Goal: Task Accomplishment & Management: Complete application form

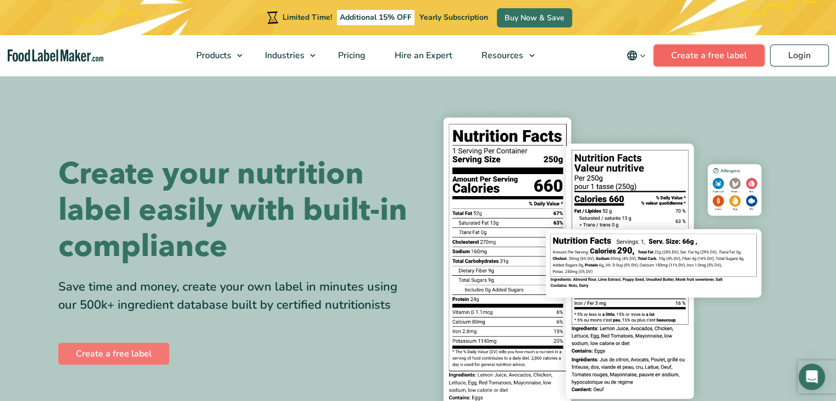
click at [699, 54] on link "Create a free label" at bounding box center [708, 56] width 111 height 22
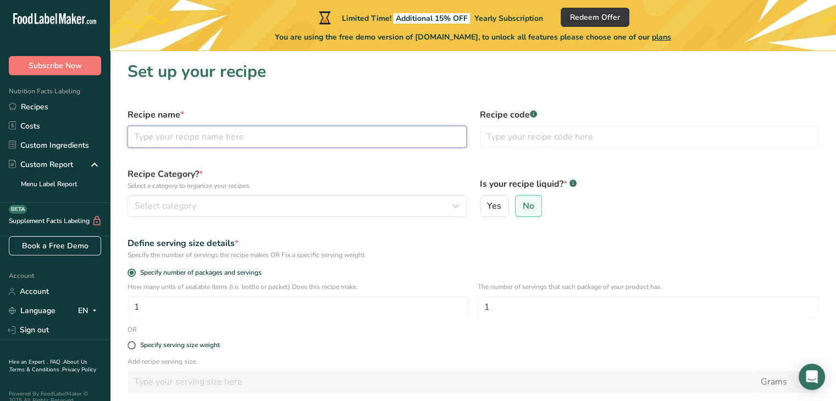
click at [355, 143] on input "text" at bounding box center [297, 137] width 339 height 22
type input "Biscoff"
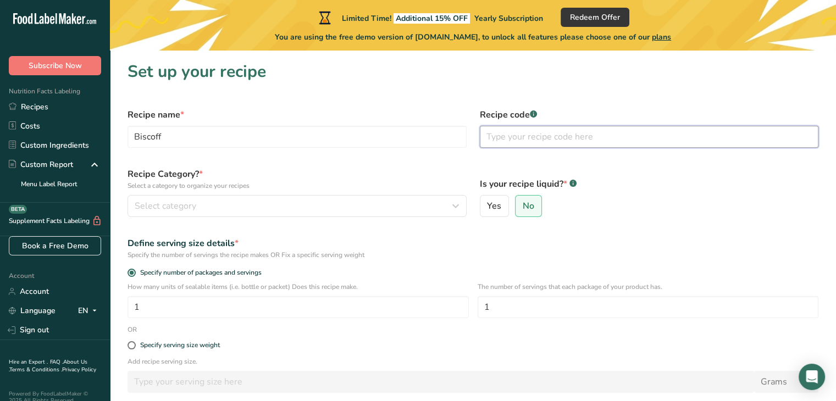
click at [536, 139] on input "text" at bounding box center [649, 137] width 339 height 22
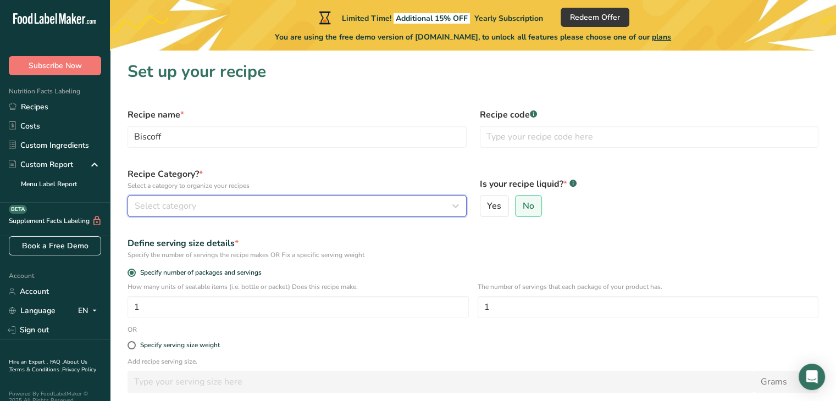
click at [241, 200] on div "Select category" at bounding box center [294, 206] width 318 height 13
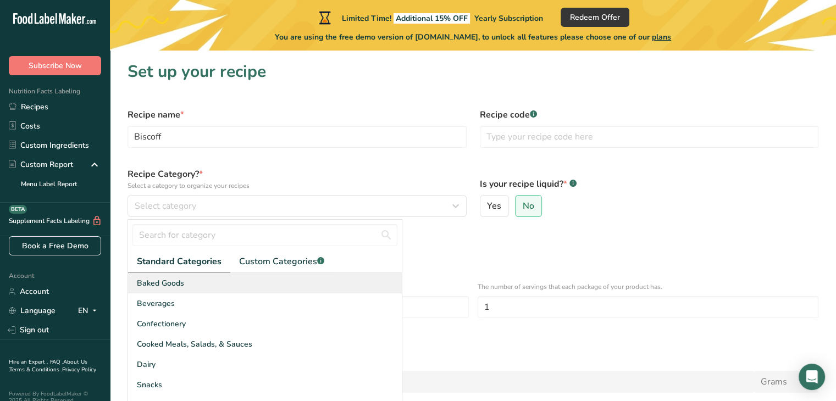
click at [207, 289] on div "Baked Goods" at bounding box center [265, 283] width 274 height 20
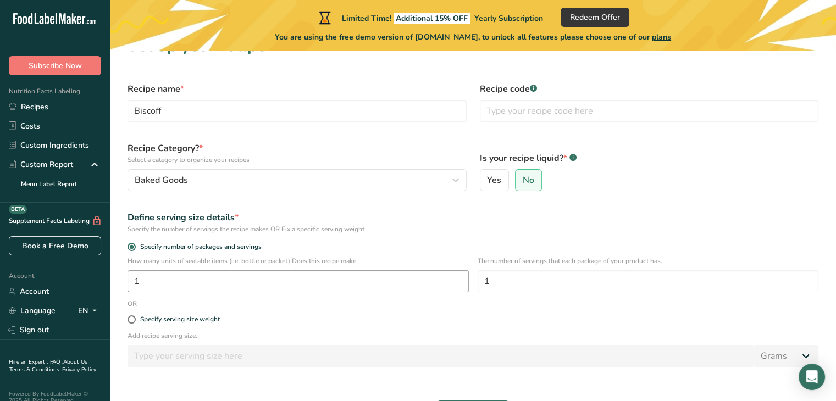
scroll to position [26, 0]
click at [212, 286] on input "1" at bounding box center [298, 281] width 341 height 22
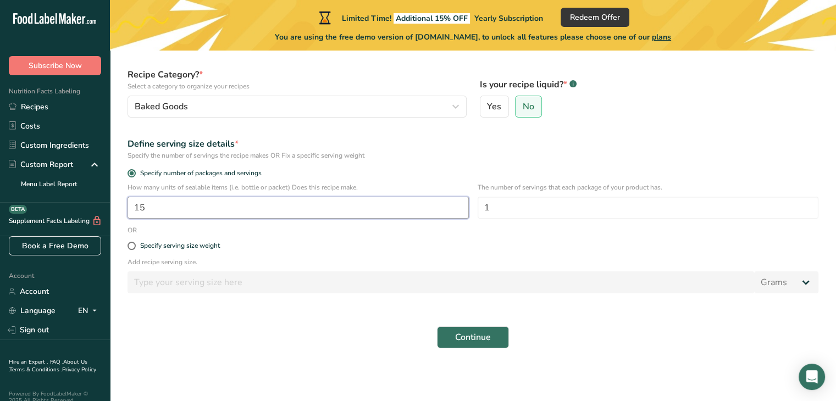
type input "15"
click at [522, 218] on div "The number of servings that each package of your product has. 1" at bounding box center [648, 203] width 341 height 43
click at [518, 234] on form "Recipe name * Biscoff Recipe code .a-a{fill:#347362;}.b-a{fill:#fff;} Recipe Ca…" at bounding box center [473, 178] width 704 height 353
click at [495, 341] on button "Continue" at bounding box center [473, 337] width 72 height 22
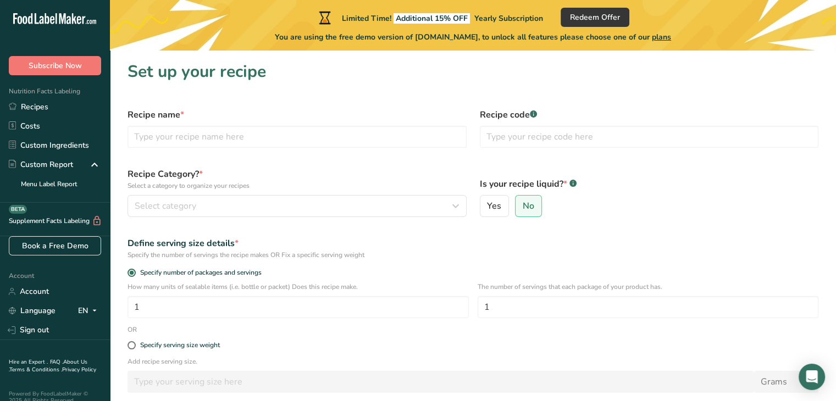
scroll to position [99, 0]
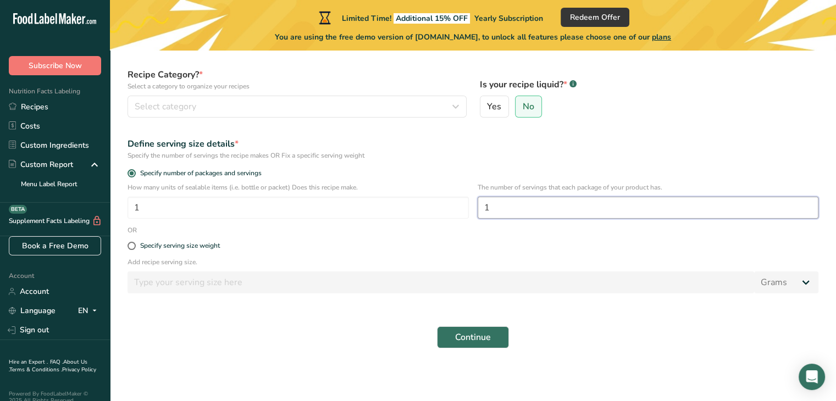
click at [515, 208] on input "1" at bounding box center [648, 208] width 341 height 22
type input "15"
click at [195, 244] on div "Specify serving size weight" at bounding box center [180, 246] width 80 height 8
click at [135, 244] on input "Specify serving size weight" at bounding box center [131, 245] width 7 height 7
radio input "true"
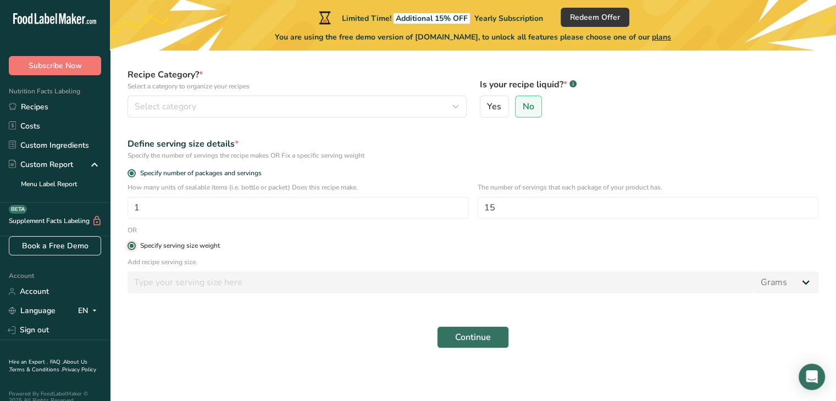
radio input "false"
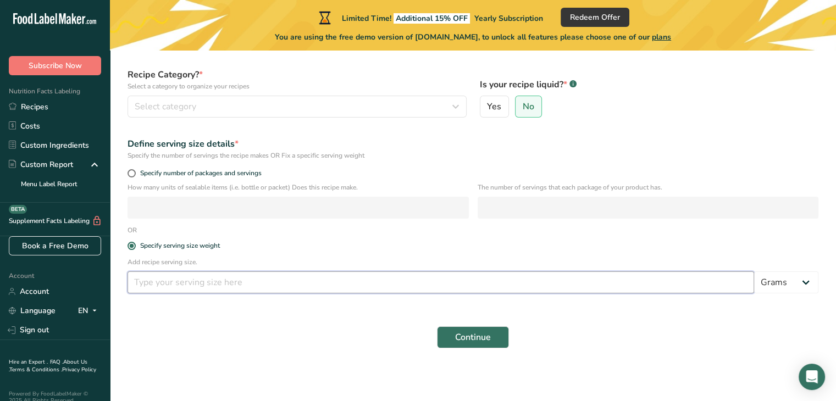
click at [228, 289] on input "number" at bounding box center [441, 283] width 627 height 22
type input "5.5"
click at [805, 293] on div "Add recipe serving size. 5.5 Grams kg mg mcg lb oz l mL fl oz tbsp tsp cup qt g…" at bounding box center [473, 278] width 704 height 43
click at [797, 286] on select "Grams kg mg mcg lb oz l mL fl oz tbsp tsp cup qt gallon" at bounding box center [786, 283] width 64 height 22
select select "5"
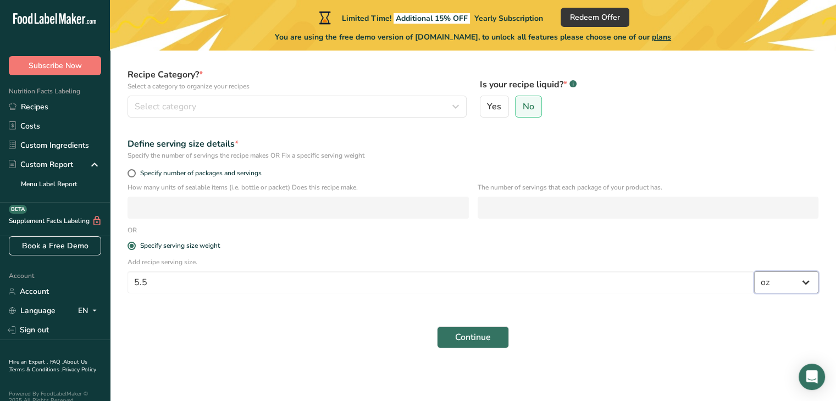
click at [754, 272] on select "Grams kg mg mcg lb oz l mL fl oz tbsp tsp cup qt gallon" at bounding box center [786, 283] width 64 height 22
click at [494, 346] on button "Continue" at bounding box center [473, 337] width 72 height 22
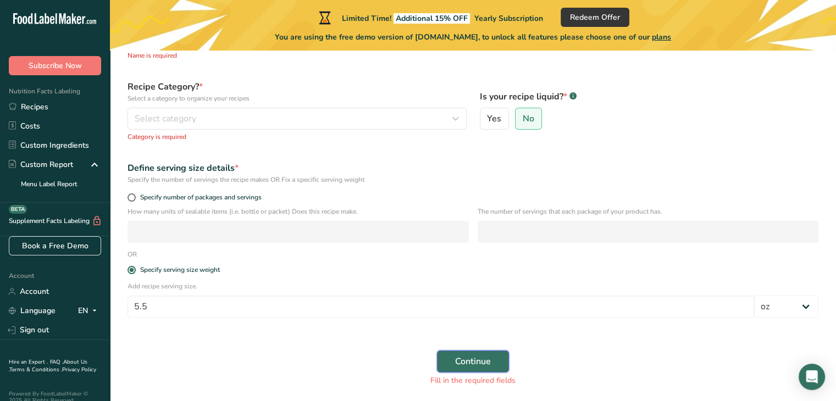
click at [464, 360] on span "Continue" at bounding box center [473, 361] width 36 height 13
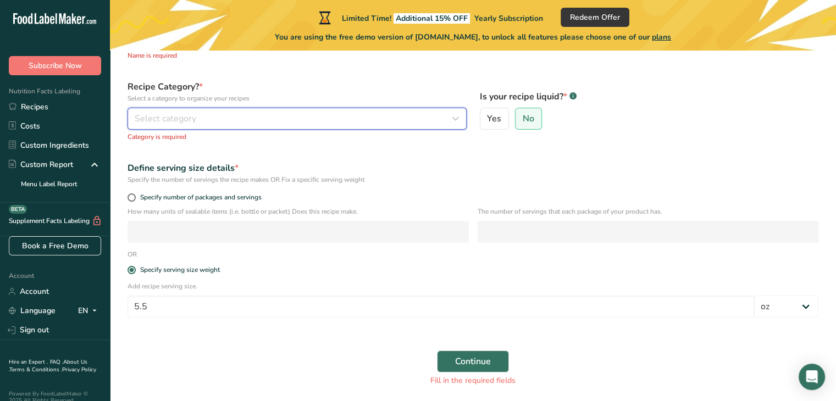
click at [252, 122] on div "Select category" at bounding box center [294, 118] width 318 height 13
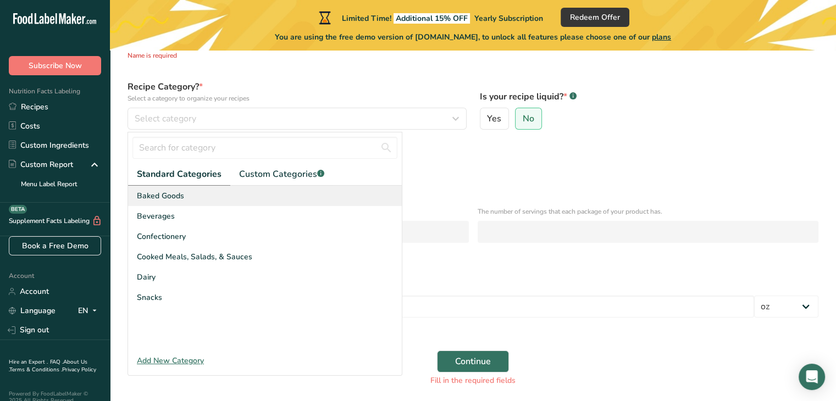
click at [222, 191] on div "Baked Goods" at bounding box center [265, 196] width 274 height 20
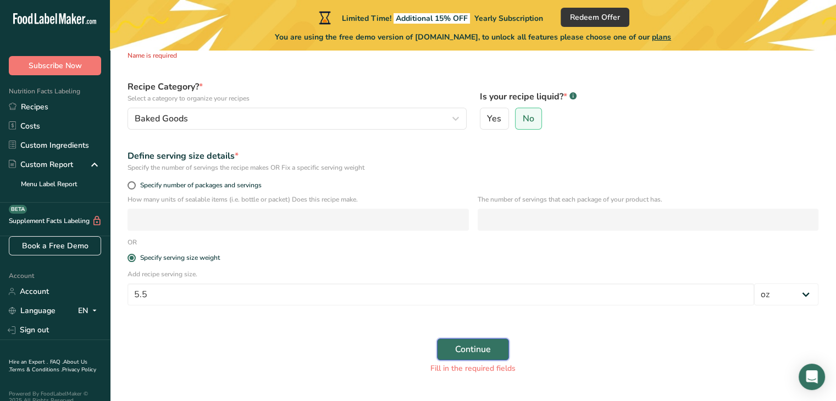
click at [458, 344] on span "Continue" at bounding box center [473, 349] width 36 height 13
click at [472, 344] on span "Continue" at bounding box center [473, 349] width 36 height 13
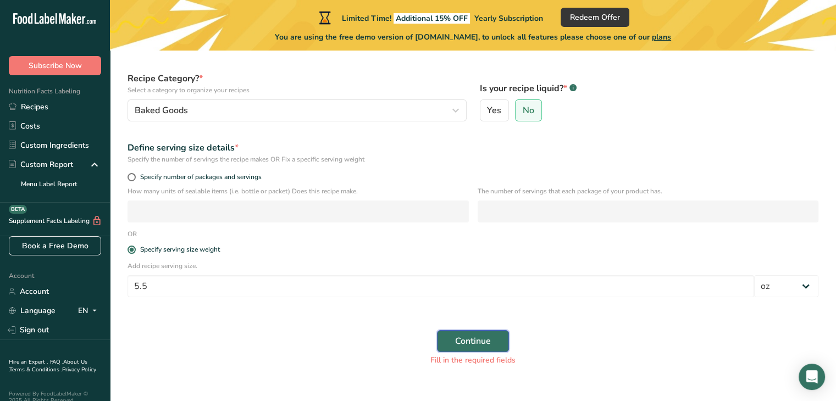
scroll to position [106, 0]
click at [223, 179] on span "Specify number of packages and servings" at bounding box center [199, 179] width 126 height 8
click at [135, 179] on input "Specify number of packages and servings" at bounding box center [131, 178] width 7 height 7
radio input "true"
radio input "false"
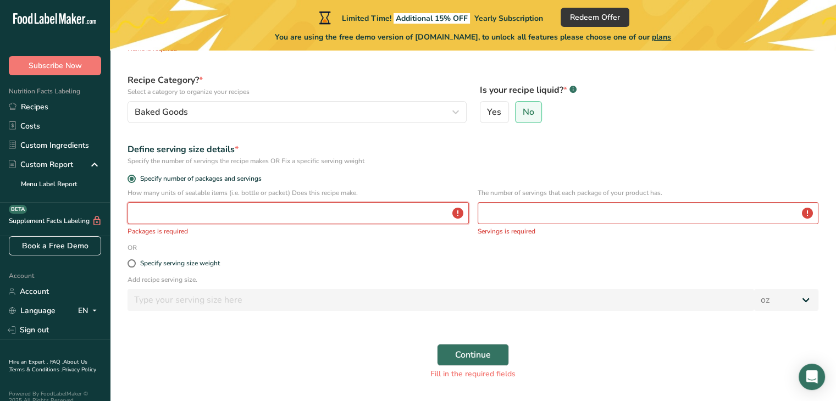
click at [230, 207] on input "number" at bounding box center [298, 213] width 341 height 22
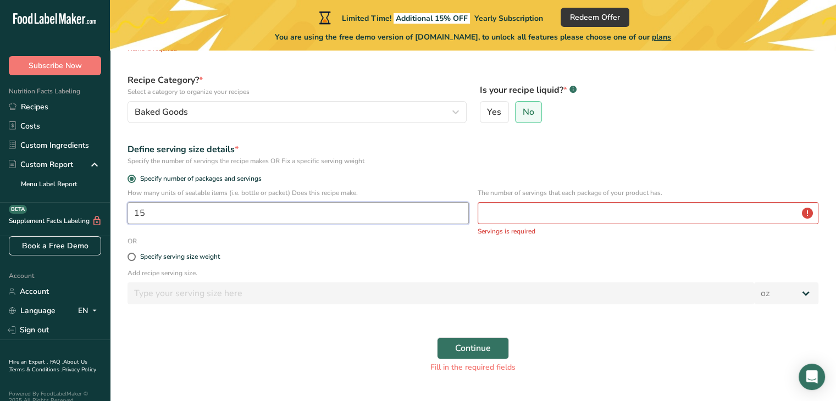
type input "15"
click at [491, 213] on input "number" at bounding box center [648, 213] width 341 height 22
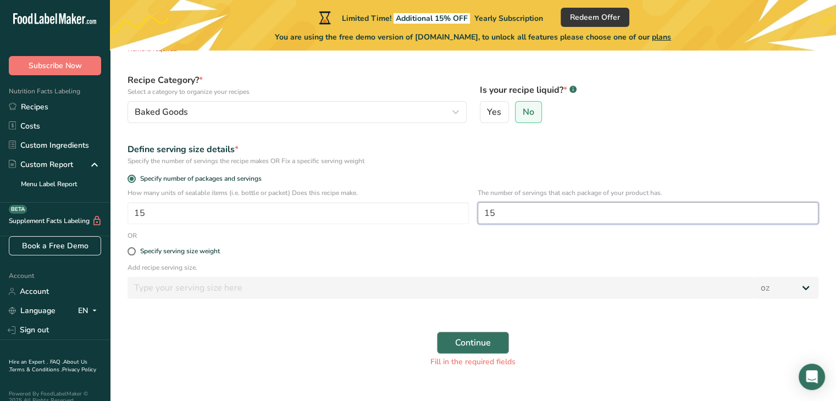
type input "15"
click at [314, 291] on form "Recipe name * Name is required Recipe code .a-a{fill:#347362;}.b-a{fill:#fff;} …" at bounding box center [473, 185] width 704 height 379
click at [203, 254] on div "Specify serving size weight" at bounding box center [180, 251] width 80 height 8
click at [135, 254] on input "Specify serving size weight" at bounding box center [131, 251] width 7 height 7
radio input "true"
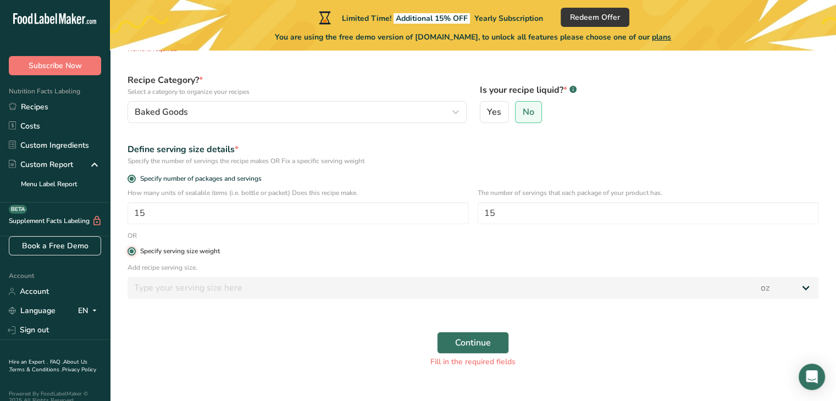
radio input "false"
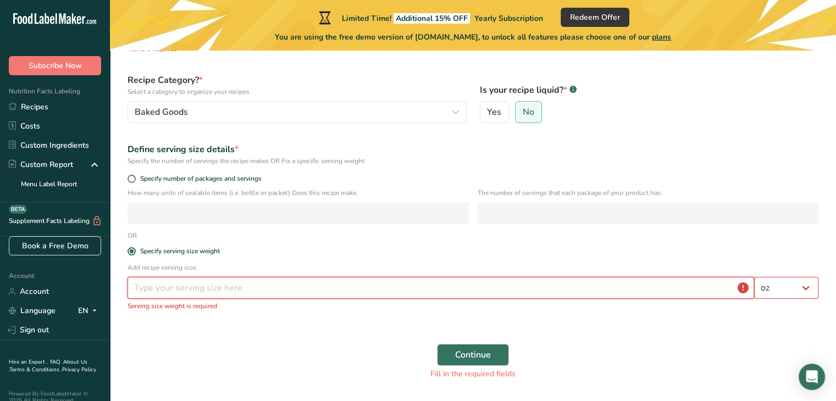
click at [240, 298] on input "number" at bounding box center [441, 288] width 627 height 22
type input "1"
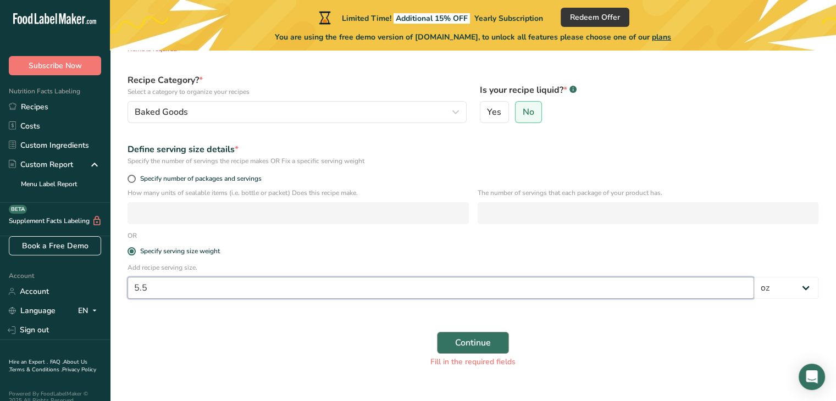
type input "5.5"
click at [468, 344] on span "Continue" at bounding box center [473, 342] width 36 height 13
click at [501, 342] on button "Continue" at bounding box center [473, 343] width 72 height 22
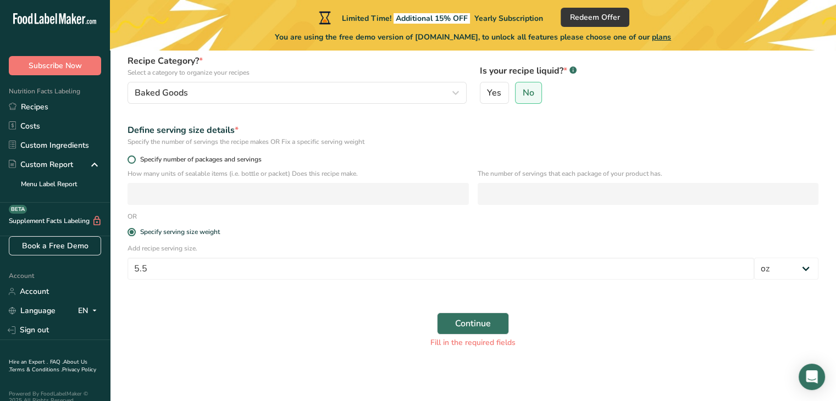
click at [139, 160] on span "Specify number of packages and servings" at bounding box center [199, 160] width 126 height 8
click at [135, 160] on input "Specify number of packages and servings" at bounding box center [131, 159] width 7 height 7
radio input "true"
radio input "false"
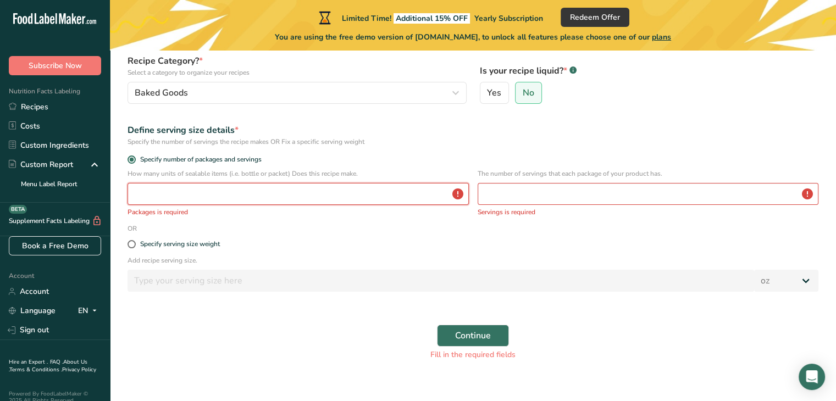
click at [215, 203] on input "number" at bounding box center [298, 194] width 341 height 22
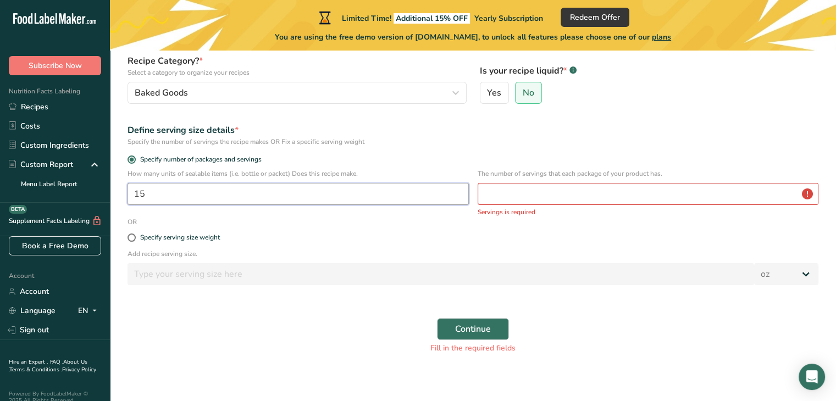
type input "15"
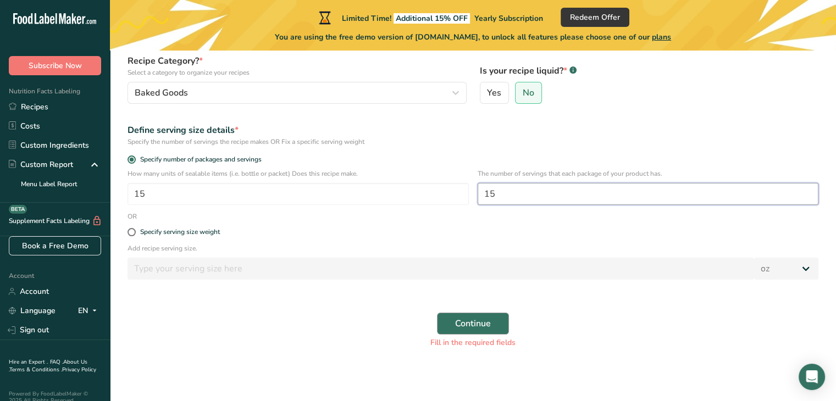
type input "15"
click at [484, 314] on button "Continue" at bounding box center [473, 324] width 72 height 22
click at [408, 286] on form "Recipe name * Name is required Recipe code .a-a{fill:#347362;}.b-a{fill:#fff;} …" at bounding box center [473, 165] width 704 height 379
click at [468, 330] on span "Continue" at bounding box center [473, 323] width 36 height 13
click at [212, 224] on div "Specify serving size weight" at bounding box center [473, 232] width 704 height 22
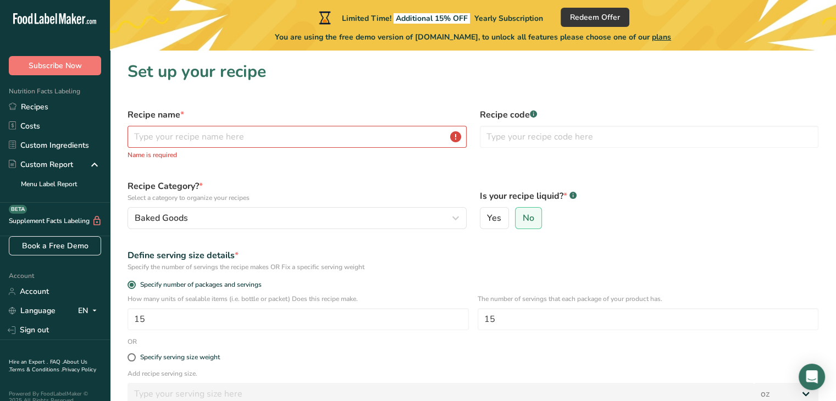
scroll to position [0, 0]
click at [231, 137] on input "text" at bounding box center [297, 137] width 339 height 22
type input "Biscoff"
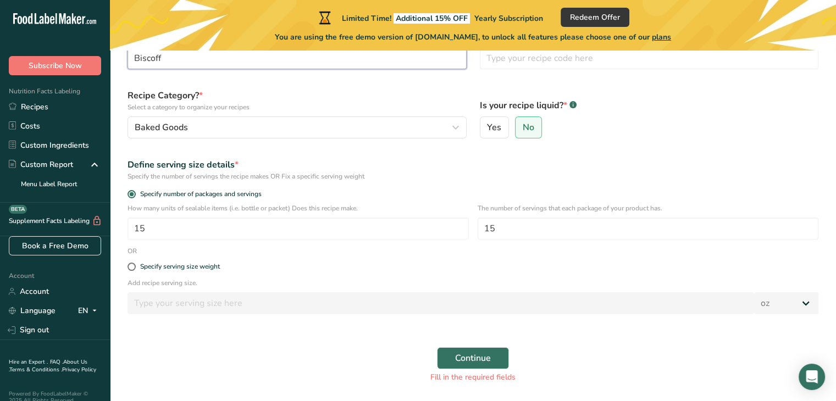
scroll to position [84, 0]
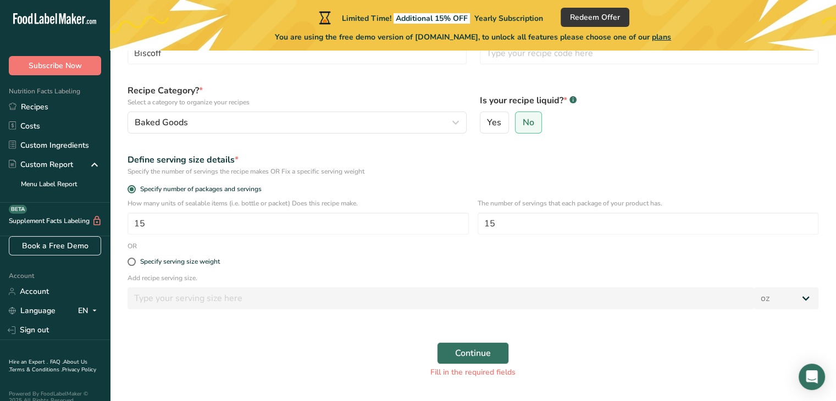
click at [186, 256] on div "Specify serving size weight" at bounding box center [473, 262] width 704 height 22
click at [186, 262] on div "Specify serving size weight" at bounding box center [180, 262] width 80 height 8
click at [135, 262] on input "Specify serving size weight" at bounding box center [131, 261] width 7 height 7
radio input "true"
radio input "false"
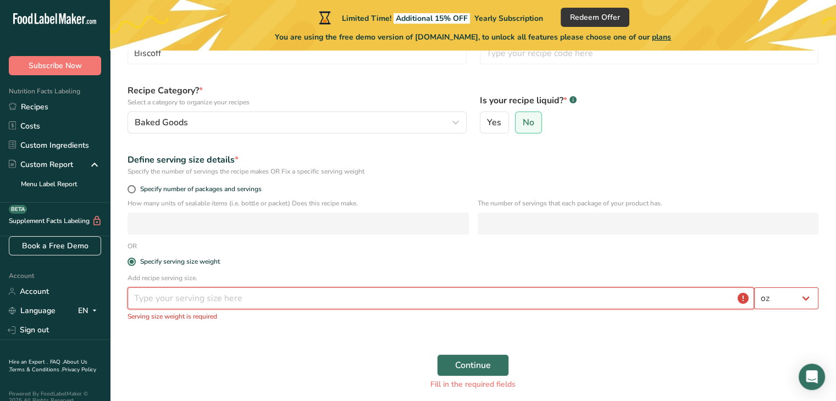
click at [200, 297] on input "number" at bounding box center [441, 298] width 627 height 22
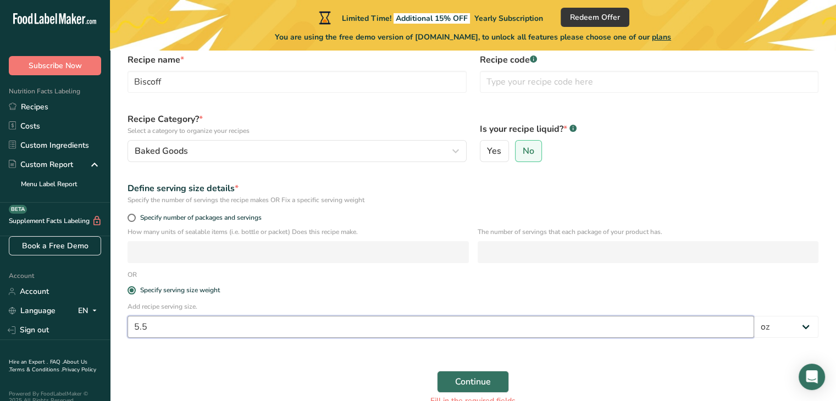
scroll to position [114, 0]
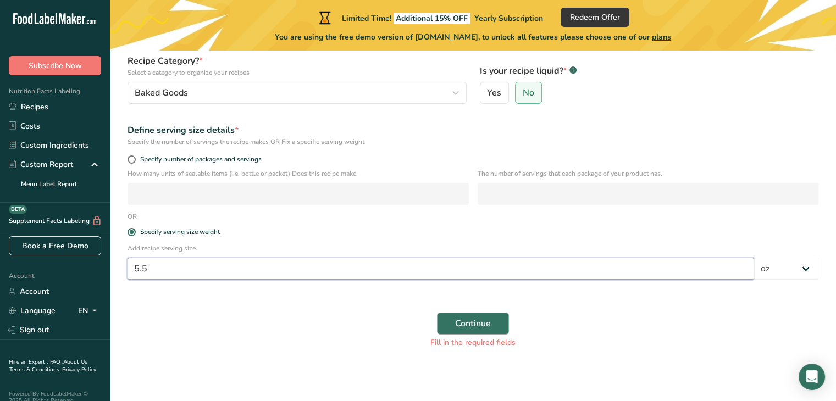
type input "5.5"
click at [466, 319] on span "Continue" at bounding box center [473, 323] width 36 height 13
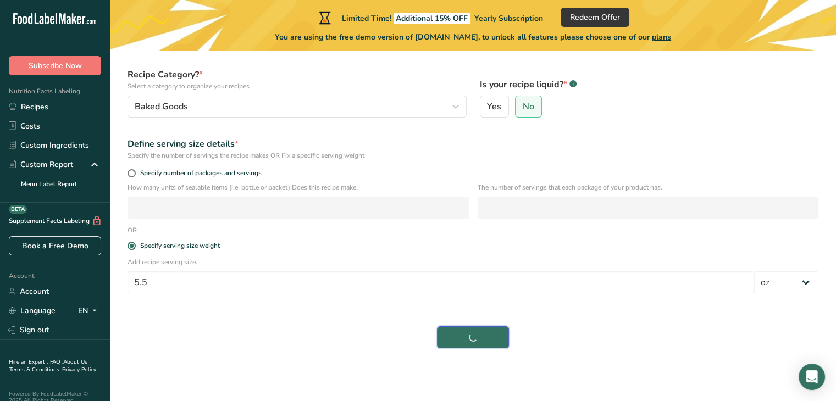
scroll to position [99, 0]
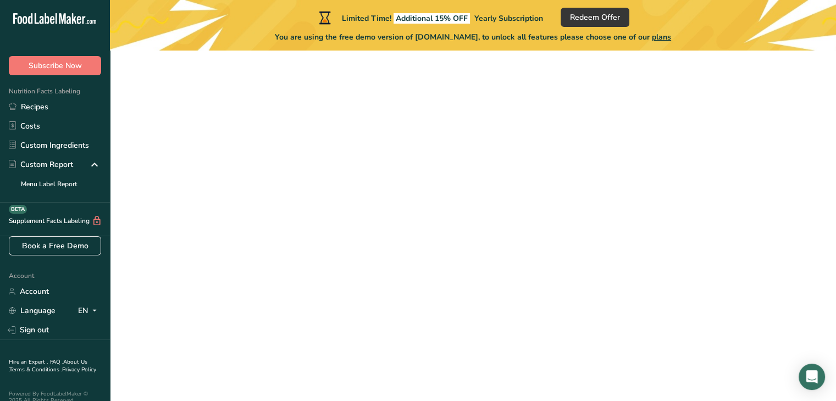
scroll to position [99, 0]
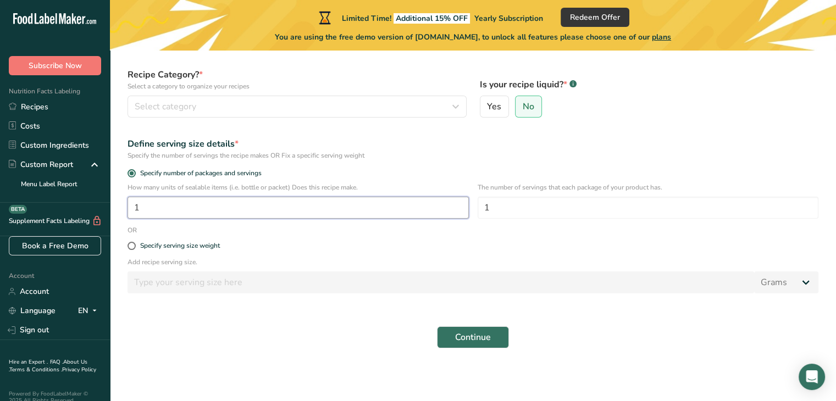
click at [332, 214] on input "1" at bounding box center [298, 208] width 341 height 22
type input "15"
click at [466, 335] on span "Continue" at bounding box center [473, 337] width 36 height 13
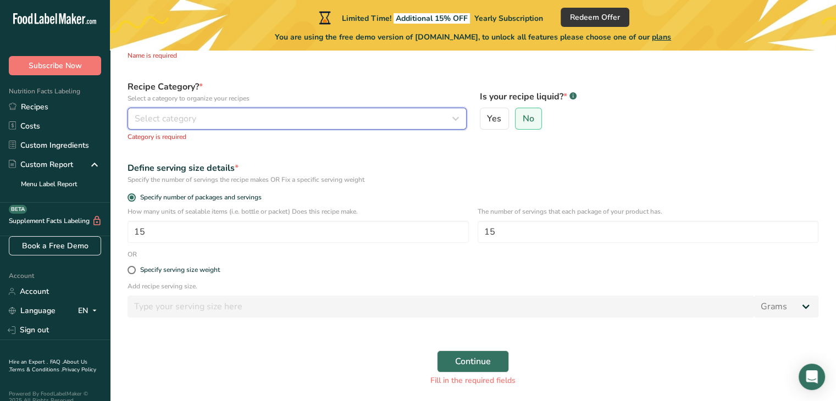
click at [290, 121] on div "Select category" at bounding box center [294, 118] width 318 height 13
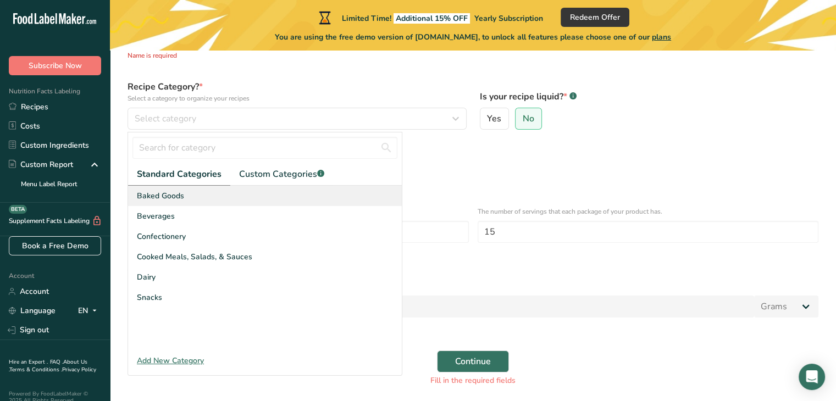
click at [246, 194] on div "Baked Goods" at bounding box center [265, 196] width 274 height 20
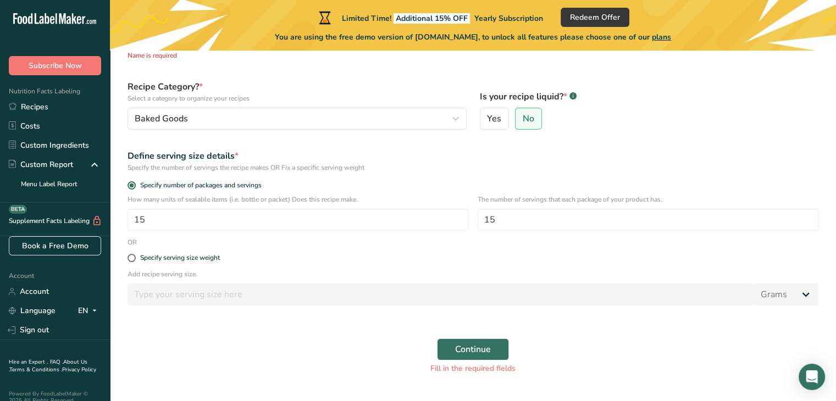
scroll to position [0, 0]
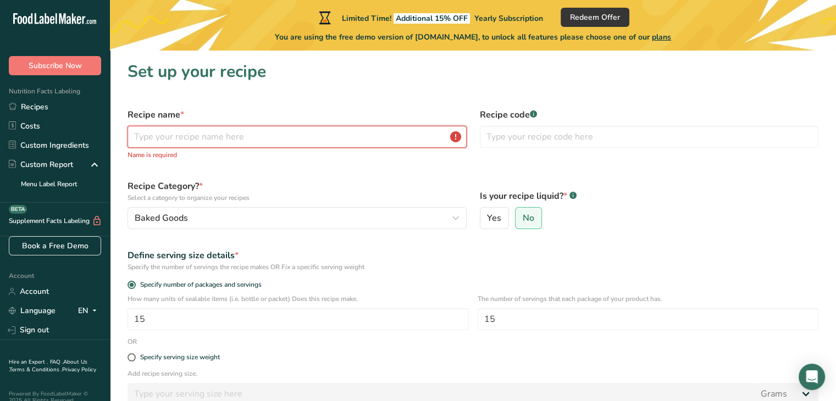
click at [243, 147] on input "text" at bounding box center [297, 137] width 339 height 22
type input "Biscoff"
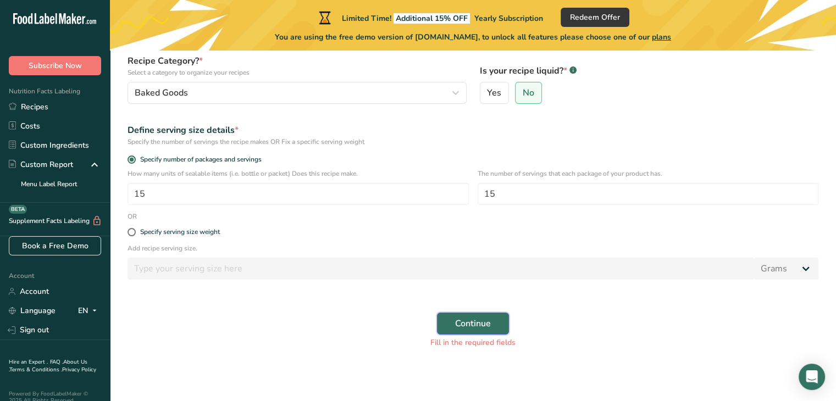
click at [464, 324] on span "Continue" at bounding box center [473, 323] width 36 height 13
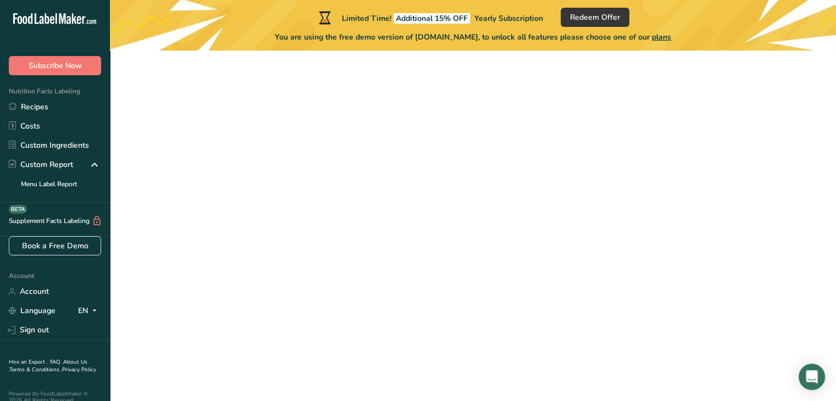
scroll to position [99, 0]
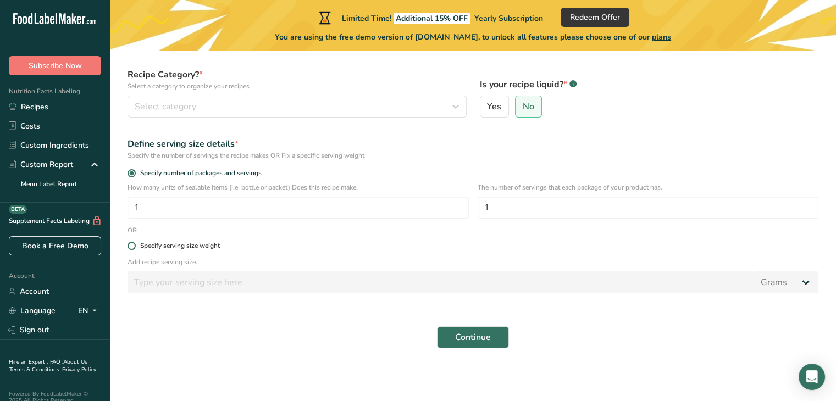
click at [173, 245] on div "Specify serving size weight" at bounding box center [180, 246] width 80 height 8
click at [135, 245] on input "Specify serving size weight" at bounding box center [131, 245] width 7 height 7
radio input "true"
radio input "false"
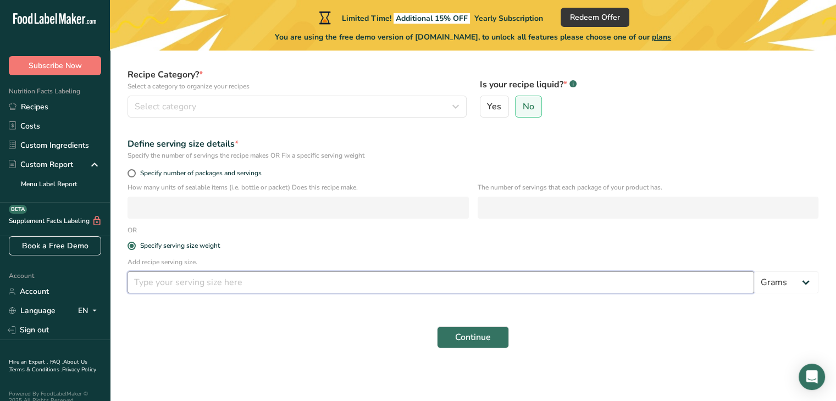
click at [191, 285] on input "number" at bounding box center [441, 283] width 627 height 22
type input "5.5"
click at [452, 336] on button "Continue" at bounding box center [473, 337] width 72 height 22
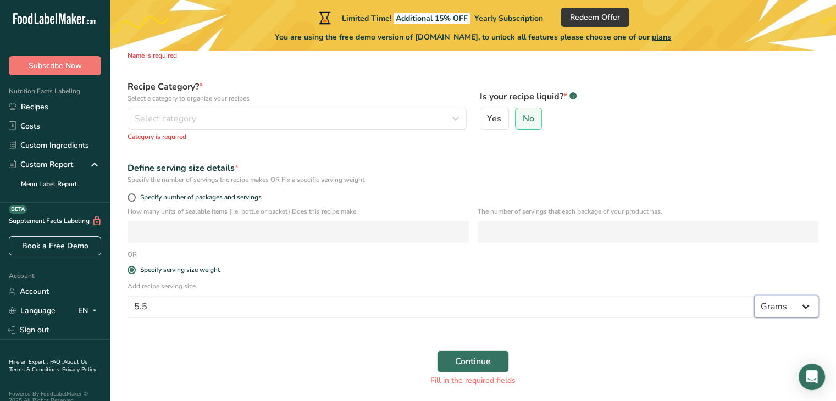
click at [783, 304] on select "Grams kg mg mcg lb oz l mL fl oz tbsp tsp cup qt gallon" at bounding box center [786, 307] width 64 height 22
select select "5"
click at [754, 296] on select "Grams kg mg mcg lb oz l mL fl oz tbsp tsp cup qt gallon" at bounding box center [786, 307] width 64 height 22
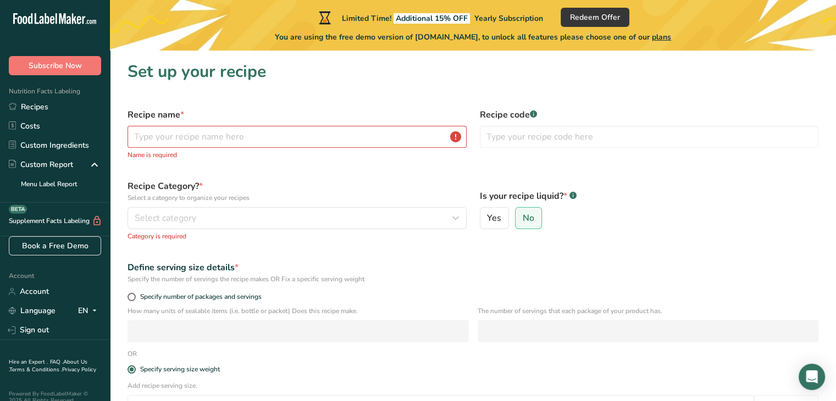
click at [308, 125] on div "Recipe name * Name is required" at bounding box center [297, 134] width 352 height 65
click at [308, 130] on input "text" at bounding box center [297, 137] width 339 height 22
type input "Biscoff"
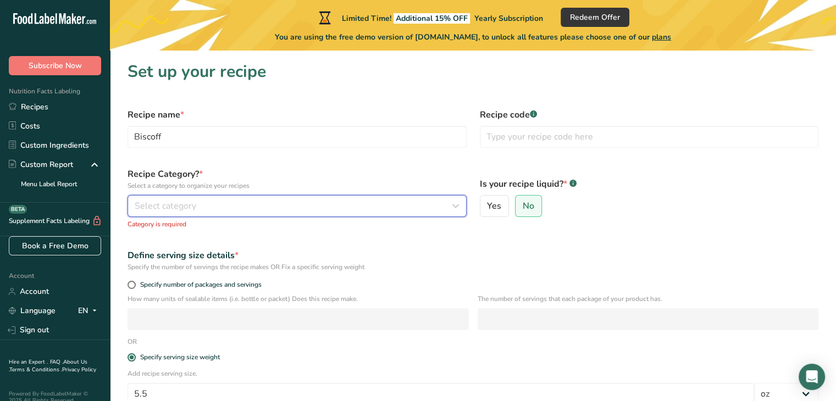
click at [224, 204] on div "Select category" at bounding box center [294, 206] width 318 height 13
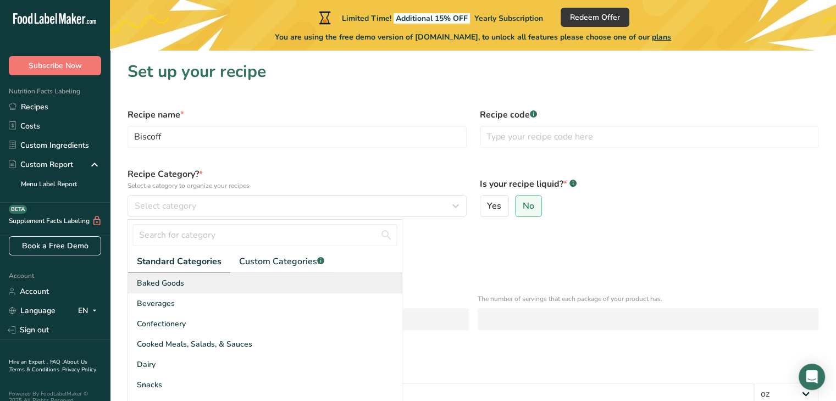
click at [193, 285] on div "Baked Goods" at bounding box center [265, 283] width 274 height 20
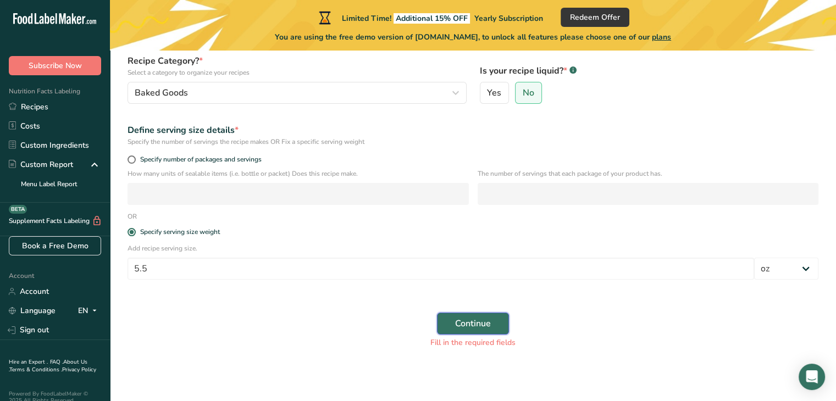
click at [477, 318] on span "Continue" at bounding box center [473, 323] width 36 height 13
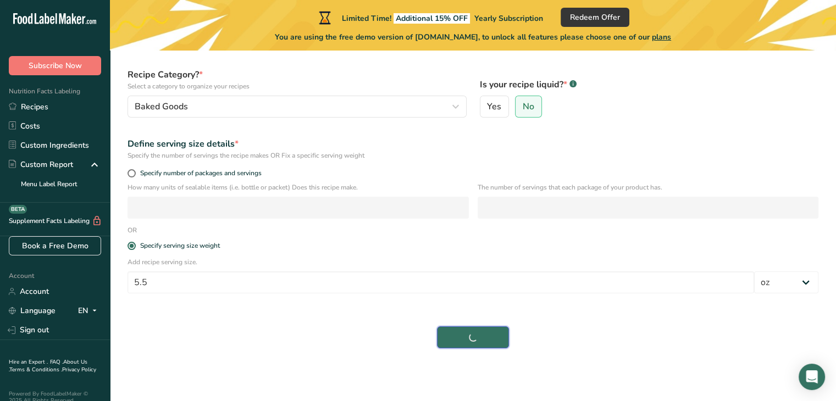
scroll to position [99, 0]
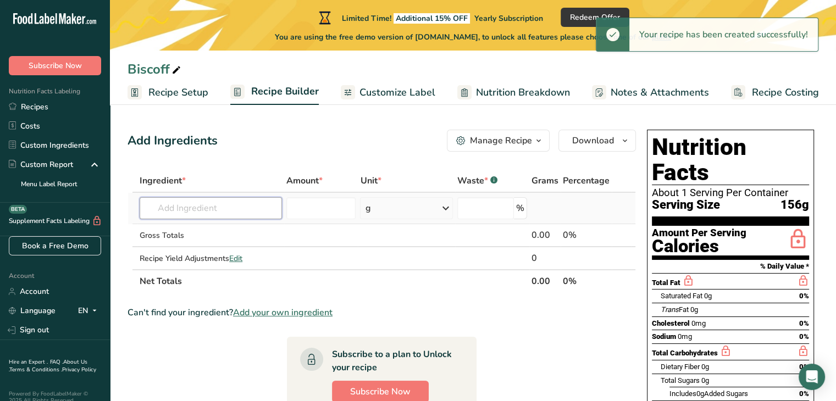
click at [214, 208] on input "text" at bounding box center [211, 208] width 142 height 22
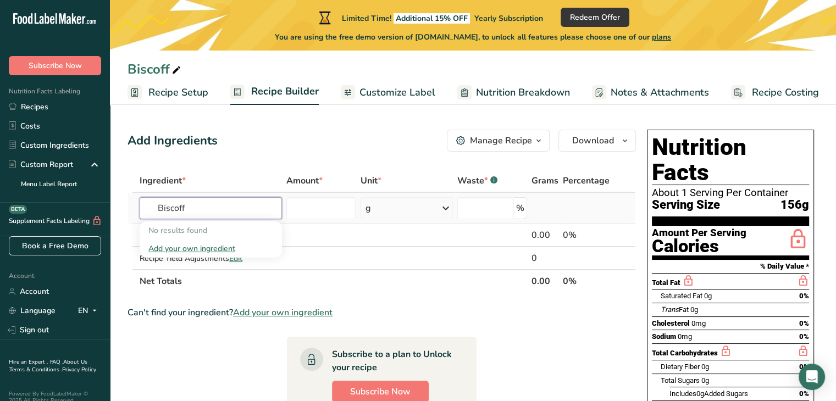
type input "Biscoff"
click at [206, 247] on div "Add your own ingredient" at bounding box center [210, 249] width 125 height 12
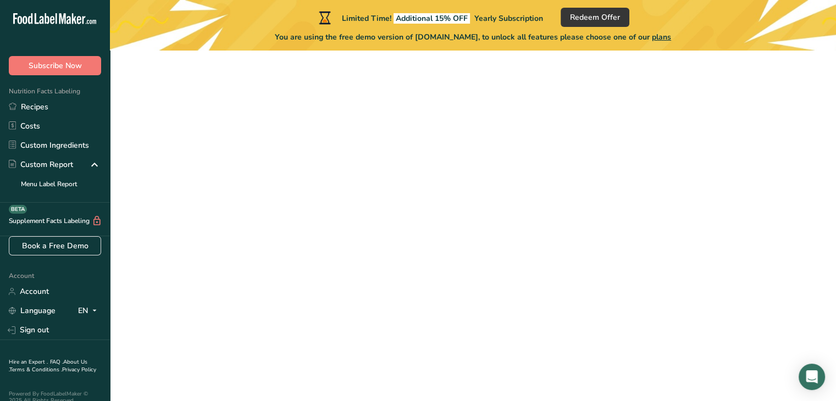
scroll to position [99, 0]
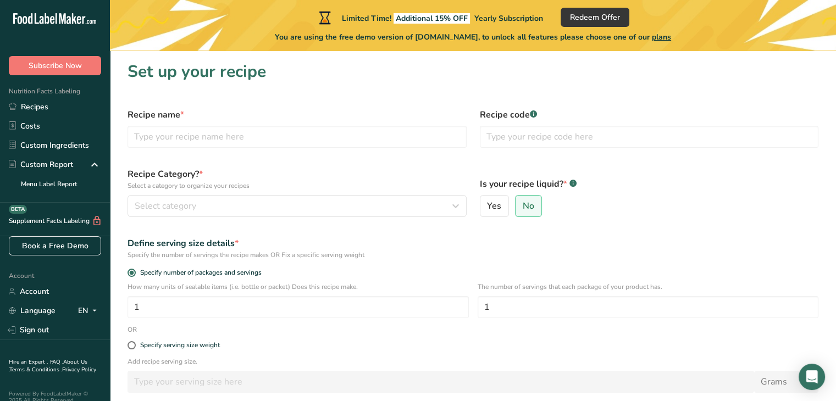
click at [342, 157] on form "Recipe name * Recipe code .a-a{fill:#347362;}.b-a{fill:#fff;} Recipe Category? …" at bounding box center [473, 278] width 704 height 353
click at [342, 137] on input "text" at bounding box center [297, 137] width 339 height 22
type input "Biscoff"
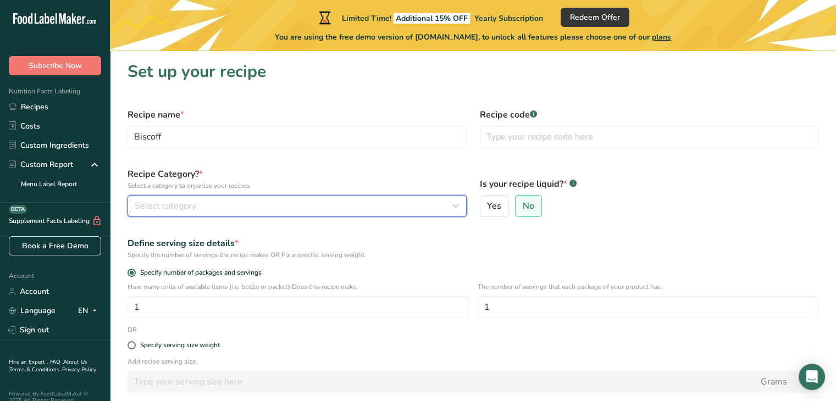
click at [245, 206] on div "Select category" at bounding box center [294, 206] width 318 height 13
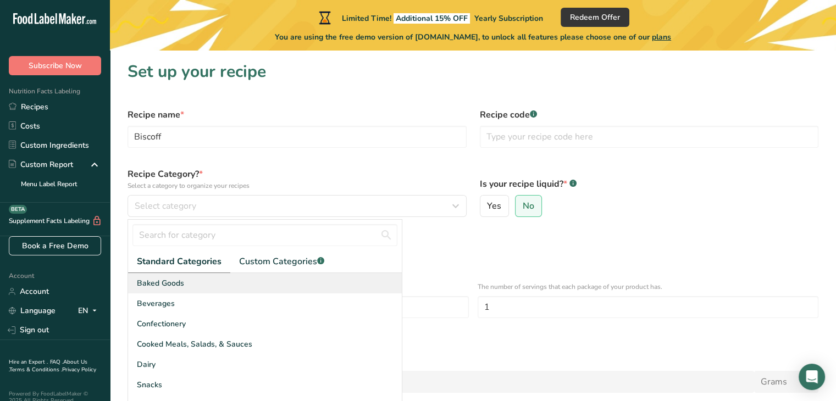
click at [213, 279] on div "Baked Goods" at bounding box center [265, 283] width 274 height 20
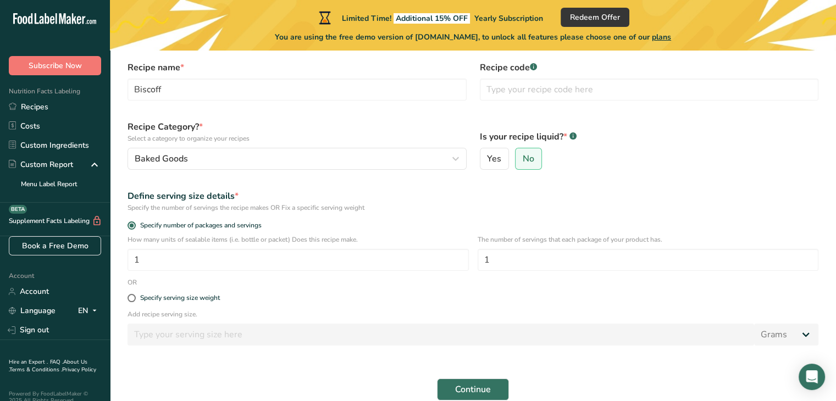
scroll to position [55, 0]
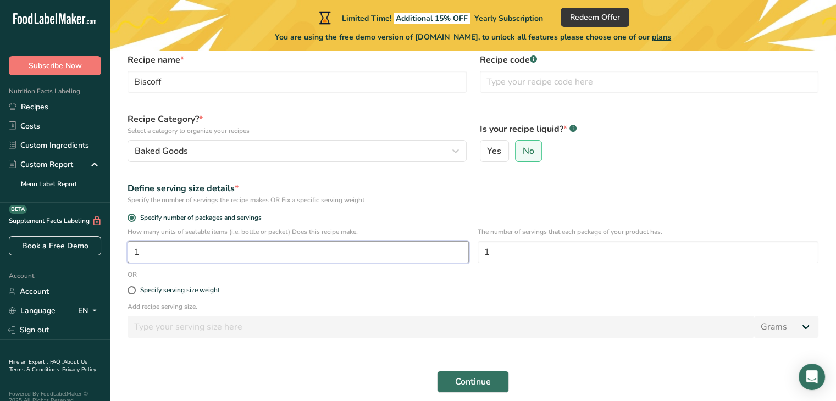
click at [216, 258] on input "1" at bounding box center [298, 252] width 341 height 22
type input "15"
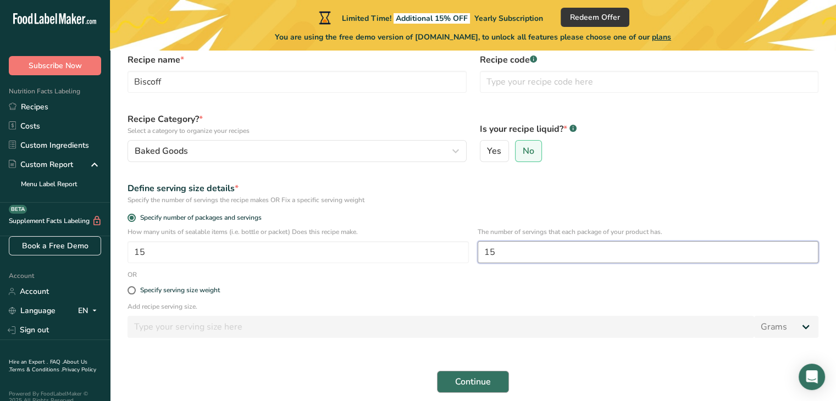
type input "15"
click at [470, 385] on span "Continue" at bounding box center [473, 381] width 36 height 13
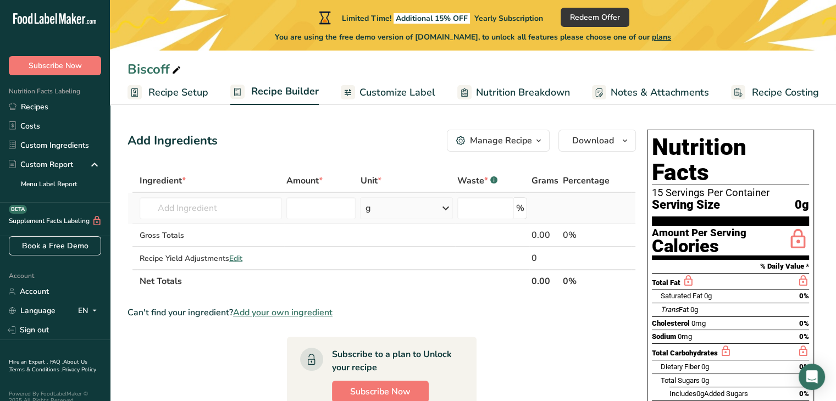
click at [206, 196] on td "Almond flour 1211 Milk, whole, 3.25% milkfat, without added vitamin A and vitam…" at bounding box center [210, 208] width 147 height 31
click at [207, 204] on input "text" at bounding box center [211, 208] width 142 height 22
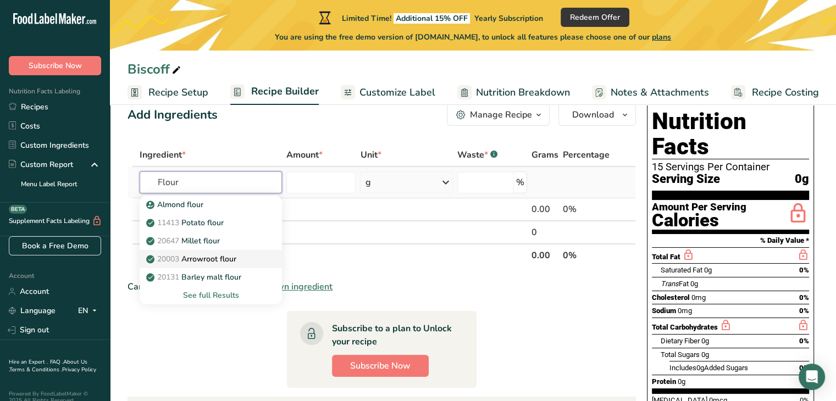
scroll to position [29, 0]
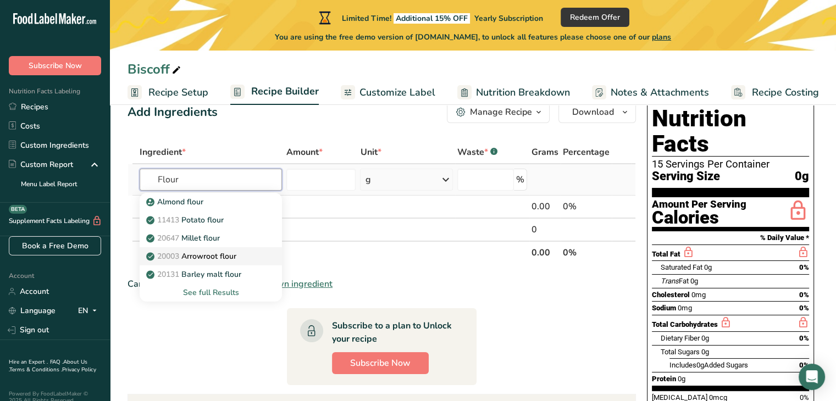
type input "Flour"
click at [208, 292] on div "See full Results" at bounding box center [210, 293] width 125 height 12
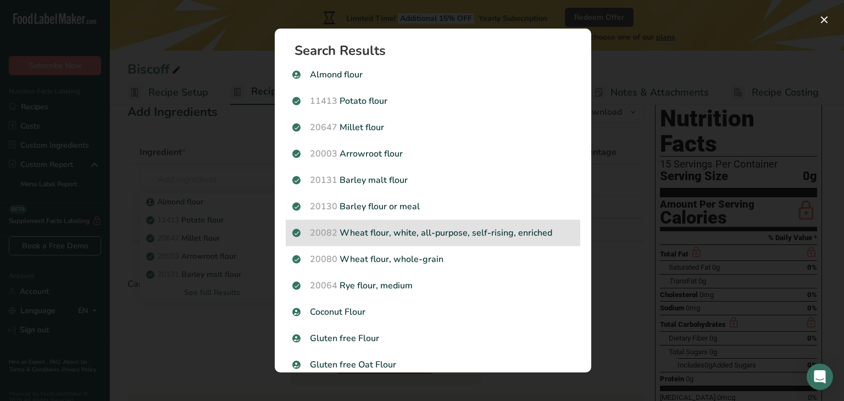
click at [431, 239] on p "20082 Wheat flour, white, all-purpose, self-rising, enriched" at bounding box center [432, 232] width 281 height 13
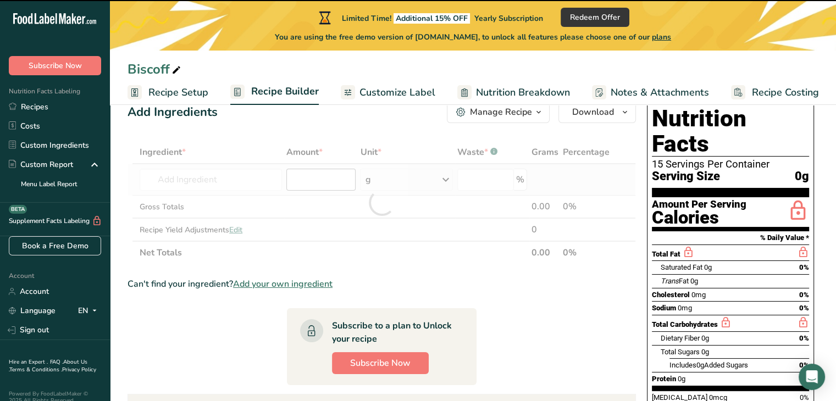
type input "0"
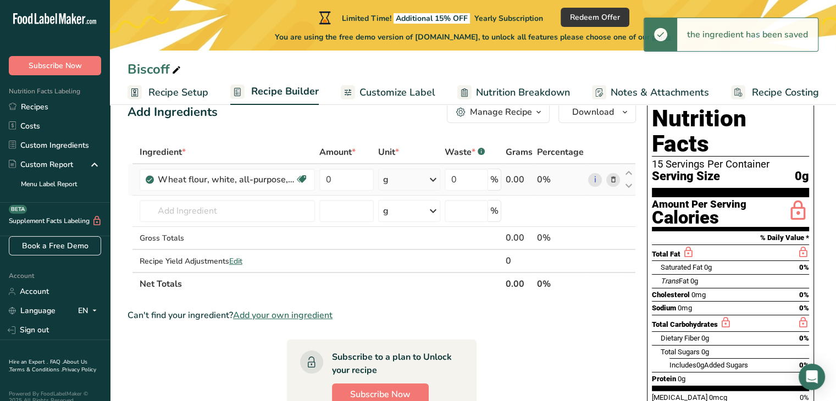
click at [394, 183] on div "g" at bounding box center [409, 180] width 62 height 22
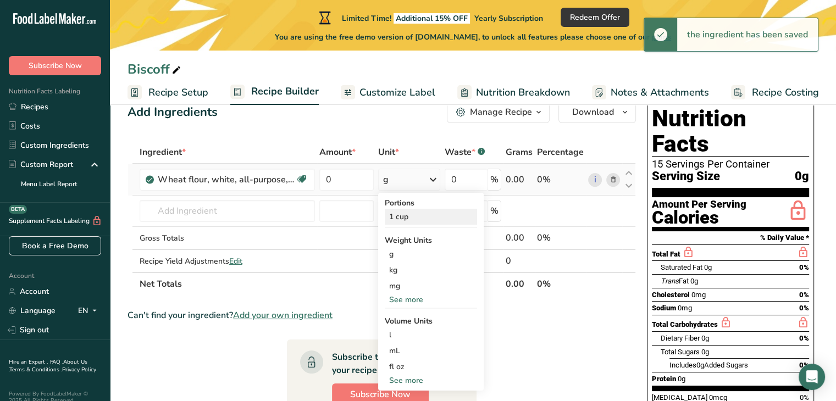
click at [413, 219] on div "1 cup" at bounding box center [431, 217] width 92 height 16
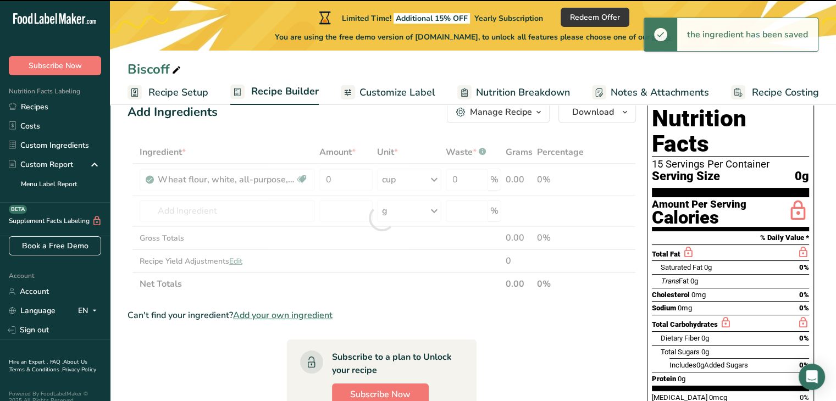
click at [349, 190] on div at bounding box center [382, 218] width 508 height 155
click at [344, 181] on div at bounding box center [382, 218] width 508 height 155
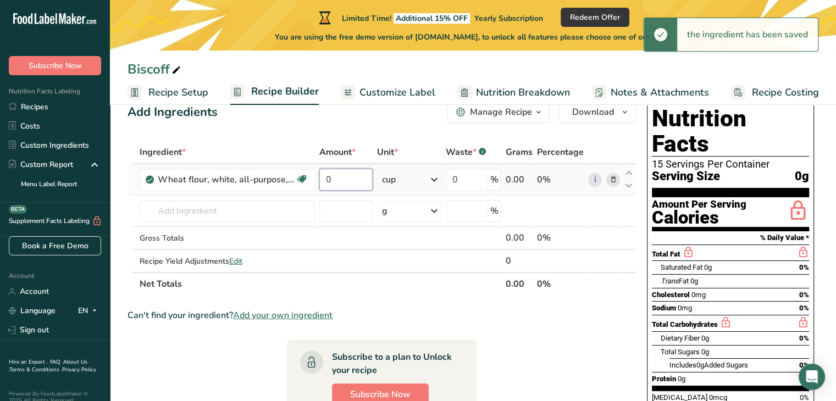
click at [337, 181] on input "0" at bounding box center [346, 180] width 54 height 22
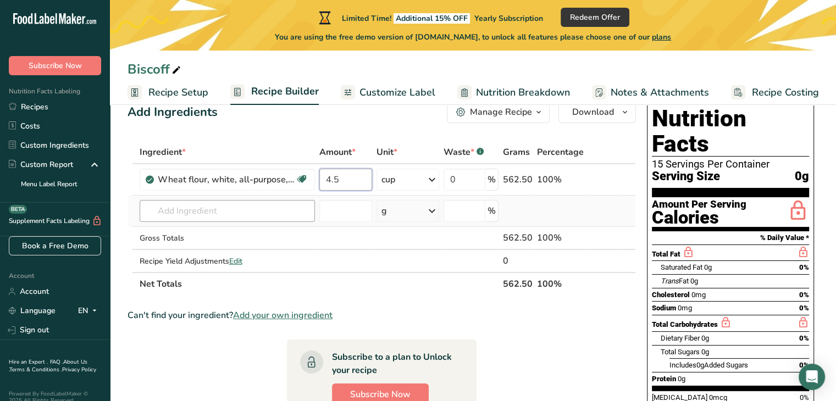
type input "4.5"
click at [235, 220] on div "Ingredient * Amount * Unit * Waste * .a-a{fill:#347362;}.b-a{fill:#fff;} Grams …" at bounding box center [382, 218] width 508 height 155
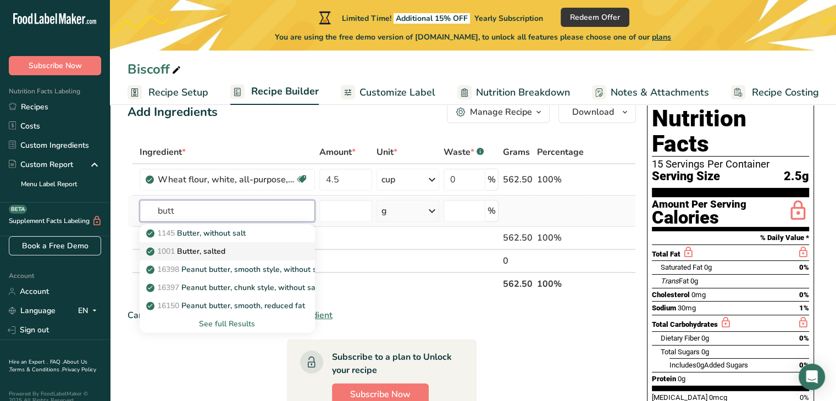
type input "butt"
click at [262, 249] on div "1001 Butter, salted" at bounding box center [218, 252] width 140 height 12
type input "Butter, salted"
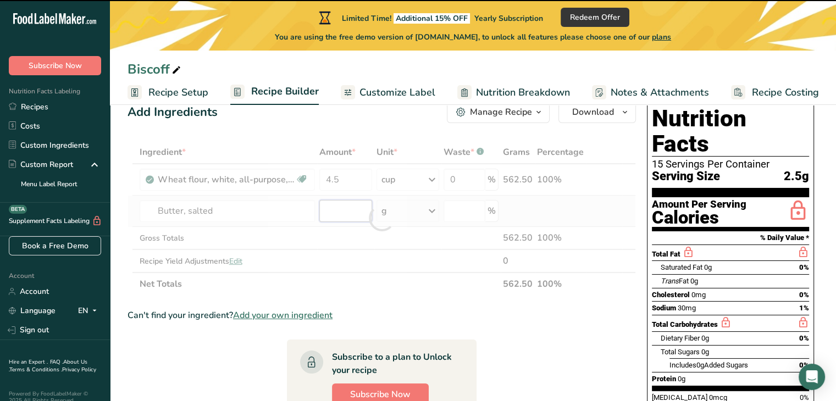
type input "0"
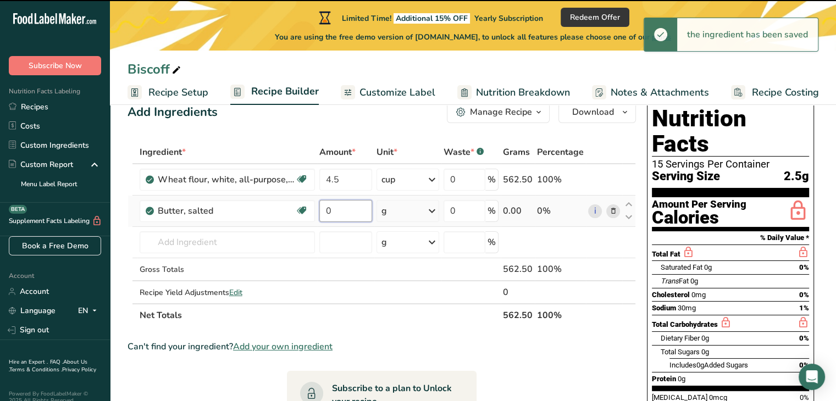
click at [352, 212] on input "0" at bounding box center [345, 211] width 53 height 22
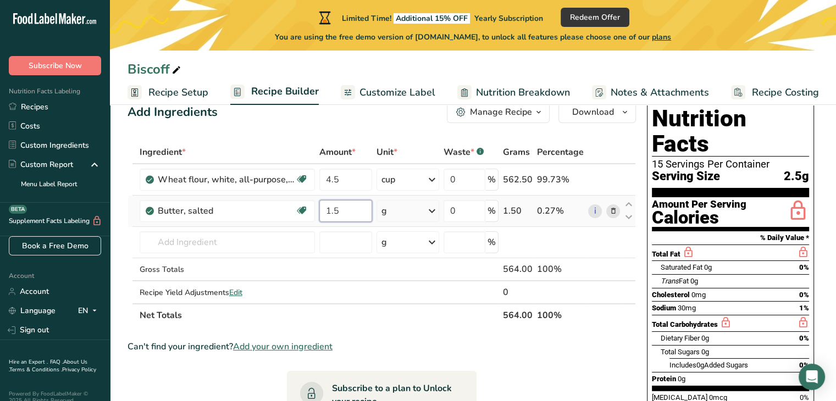
type input "1.5"
click at [414, 216] on div "Ingredient * Amount * Unit * Waste * .a-a{fill:#347362;}.b-a{fill:#fff;} Grams …" at bounding box center [382, 234] width 508 height 186
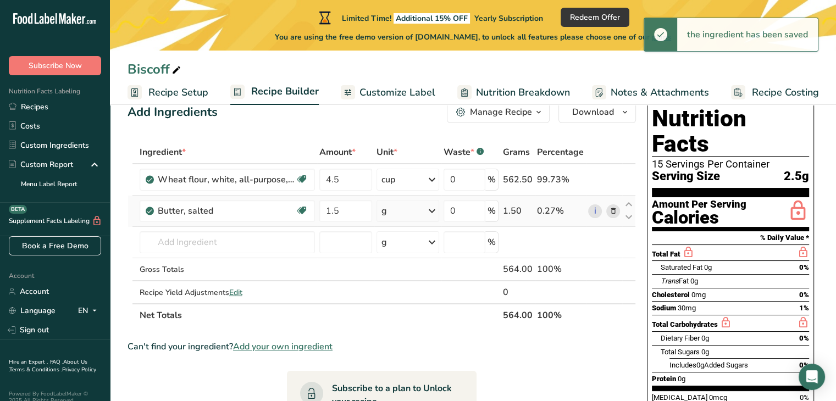
click at [408, 215] on div "g" at bounding box center [407, 211] width 63 height 22
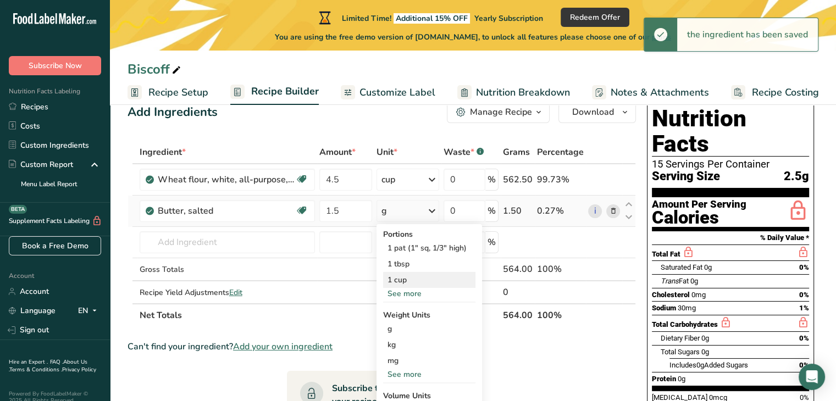
click at [408, 278] on div "1 cup" at bounding box center [429, 280] width 92 height 16
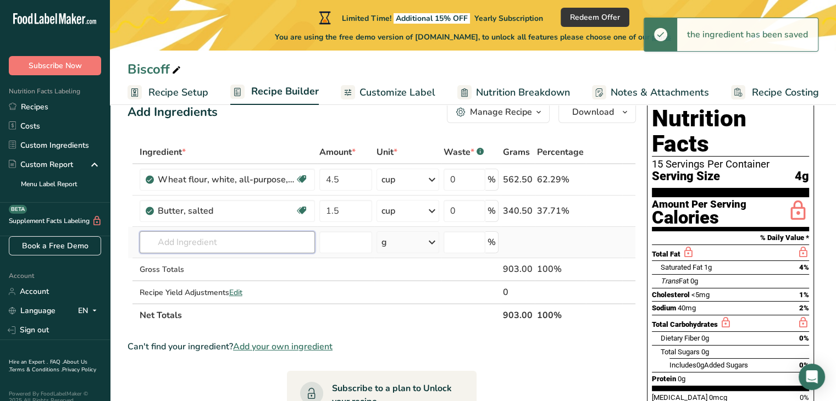
click at [241, 245] on input "text" at bounding box center [227, 242] width 175 height 22
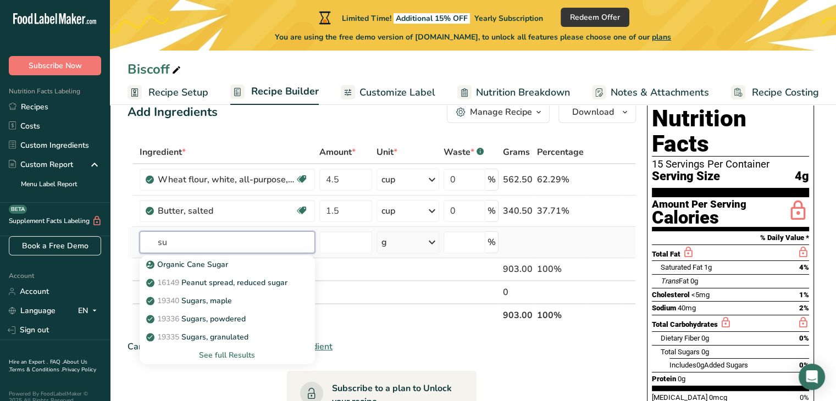
type input "s"
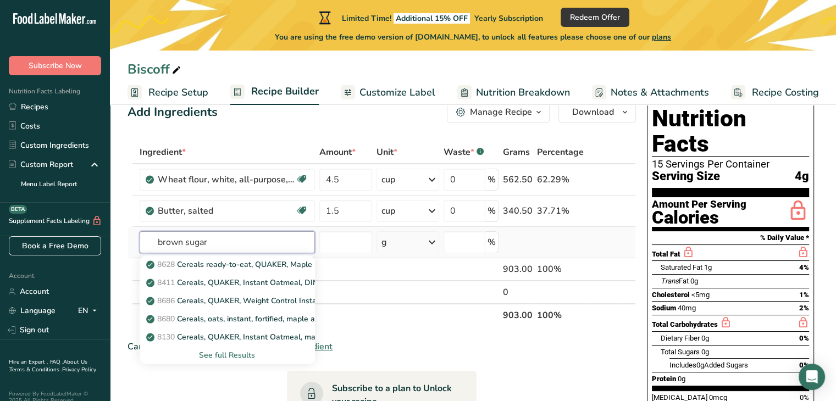
type input "brown sugar"
click at [247, 357] on div "See full Results" at bounding box center [227, 356] width 158 height 12
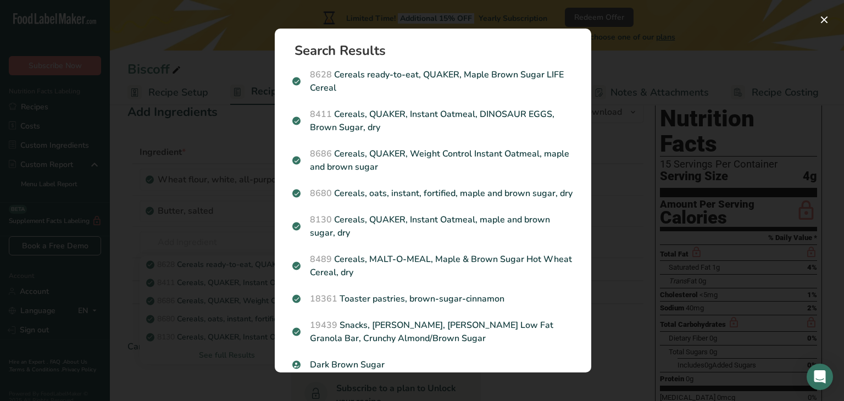
click at [197, 137] on div "Search results modal" at bounding box center [422, 200] width 844 height 401
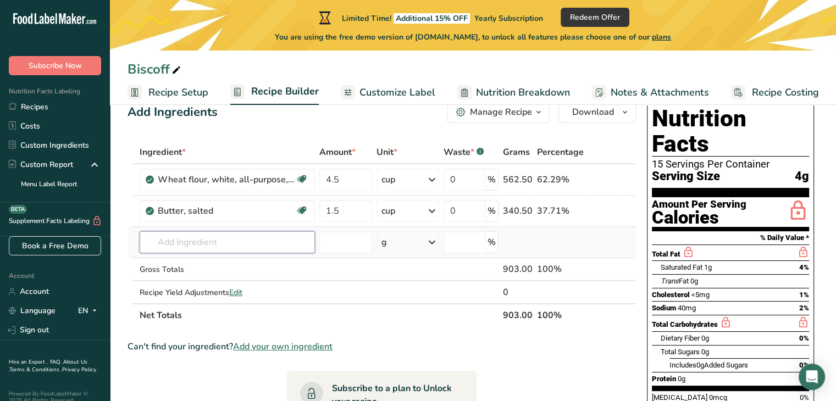
click at [178, 236] on input "text" at bounding box center [227, 242] width 175 height 22
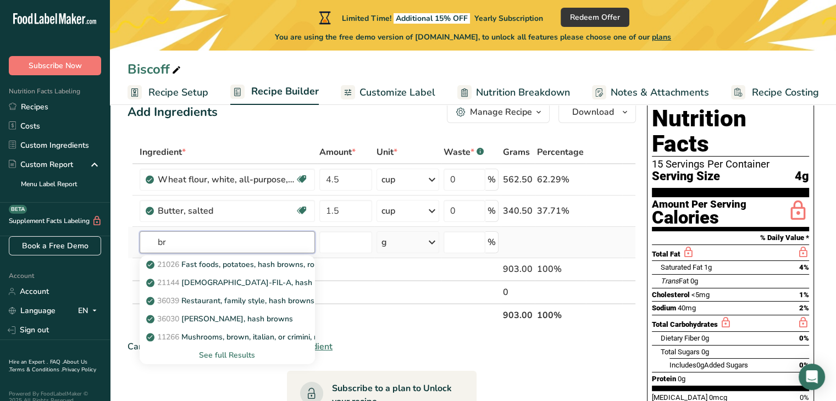
type input "b"
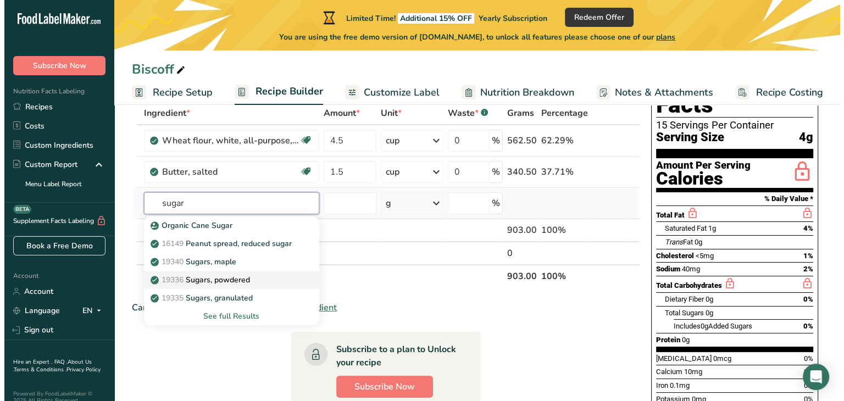
scroll to position [72, 0]
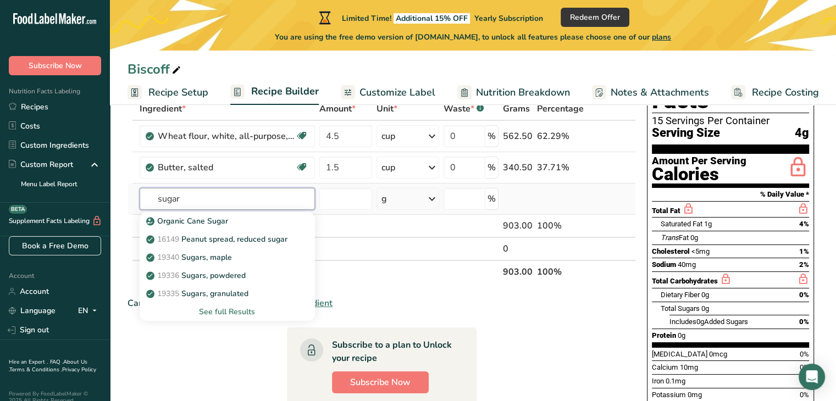
type input "sugar"
click at [228, 313] on div "See full Results" at bounding box center [227, 312] width 158 height 12
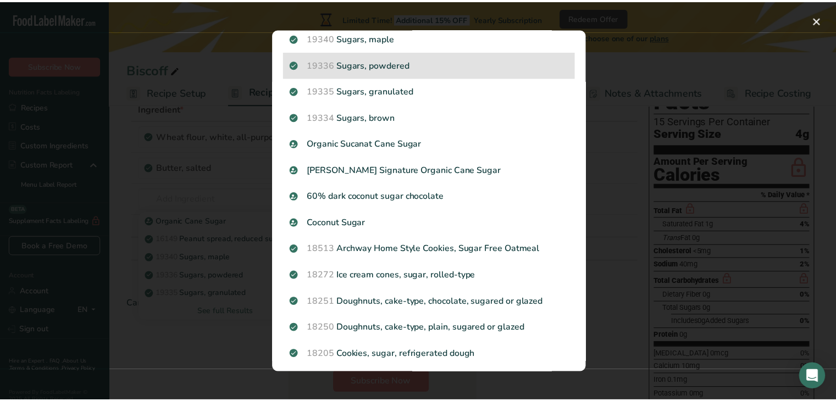
scroll to position [116, 0]
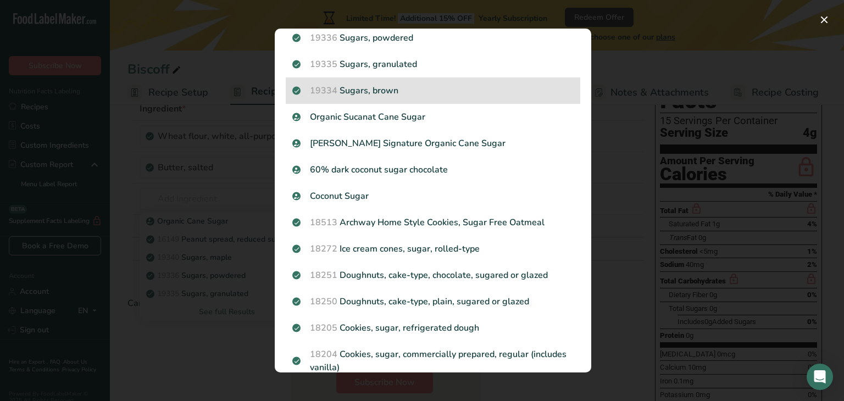
click at [412, 93] on p "19334 Sugars, brown" at bounding box center [432, 90] width 281 height 13
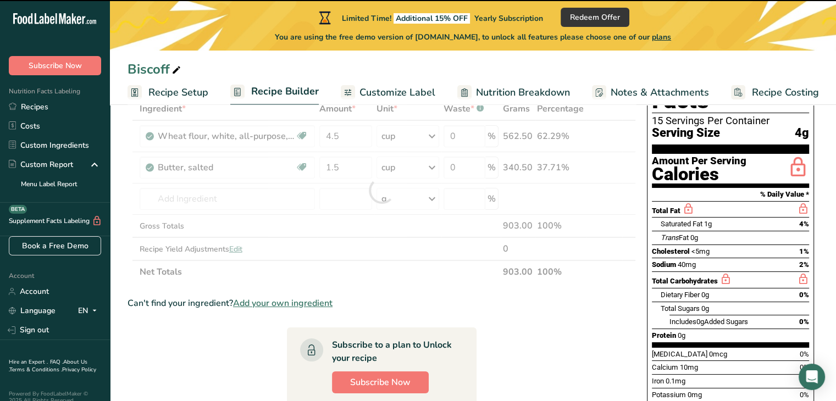
type input "0"
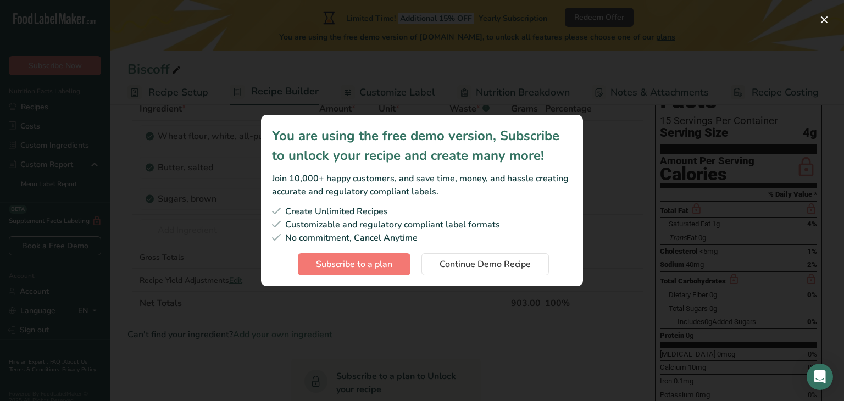
click at [445, 280] on section "You are using the free demo version, Subscribe to unlock your recipe and create…" at bounding box center [422, 200] width 322 height 171
click at [463, 262] on span "Continue Demo Recipe" at bounding box center [485, 264] width 91 height 13
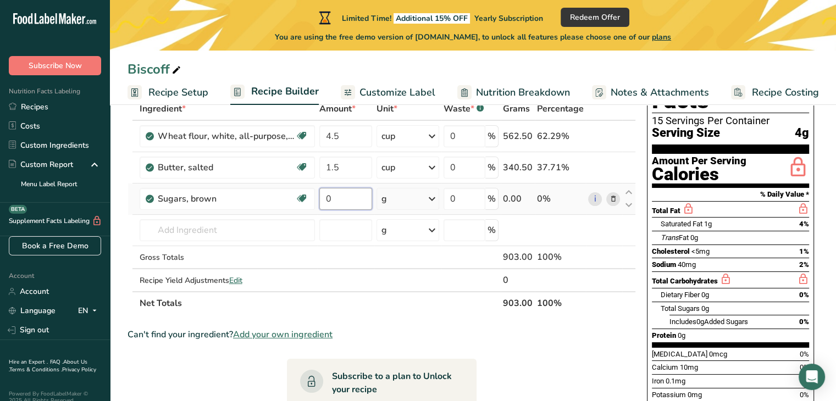
click at [357, 201] on input "0" at bounding box center [345, 199] width 53 height 22
type input "1.5"
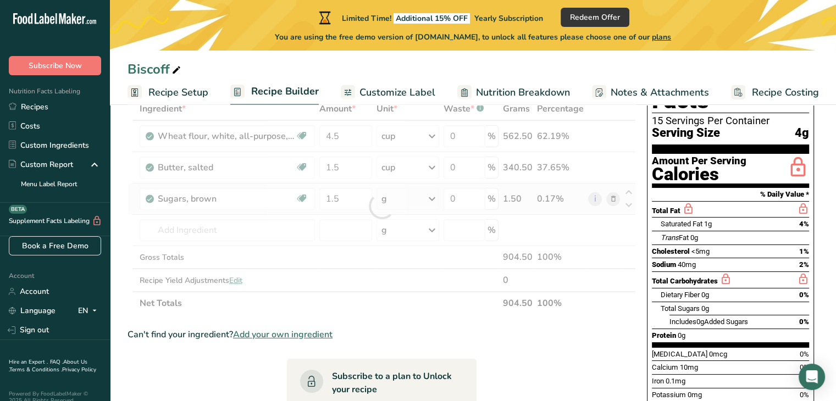
click at [398, 203] on div "Ingredient * Amount * Unit * Waste * .a-a{fill:#347362;}.b-a{fill:#fff;} Grams …" at bounding box center [382, 206] width 508 height 218
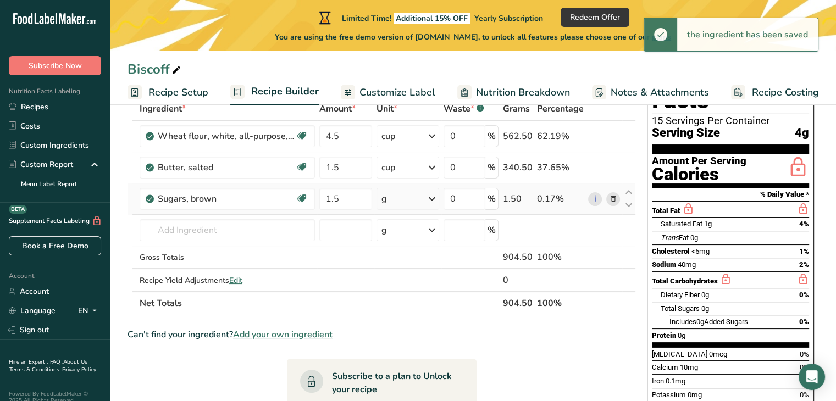
click at [427, 207] on icon at bounding box center [431, 199] width 13 height 20
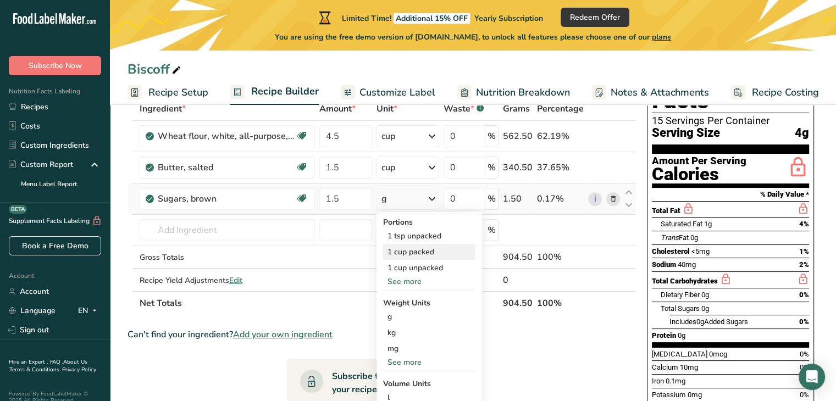
click at [444, 251] on div "1 cup packed" at bounding box center [429, 252] width 92 height 16
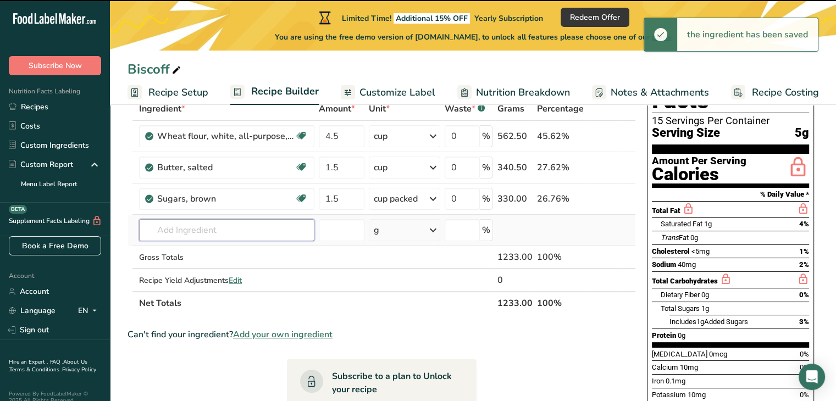
click at [221, 229] on input "text" at bounding box center [226, 230] width 175 height 22
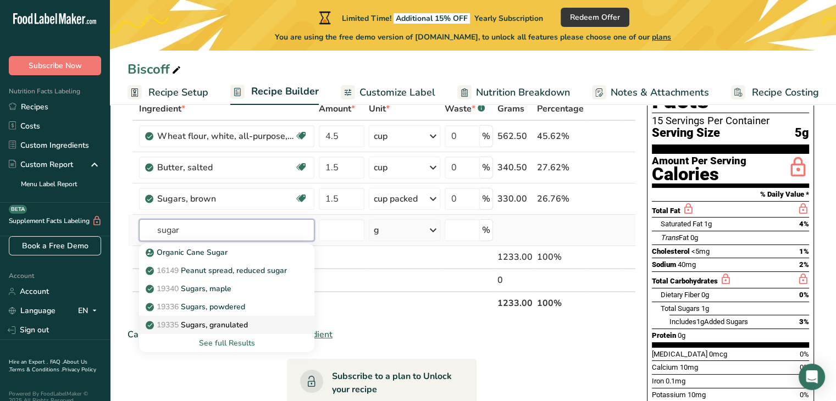
type input "sugar"
click at [237, 325] on p "19335 Sugars, granulated" at bounding box center [198, 325] width 100 height 12
type input "Sugars, granulated"
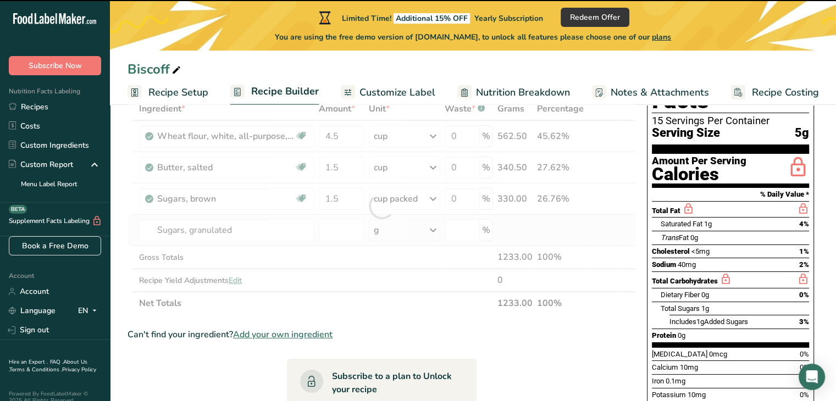
type input "0"
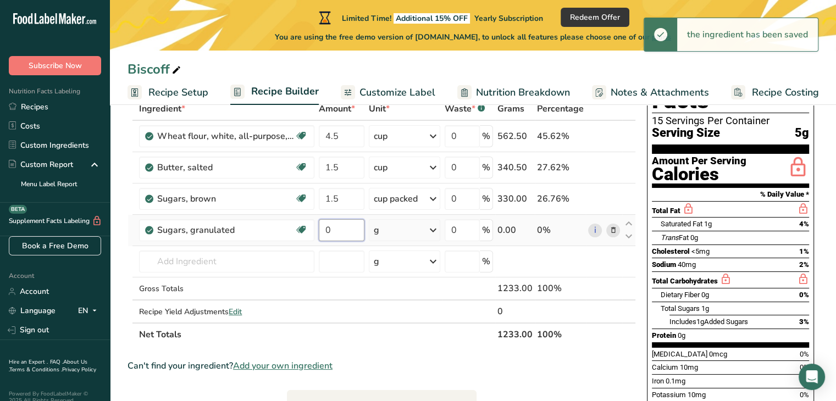
click at [345, 234] on input "0" at bounding box center [342, 230] width 46 height 22
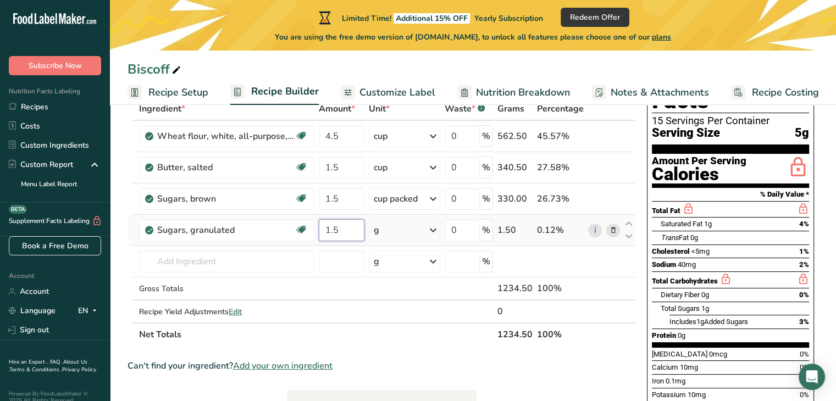
type input "1.5"
click at [389, 229] on div "Ingredient * Amount * Unit * Waste * .a-a{fill:#347362;}.b-a{fill:#fff;} Grams …" at bounding box center [382, 221] width 508 height 249
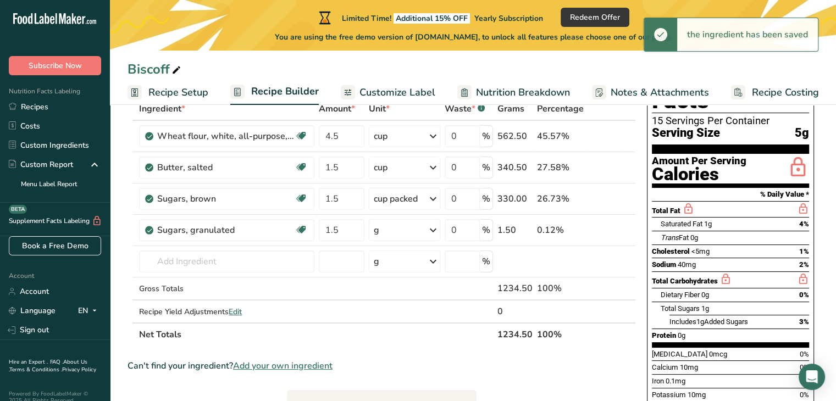
click at [408, 233] on div "g" at bounding box center [404, 230] width 71 height 22
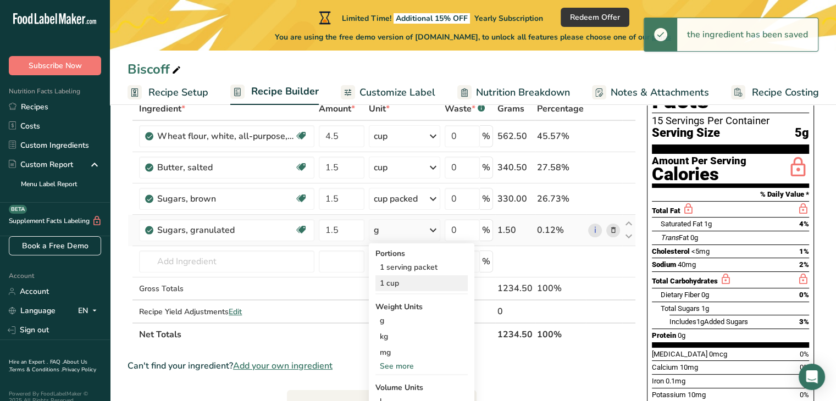
click at [419, 282] on div "1 cup" at bounding box center [421, 283] width 92 height 16
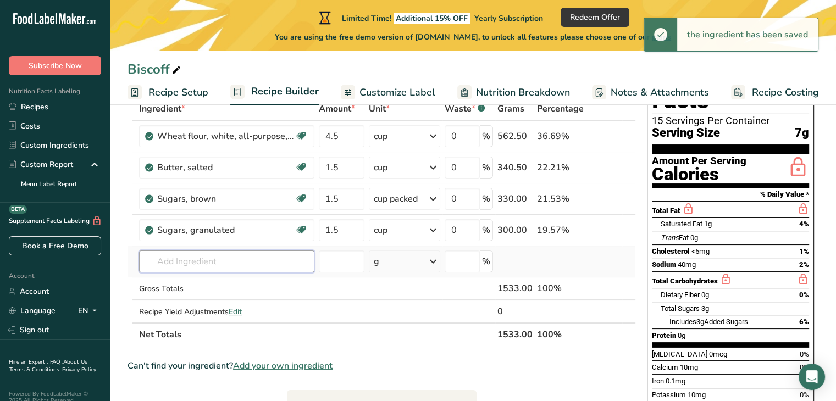
click at [217, 262] on input "text" at bounding box center [226, 262] width 175 height 22
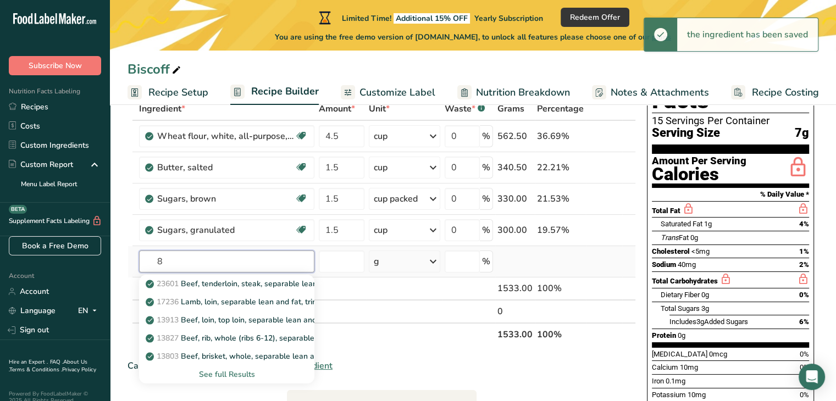
type input "8"
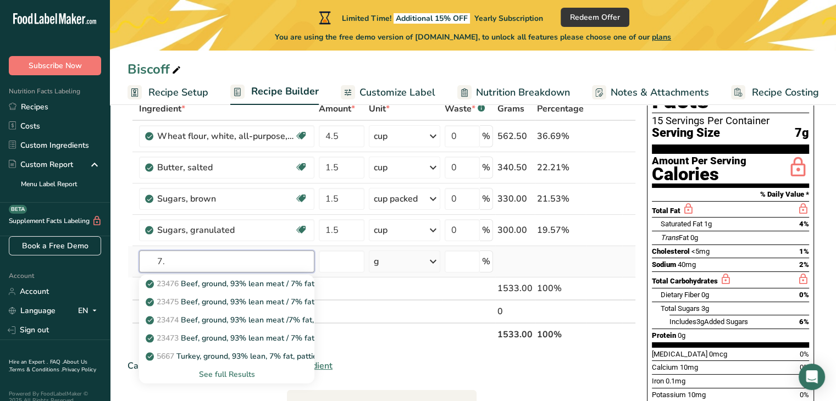
type input "7"
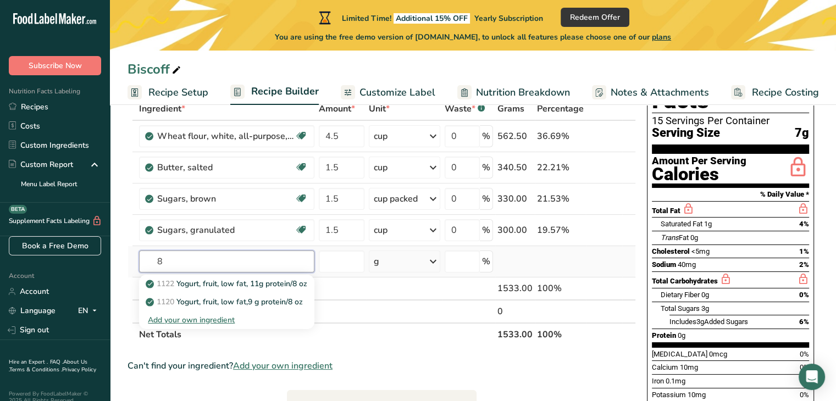
type input "8"
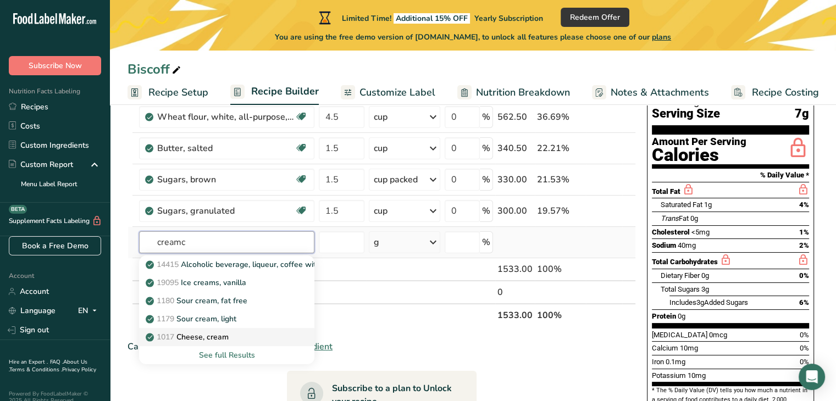
scroll to position [92, 0]
type input "creamc"
click at [238, 339] on div "1017 Cheese, cream" at bounding box center [218, 337] width 140 height 12
type input "Cheese, cream"
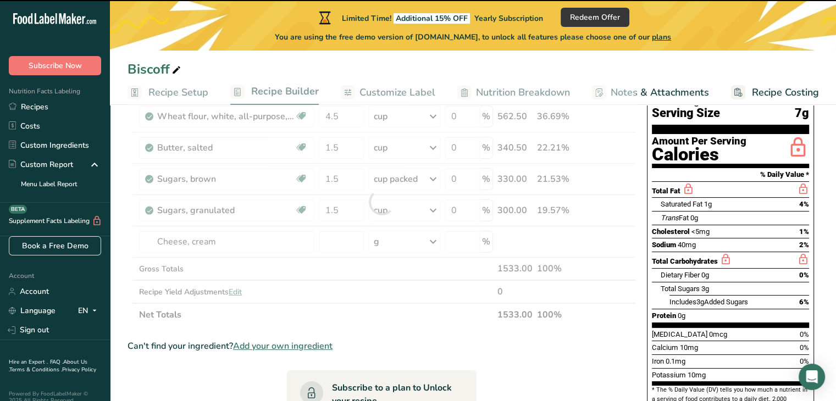
type input "0"
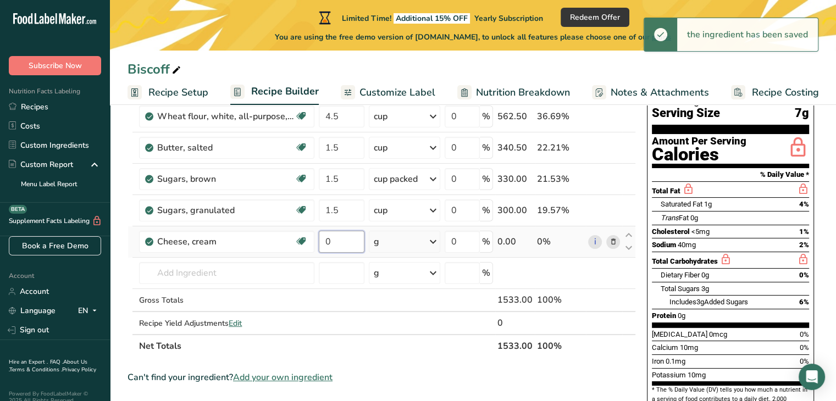
click at [345, 242] on input "0" at bounding box center [342, 242] width 46 height 22
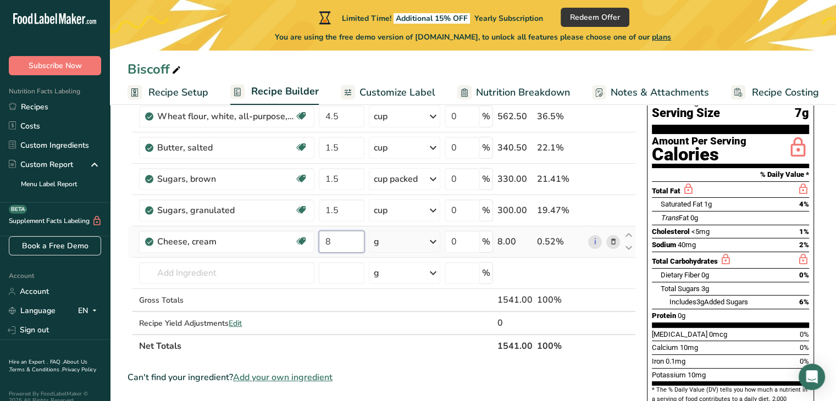
type input "8"
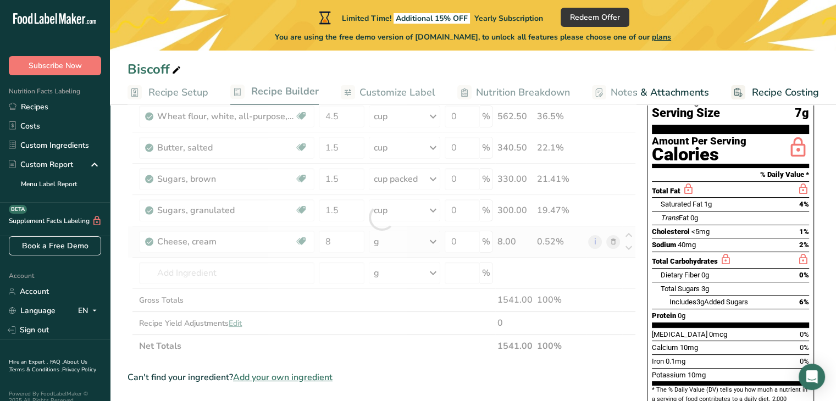
click at [388, 242] on div "Ingredient * Amount * Unit * Waste * .a-a{fill:#347362;}.b-a{fill:#fff;} Grams …" at bounding box center [382, 217] width 508 height 280
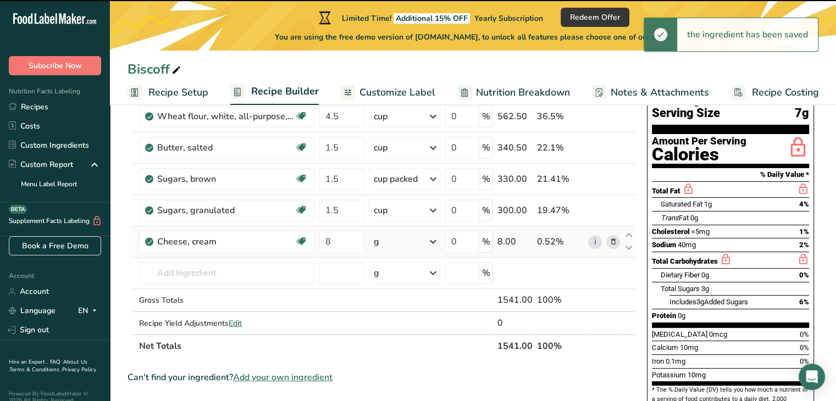
click at [398, 242] on div "g" at bounding box center [404, 242] width 71 height 22
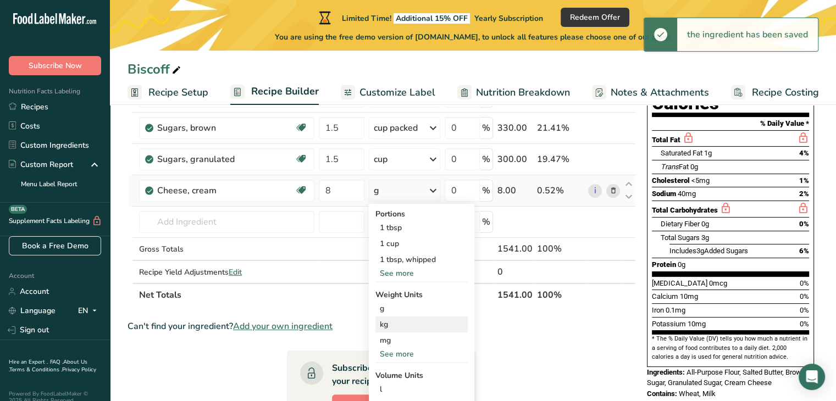
scroll to position [144, 0]
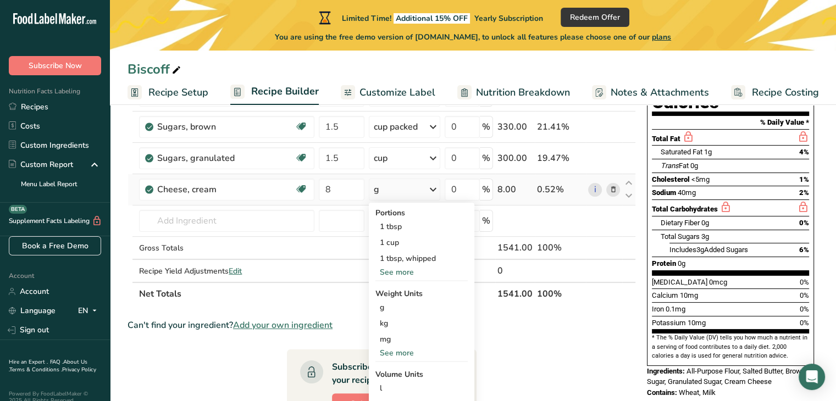
click at [405, 355] on div "See more" at bounding box center [421, 353] width 92 height 12
click at [398, 390] on div "oz" at bounding box center [421, 387] width 92 height 16
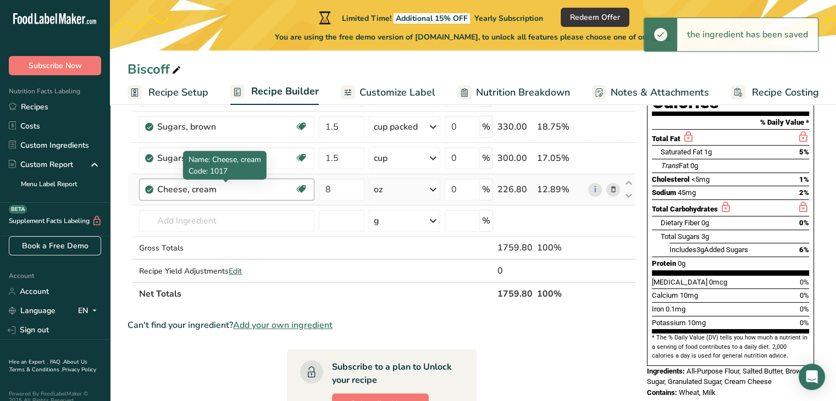
click at [289, 189] on div "Cheese, cream" at bounding box center [225, 189] width 137 height 13
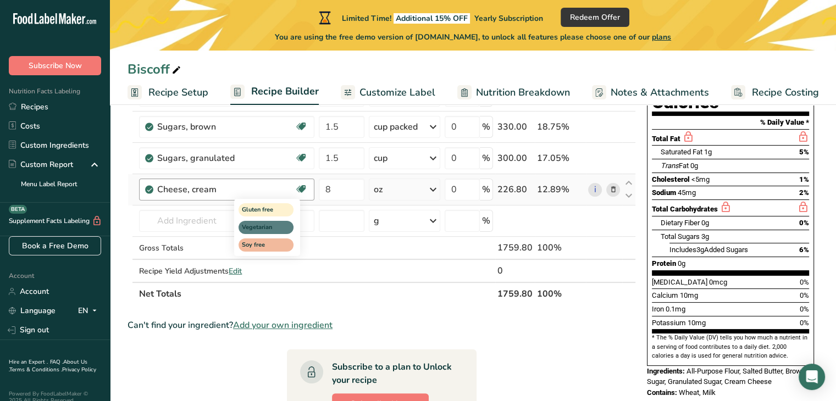
click at [305, 188] on icon at bounding box center [301, 189] width 11 height 17
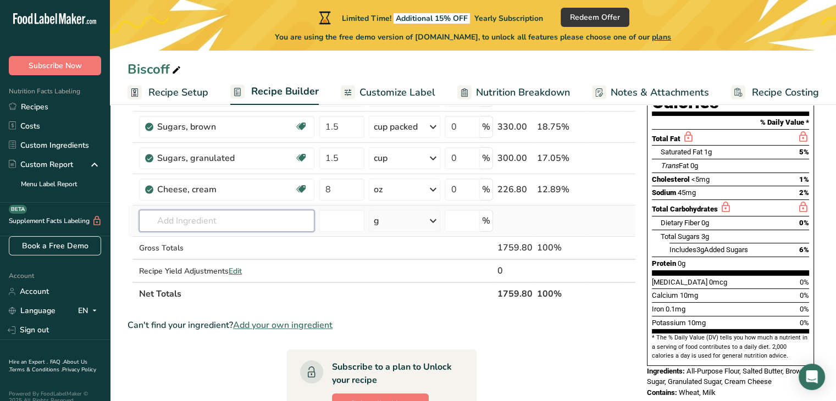
click at [176, 218] on input "text" at bounding box center [226, 221] width 175 height 22
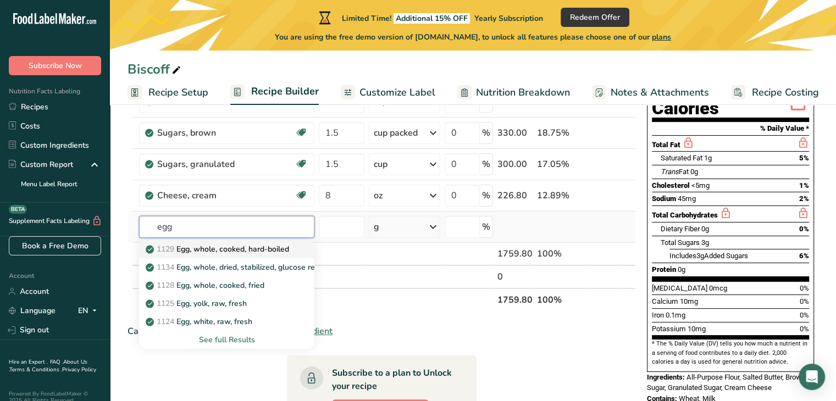
scroll to position [141, 0]
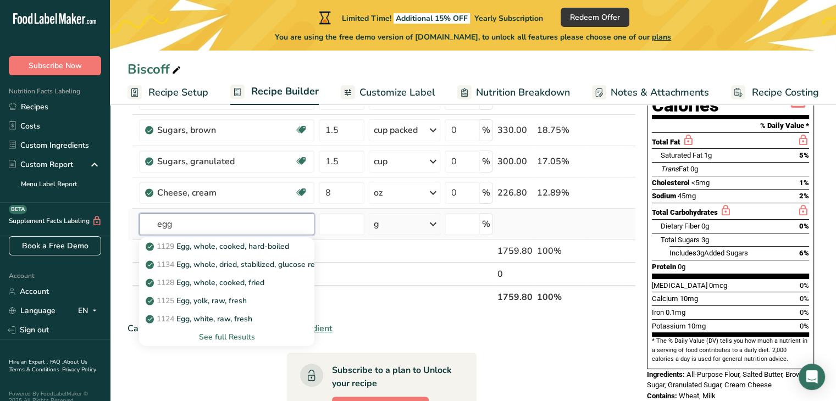
type input "egg"
click at [232, 335] on div "See full Results" at bounding box center [227, 337] width 158 height 12
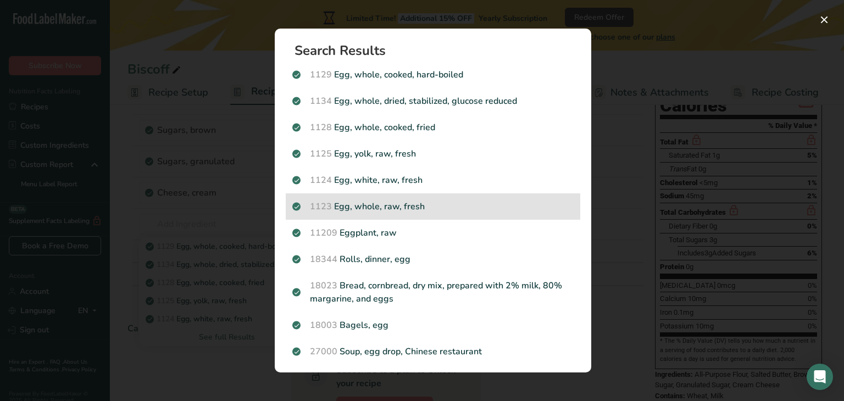
click at [389, 203] on p "1123 Egg, whole, raw, fresh" at bounding box center [432, 206] width 281 height 13
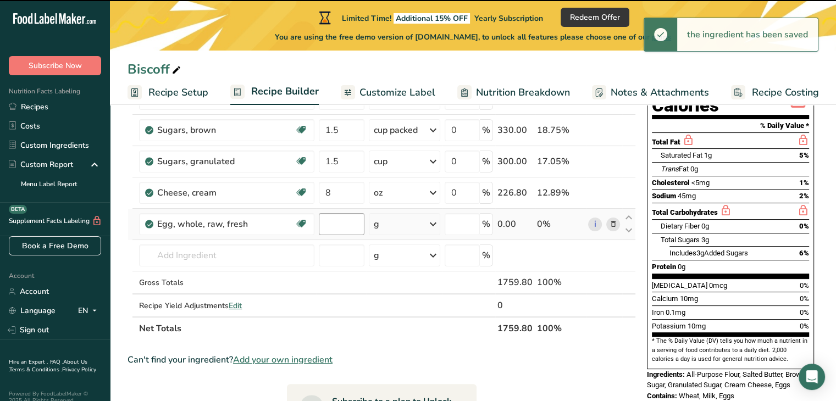
type input "0"
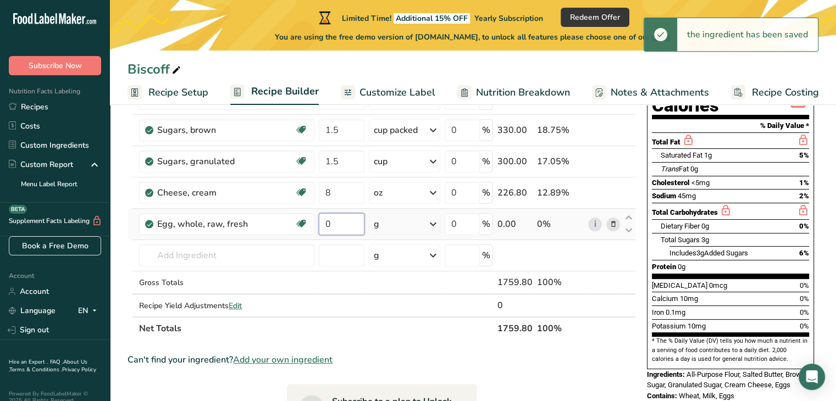
click at [355, 227] on input "0" at bounding box center [342, 224] width 46 height 22
click at [405, 226] on div "Ingredient * Amount * Unit * Waste * .a-a{fill:#347362;}.b-a{fill:#fff;} Grams …" at bounding box center [382, 185] width 508 height 312
click at [405, 226] on div "g" at bounding box center [404, 224] width 71 height 22
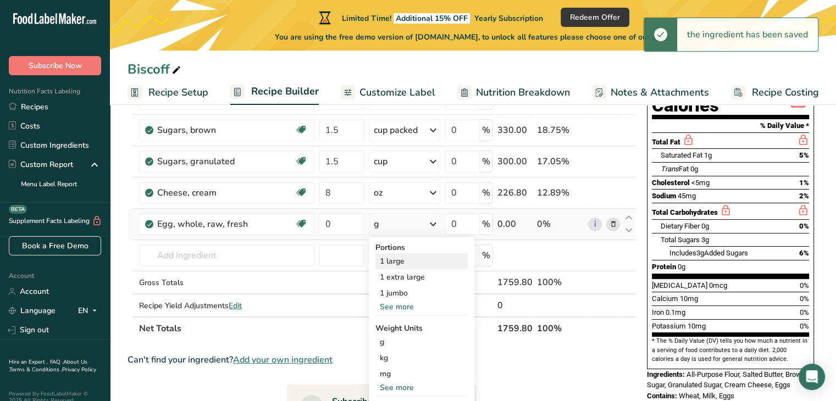
click at [407, 256] on div "1 large" at bounding box center [421, 261] width 92 height 16
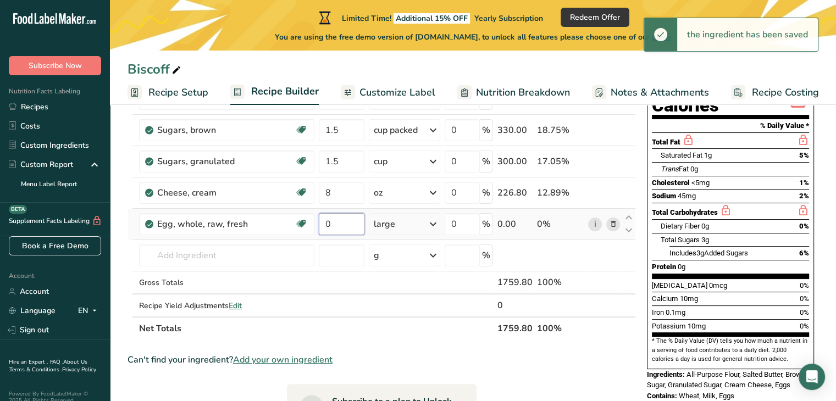
click at [342, 227] on input "0" at bounding box center [342, 224] width 46 height 22
type input "2"
click at [259, 248] on div "Ingredient * Amount * Unit * Waste * .a-a{fill:#347362;}.b-a{fill:#fff;} Grams …" at bounding box center [382, 185] width 508 height 312
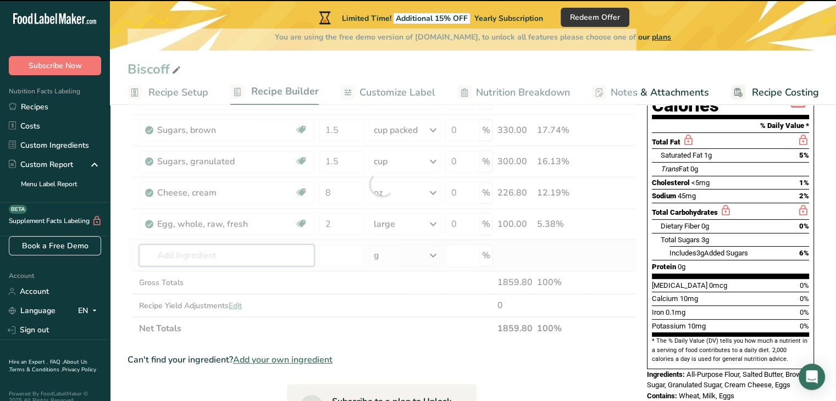
type input "v"
type input "a"
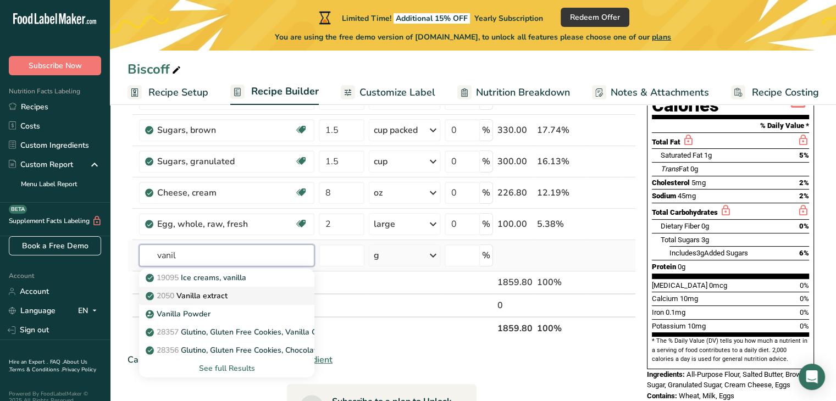
type input "vanil"
click at [236, 290] on div "2050 Vanilla extract" at bounding box center [218, 296] width 140 height 12
type input "Vanilla extract"
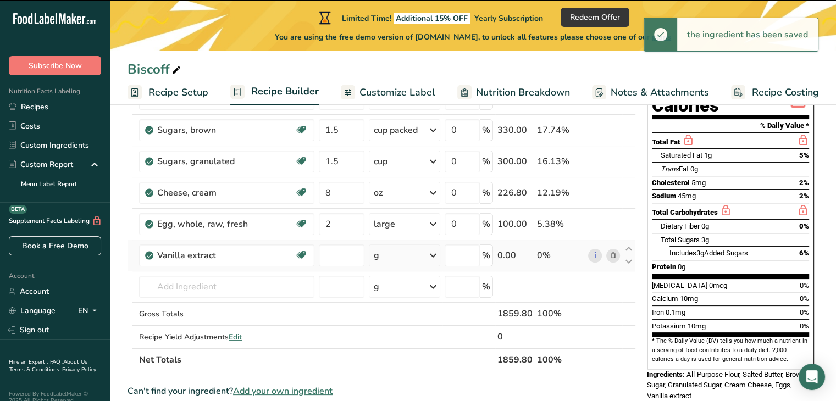
type input "0"
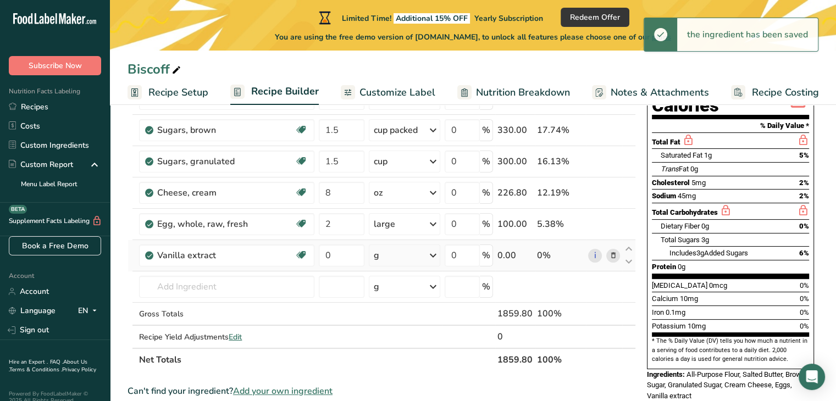
click at [399, 258] on div "g" at bounding box center [404, 256] width 71 height 22
click at [396, 292] on div "1 tsp" at bounding box center [421, 293] width 92 height 16
click at [340, 252] on input "0" at bounding box center [342, 256] width 46 height 22
type input "3"
click at [259, 275] on div "Ingredient * Amount * Unit * Waste * .a-a{fill:#347362;}.b-a{fill:#fff;} Grams …" at bounding box center [382, 200] width 508 height 343
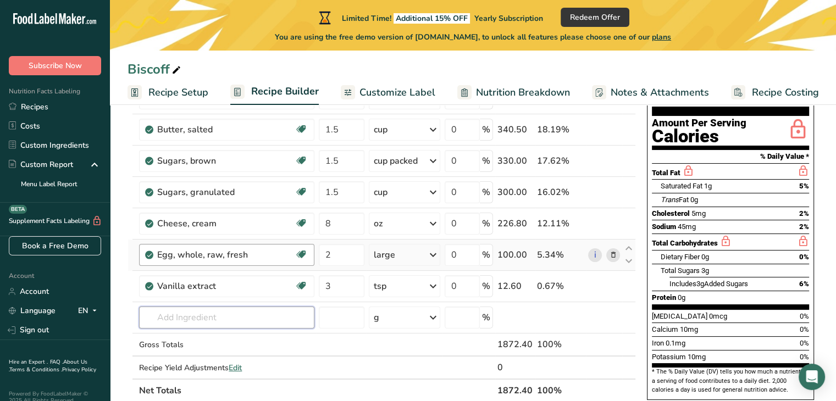
scroll to position [118, 0]
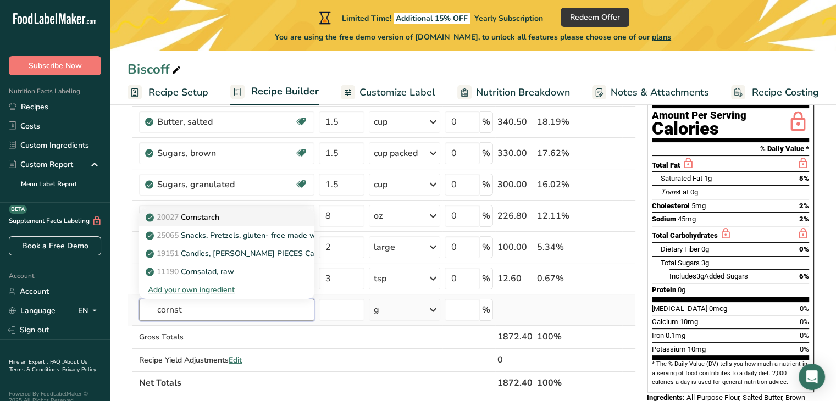
type input "cornst"
click at [280, 217] on div "20027 Cornstarch" at bounding box center [218, 218] width 140 height 12
type input "Cornstarch"
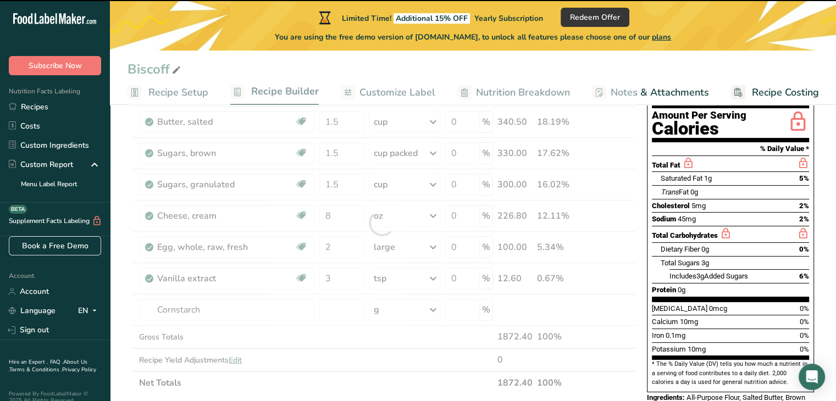
type input "0"
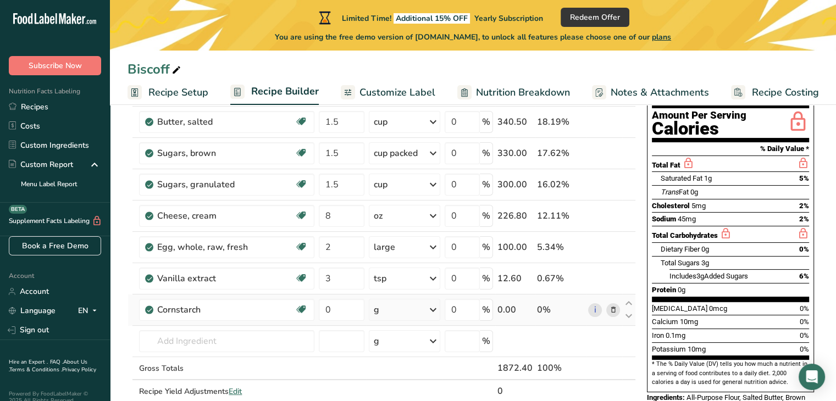
click at [429, 308] on icon at bounding box center [433, 310] width 13 height 20
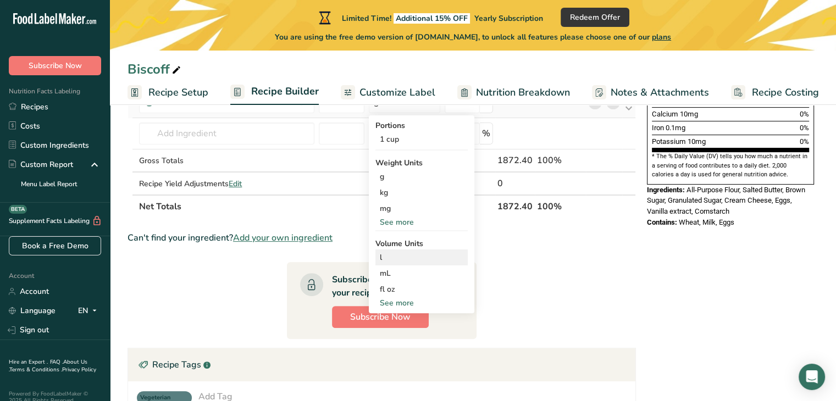
scroll to position [327, 0]
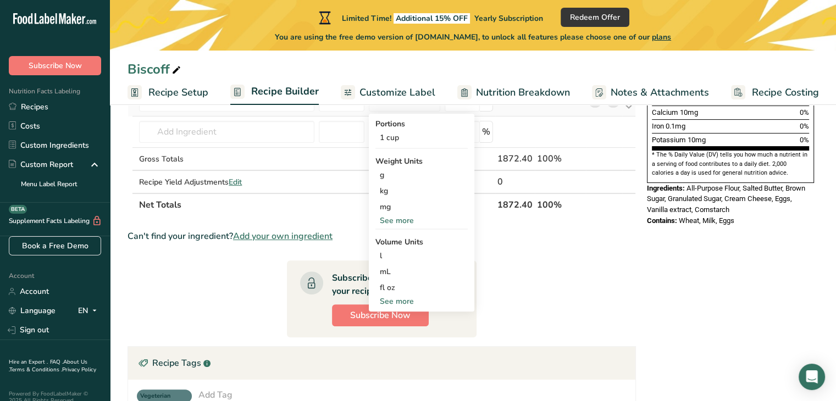
click at [401, 302] on div "See more" at bounding box center [421, 302] width 92 height 12
select select "22"
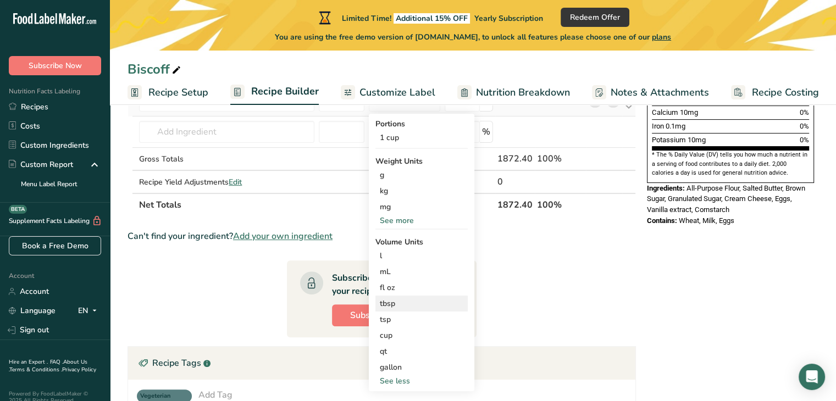
click at [396, 306] on div "tbsp" at bounding box center [422, 304] width 84 height 12
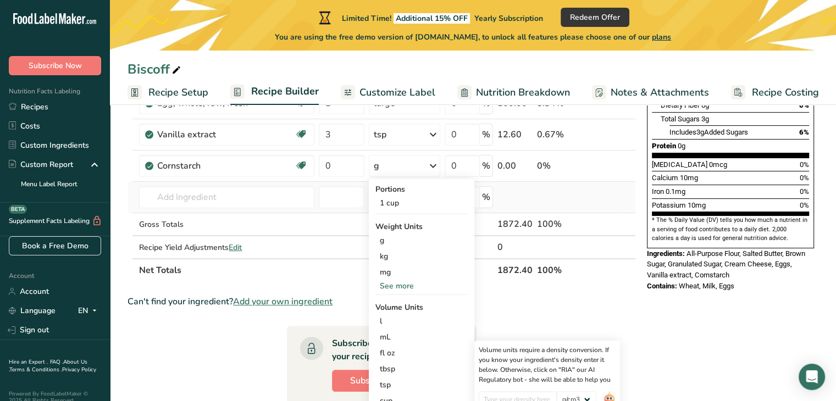
scroll to position [261, 0]
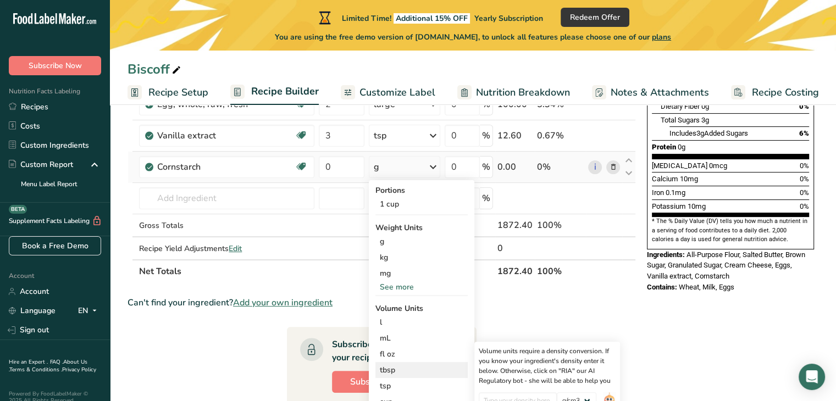
click at [394, 369] on div "tbsp" at bounding box center [422, 370] width 84 height 12
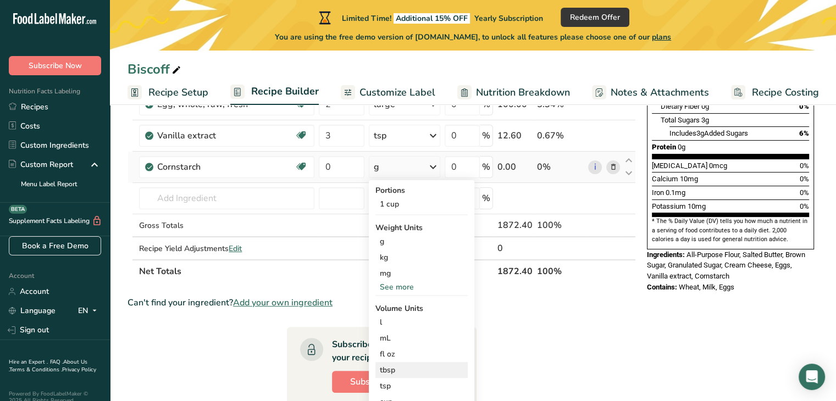
click at [393, 367] on div "tbsp" at bounding box center [422, 370] width 84 height 12
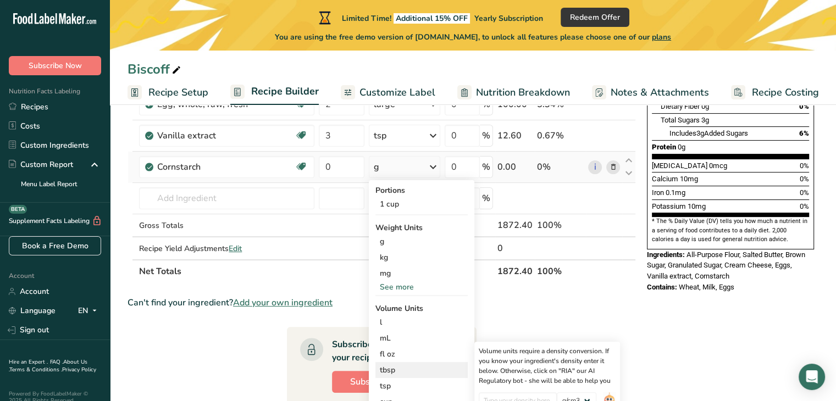
click at [393, 367] on div "tbsp" at bounding box center [422, 370] width 84 height 12
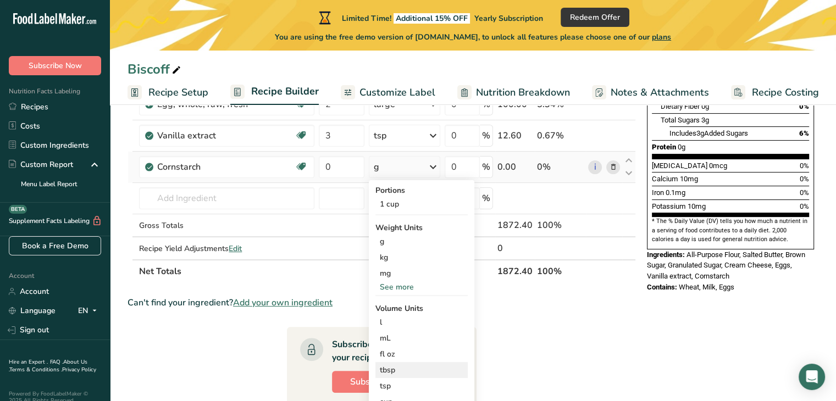
click at [396, 365] on div "tbsp" at bounding box center [422, 370] width 84 height 12
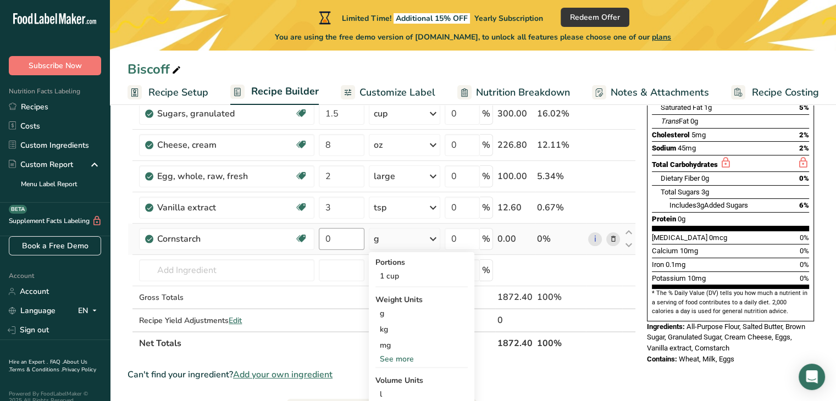
scroll to position [187, 0]
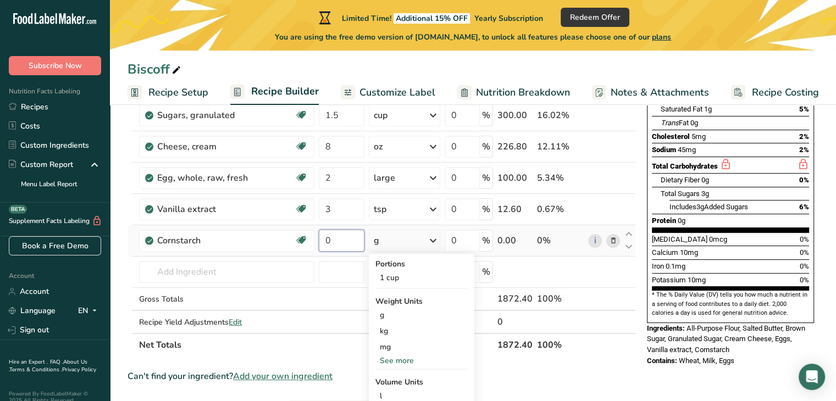
click at [334, 242] on input "0" at bounding box center [342, 241] width 46 height 22
type input "25"
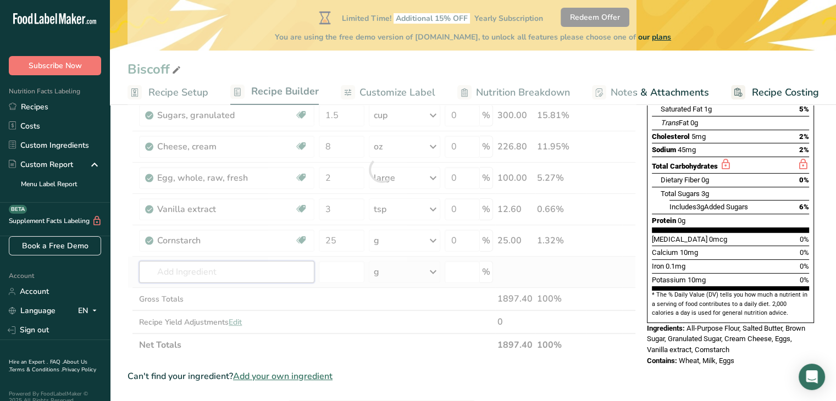
click at [280, 268] on div "Ingredient * Amount * Unit * Waste * .a-a{fill:#347362;}.b-a{fill:#fff;} Grams …" at bounding box center [382, 169] width 508 height 374
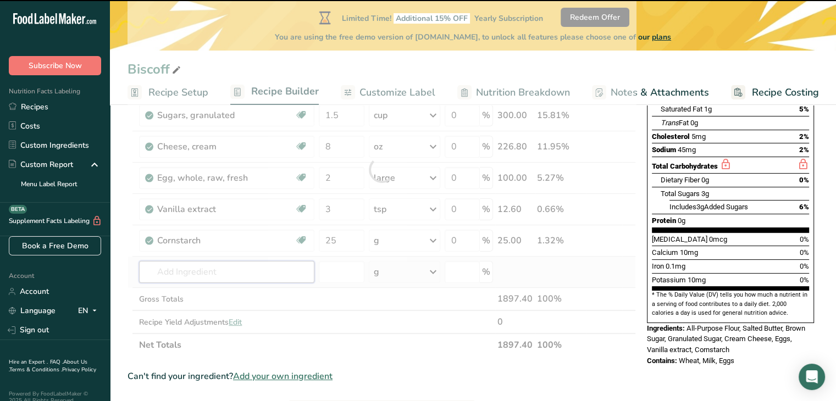
type input "b"
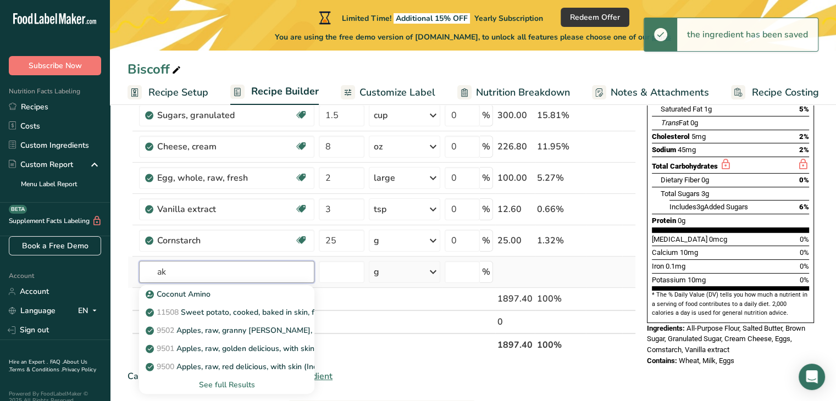
type input "a"
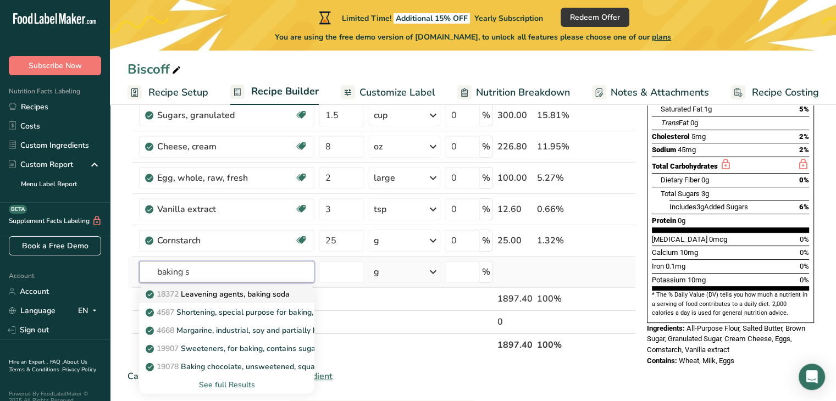
type input "baking s"
click at [273, 290] on p "18372 Leavening agents, baking soda" at bounding box center [219, 295] width 142 height 12
type input "Leavening agents, baking soda"
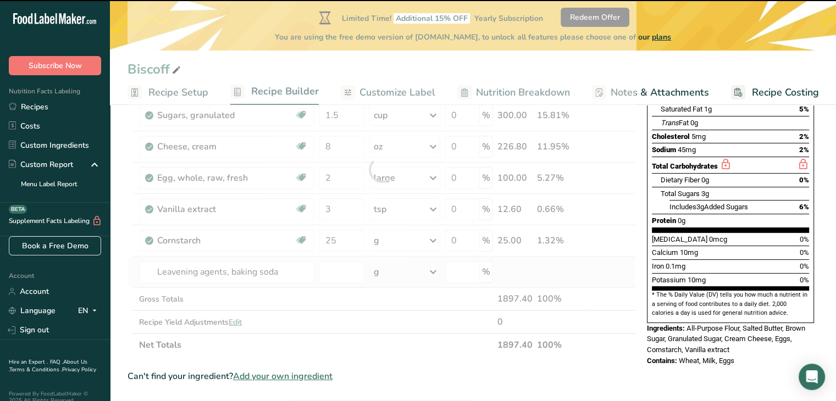
click at [402, 276] on div "g" at bounding box center [404, 272] width 71 height 22
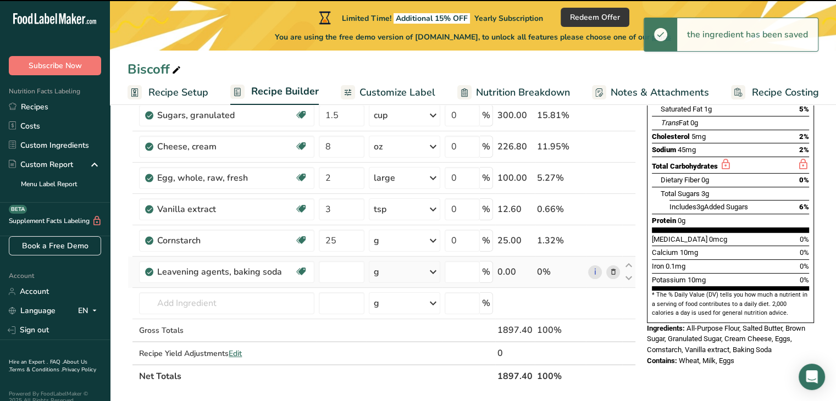
type input "0"
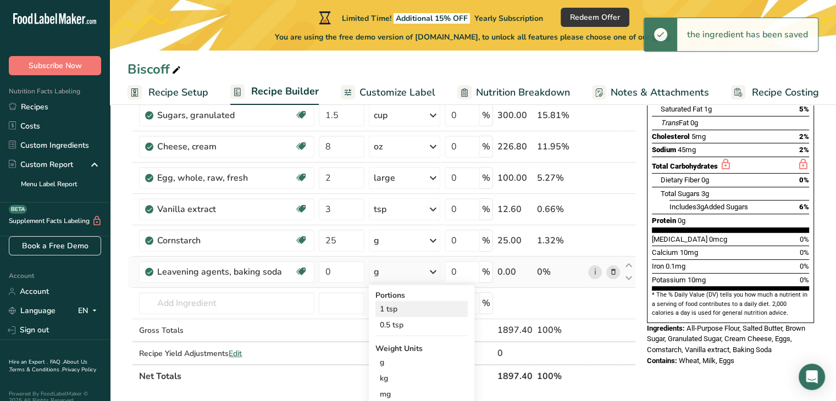
click at [416, 310] on div "1 tsp" at bounding box center [421, 309] width 92 height 16
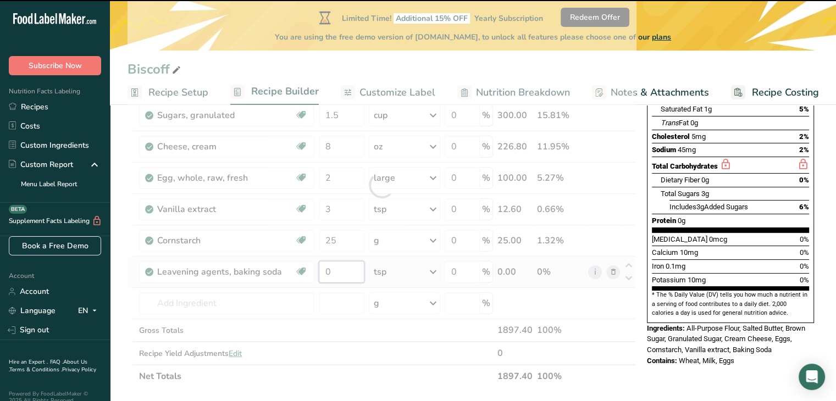
click at [341, 270] on input "0" at bounding box center [342, 272] width 46 height 22
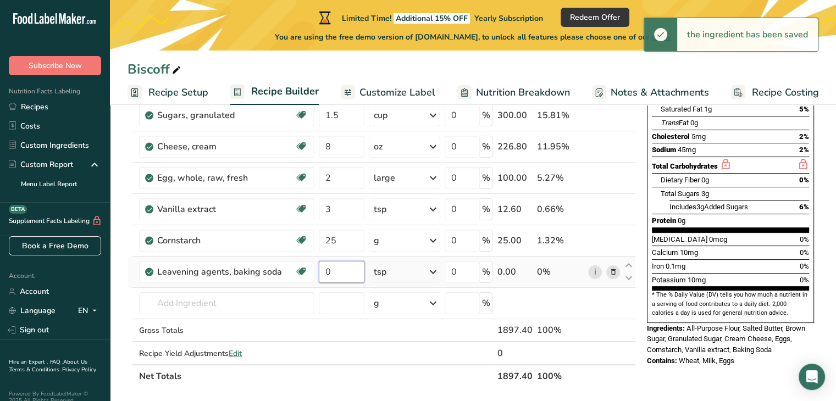
click at [332, 270] on input "0" at bounding box center [342, 272] width 46 height 22
type input "2"
click at [265, 296] on div "Ingredient * Amount * Unit * Waste * .a-a{fill:#347362;}.b-a{fill:#fff;} Grams …" at bounding box center [382, 185] width 508 height 406
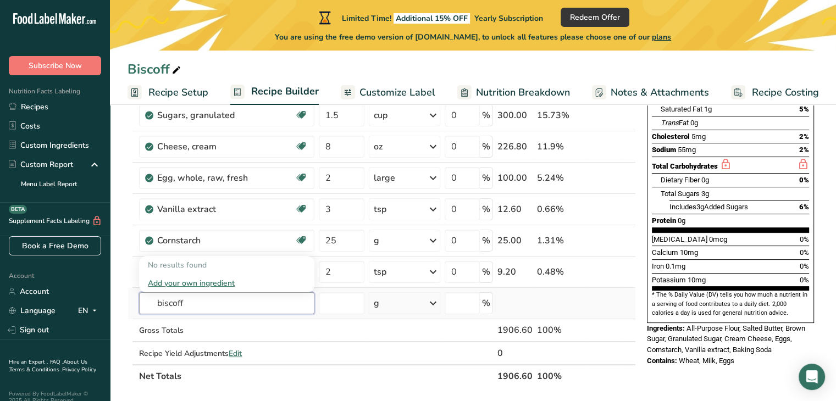
type input "biscoff"
click at [196, 280] on div "Add your own ingredient" at bounding box center [227, 284] width 158 height 12
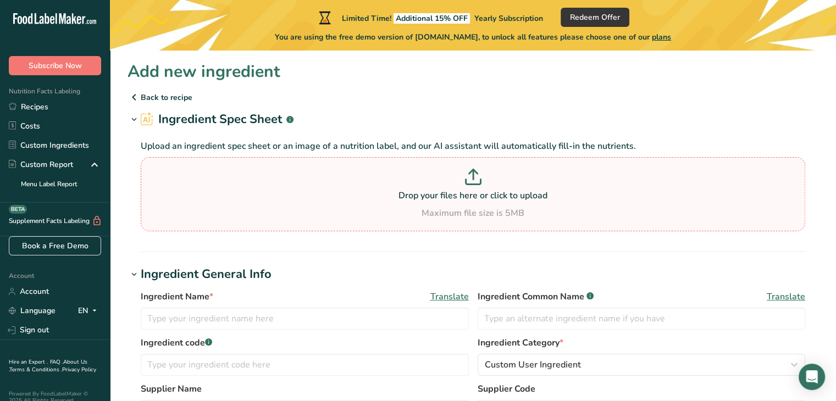
click at [501, 178] on p at bounding box center [472, 179] width 659 height 20
click at [501, 178] on input "Drop your files here or click to upload Maximum file size is 5MB" at bounding box center [473, 194] width 664 height 74
click at [464, 195] on p "Drop your files here or click to upload" at bounding box center [472, 195] width 659 height 13
click at [464, 195] on input "Drop your files here or click to upload Maximum file size is 5MB" at bounding box center [473, 194] width 664 height 74
type input "C:\fakepath\Screenshot 2025-08-11 120956.png"
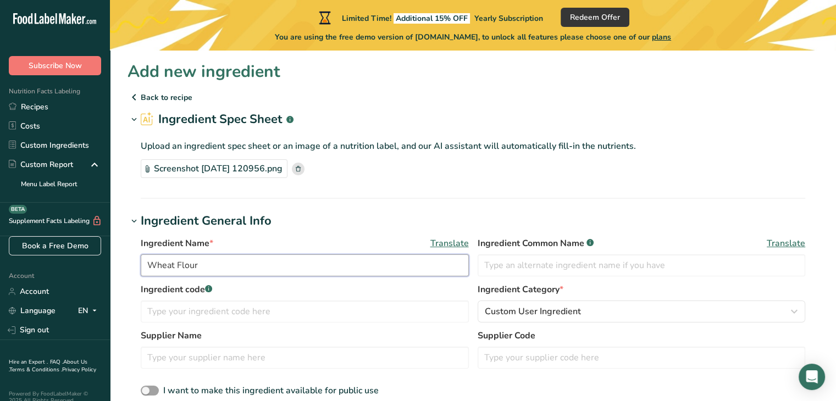
click at [319, 267] on input "Wheat Flour" at bounding box center [305, 265] width 328 height 22
click at [319, 267] on input "Biscoff Cookied" at bounding box center [305, 265] width 328 height 22
type input "Biscoff Cookies"
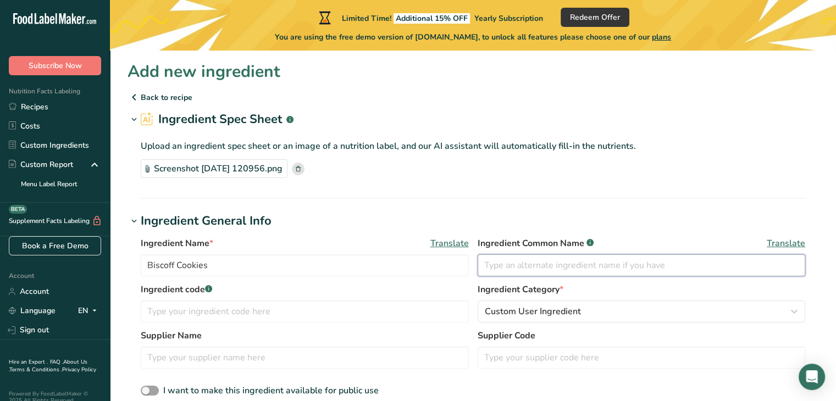
click at [479, 272] on input "text" at bounding box center [642, 265] width 328 height 22
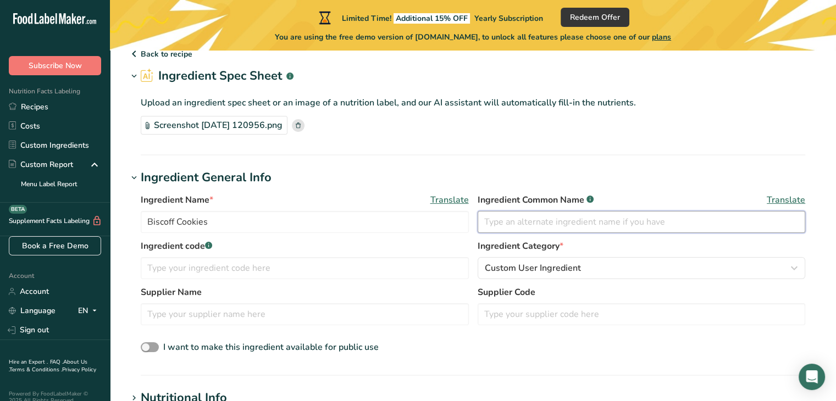
scroll to position [47, 0]
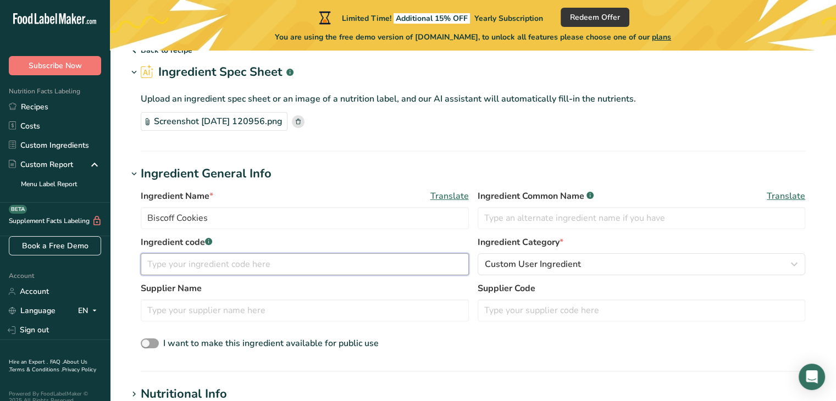
click at [350, 265] on input "text" at bounding box center [305, 264] width 328 height 22
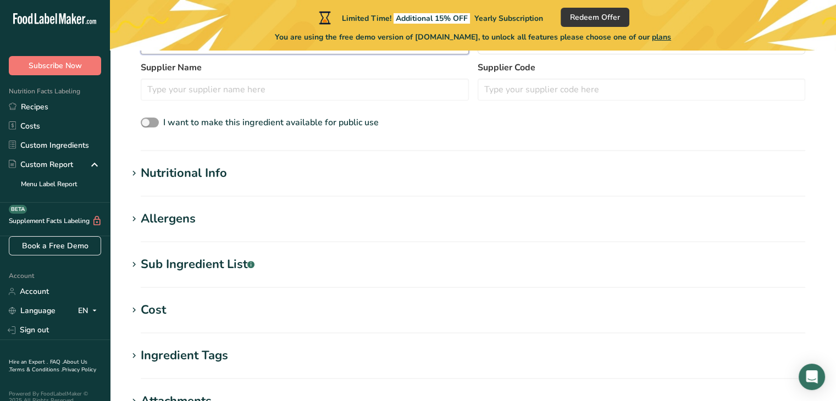
scroll to position [270, 0]
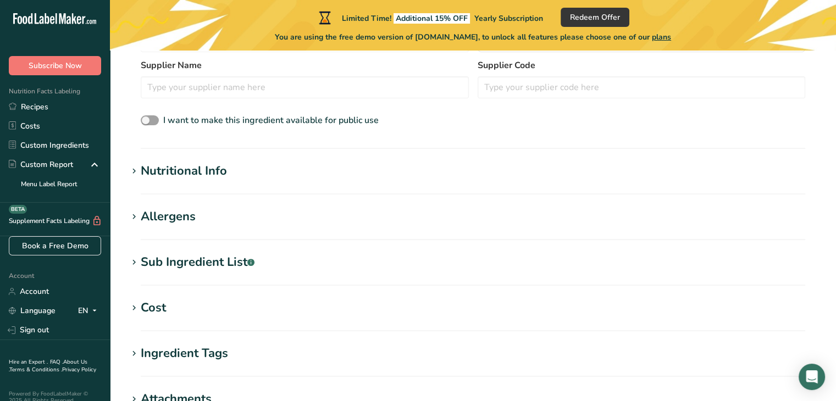
click at [235, 175] on h1 "Nutritional Info" at bounding box center [473, 171] width 691 height 18
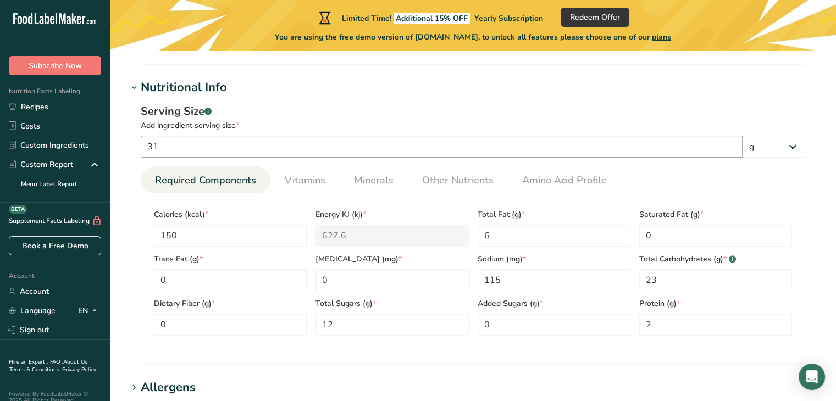
scroll to position [373, 0]
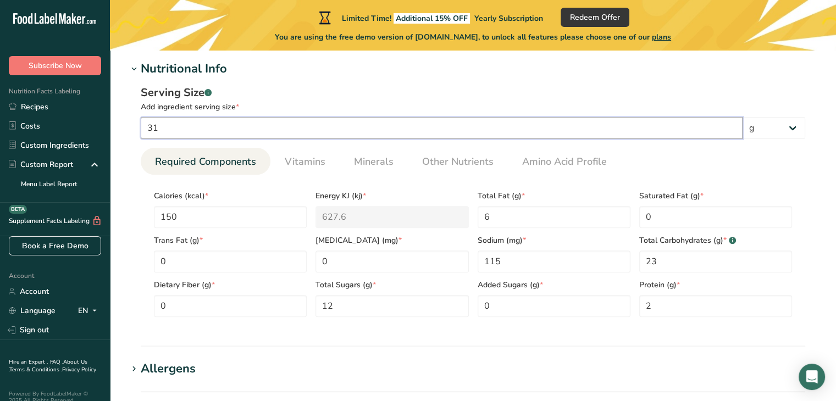
click at [236, 130] on input "31" at bounding box center [442, 128] width 602 height 22
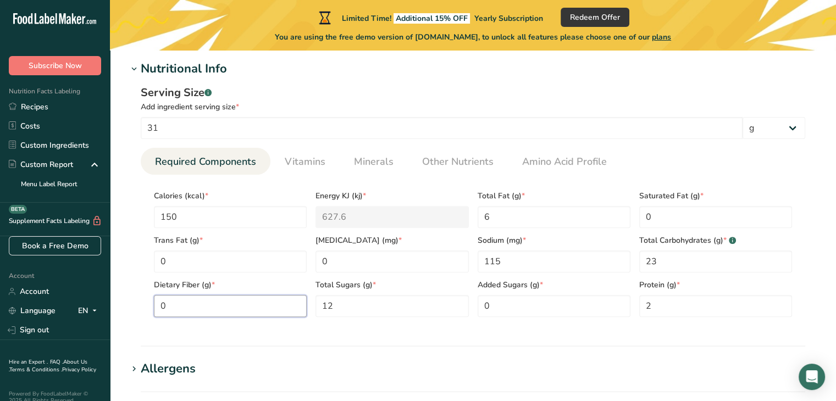
click at [269, 298] on Fiber "0" at bounding box center [230, 306] width 153 height 22
click at [350, 104] on div "Add ingredient serving size *" at bounding box center [473, 107] width 664 height 12
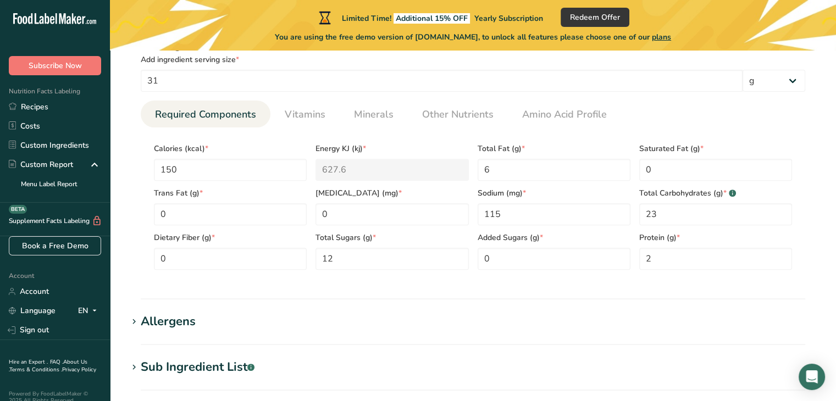
scroll to position [421, 0]
click at [310, 313] on h1 "Allergens" at bounding box center [473, 321] width 691 height 18
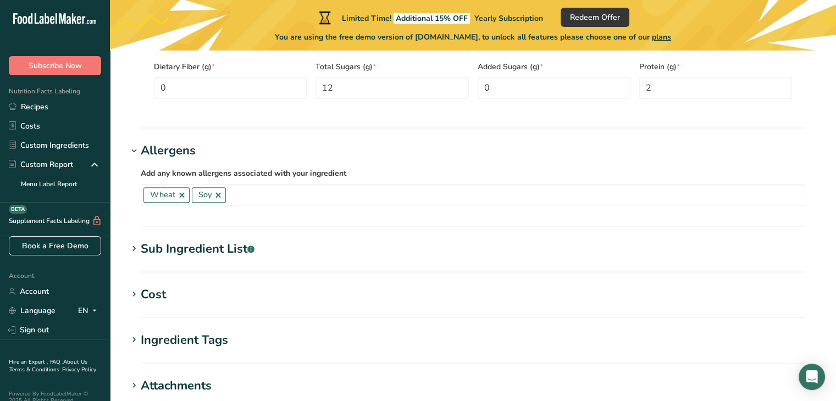
scroll to position [591, 0]
click at [308, 262] on section "Sub Ingredient List .a-a{fill:#347362;}.b-a{fill:#fff;} Translate" at bounding box center [473, 256] width 691 height 32
click at [203, 227] on section "Add new ingredient Back to recipe Ingredient Spec Sheet .a-a{fill:#347362;}.b-a…" at bounding box center [473, 5] width 726 height 1093
click at [210, 244] on div "Sub Ingredient List .a-a{fill:#347362;}.b-a{fill:#fff;}" at bounding box center [198, 249] width 114 height 18
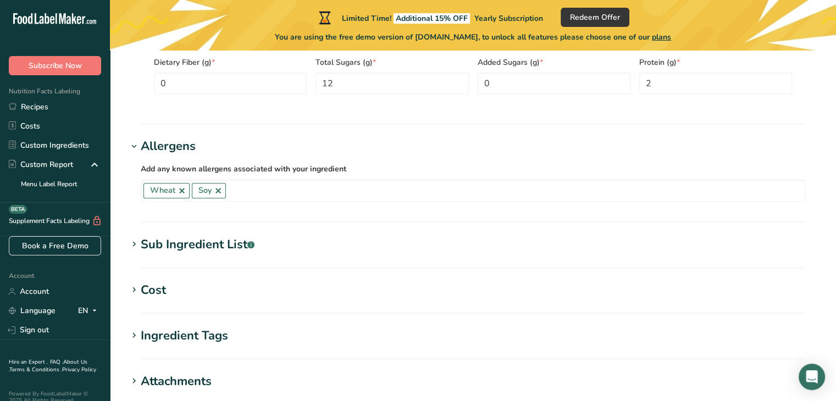
scroll to position [596, 0]
click at [196, 346] on section "Ingredient Tags Add tags Standard Tags Custom Tags Source of Antioxidants Prebi…" at bounding box center [473, 342] width 691 height 32
click at [196, 343] on div "Ingredient Tags" at bounding box center [184, 335] width 87 height 18
click at [196, 342] on div "Ingredient Tags" at bounding box center [184, 335] width 87 height 18
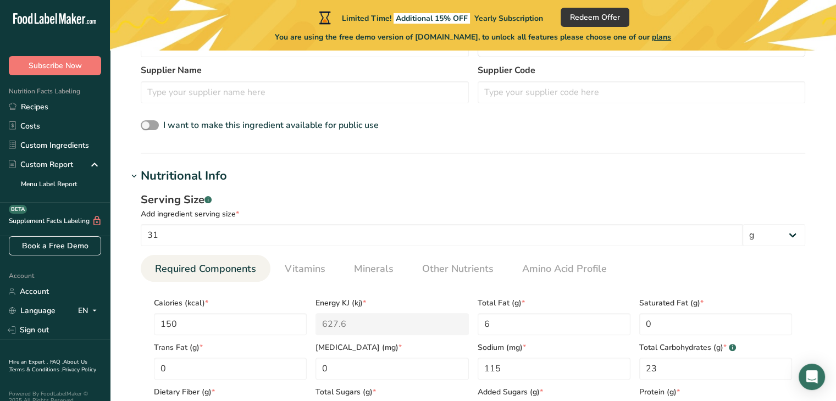
scroll to position [263, 0]
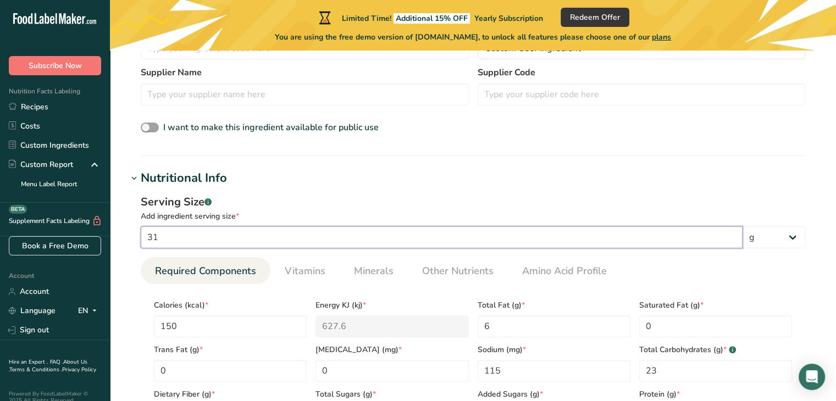
click at [540, 236] on input "31" at bounding box center [442, 237] width 602 height 22
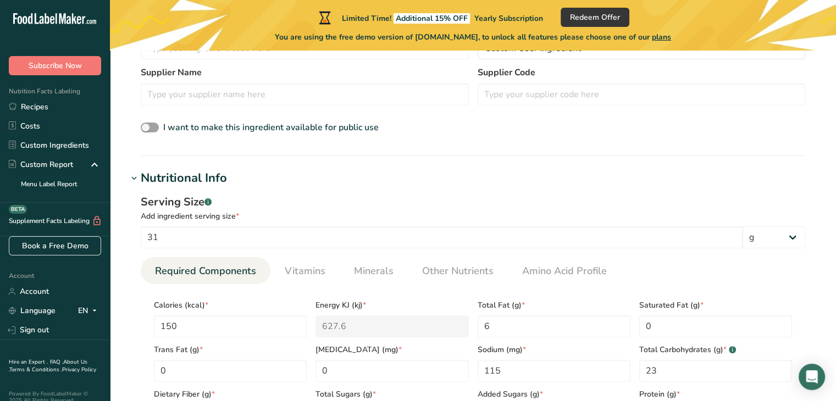
click at [537, 209] on div "Serving Size .a-a{fill:#347362;}.b-a{fill:#fff;}" at bounding box center [473, 202] width 664 height 16
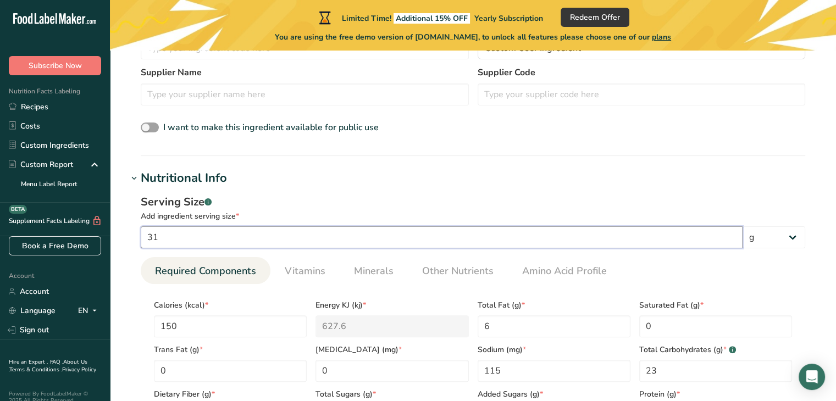
click at [536, 247] on input "31" at bounding box center [442, 237] width 602 height 22
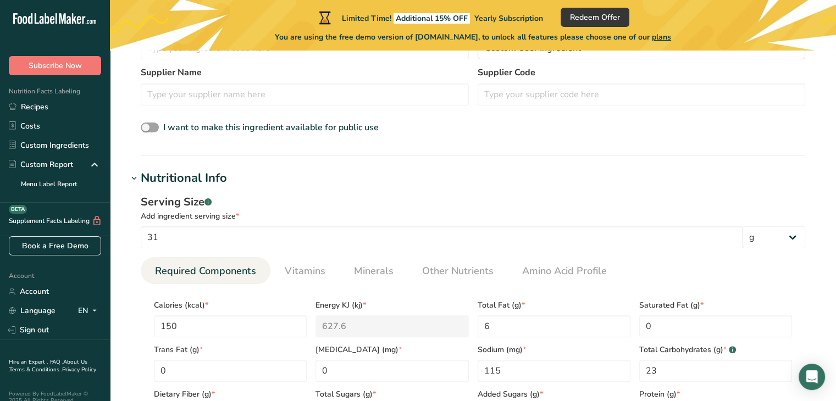
click at [537, 208] on div "Serving Size .a-a{fill:#347362;}.b-a{fill:#fff;}" at bounding box center [473, 202] width 664 height 16
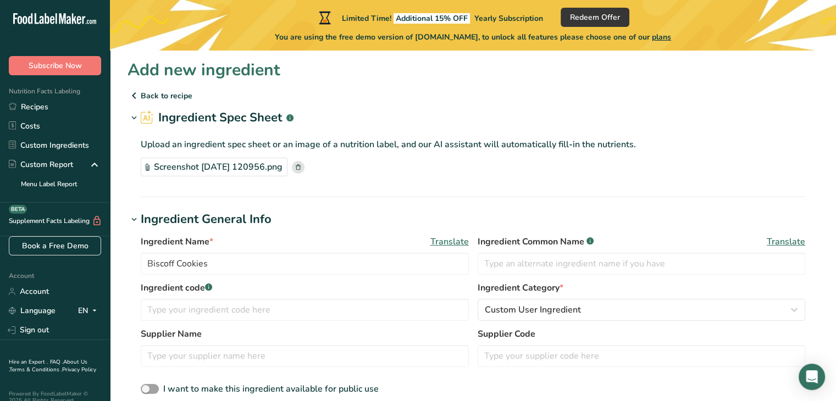
scroll to position [0, 0]
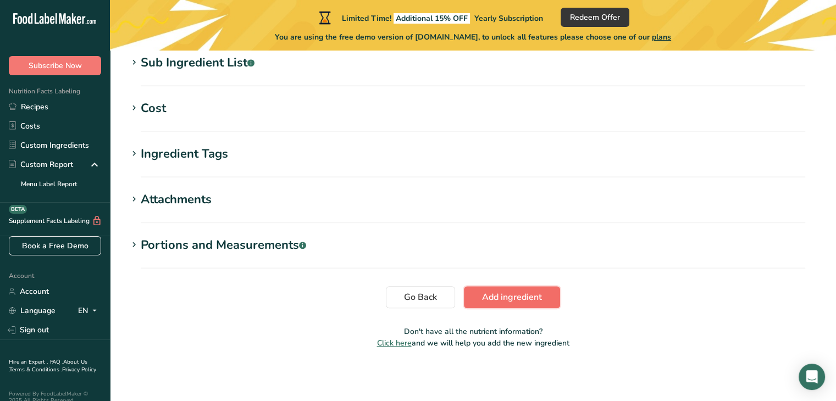
click at [523, 295] on span "Add ingredient" at bounding box center [512, 297] width 60 height 13
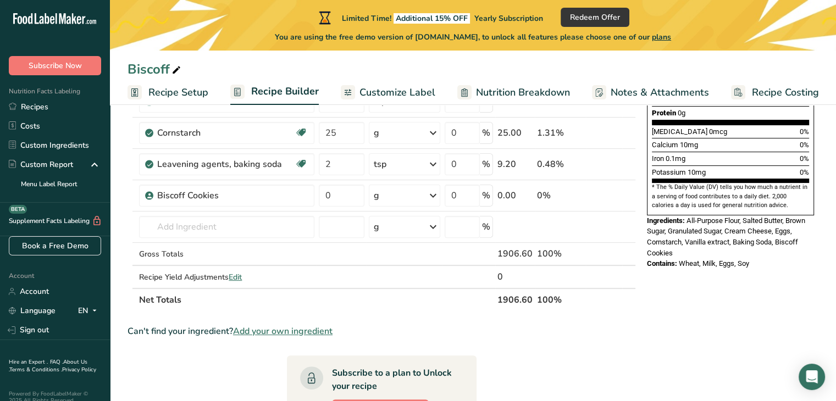
scroll to position [292, 0]
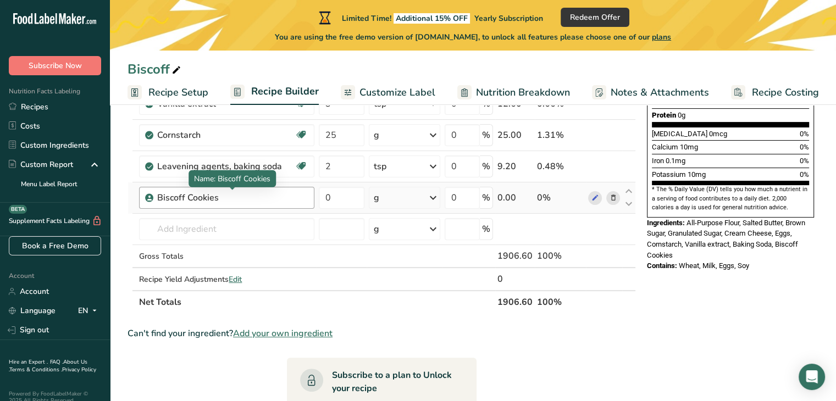
click at [270, 194] on div "Biscoff Cookies" at bounding box center [225, 197] width 137 height 13
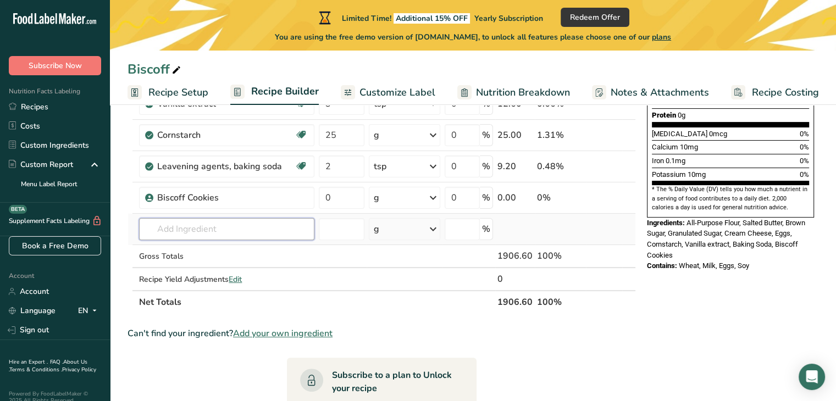
click at [262, 235] on input "text" at bounding box center [226, 229] width 175 height 22
click at [278, 291] on th "Net Totals" at bounding box center [316, 301] width 358 height 23
click at [251, 226] on input "text" at bounding box center [226, 229] width 175 height 22
type input "biscoff"
click at [352, 196] on input "0" at bounding box center [342, 198] width 46 height 22
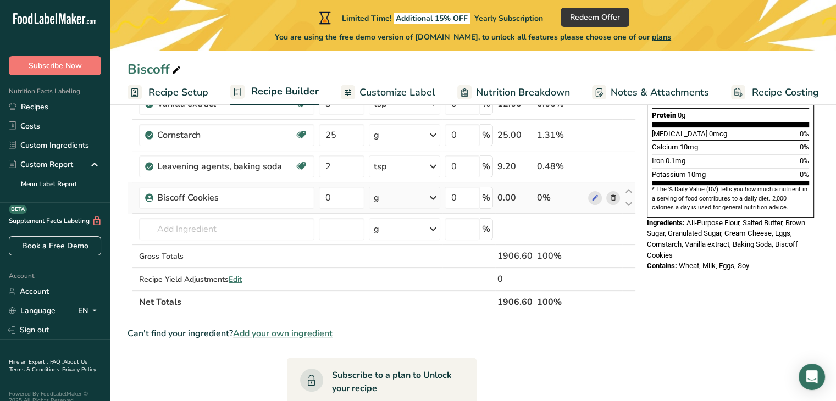
click at [386, 196] on div "Ingredient * Amount * Unit * Waste * .a-a{fill:#347362;}.b-a{fill:#fff;} Grams …" at bounding box center [382, 95] width 508 height 437
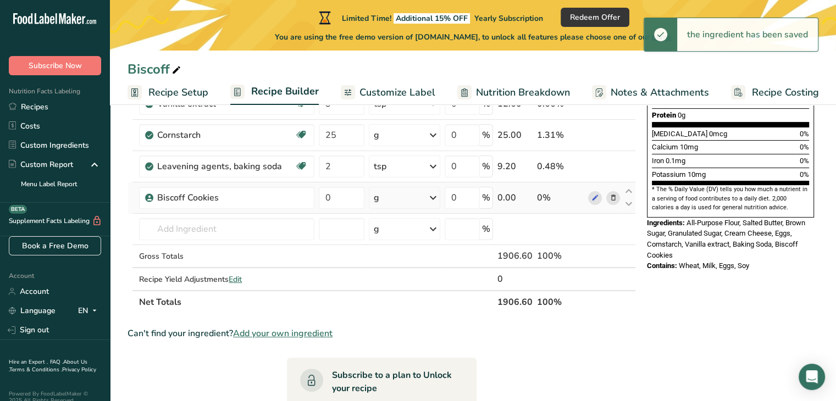
click at [400, 200] on div "g" at bounding box center [404, 198] width 71 height 22
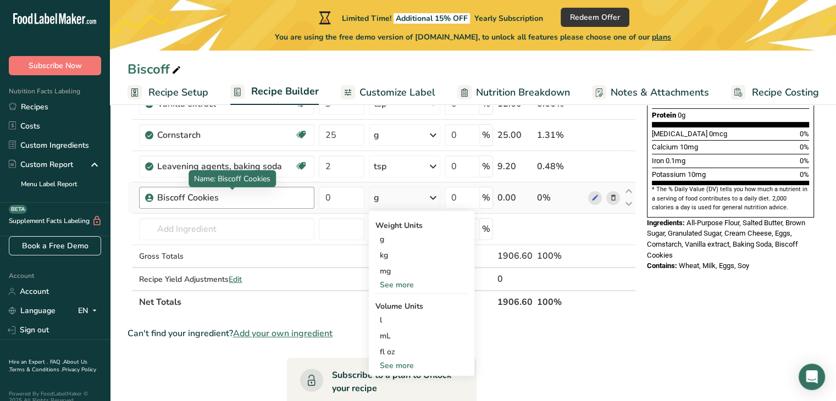
click at [273, 193] on div "Biscoff Cookies" at bounding box center [225, 197] width 137 height 13
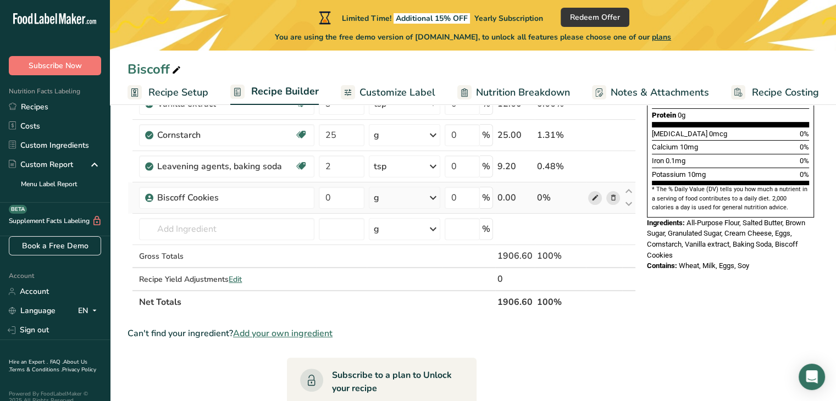
click at [597, 201] on icon at bounding box center [595, 198] width 8 height 12
click at [345, 196] on input "0" at bounding box center [342, 198] width 46 height 22
drag, startPoint x: 345, startPoint y: 196, endPoint x: 318, endPoint y: 198, distance: 26.4
click at [319, 198] on input "0" at bounding box center [342, 198] width 46 height 22
click at [345, 196] on input "31" at bounding box center [342, 198] width 46 height 22
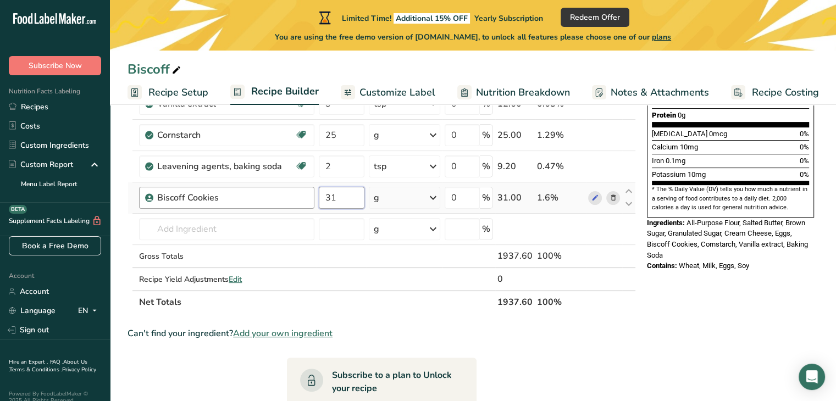
drag, startPoint x: 345, startPoint y: 196, endPoint x: 303, endPoint y: 193, distance: 41.9
click at [303, 193] on tr "Biscoff Cookies 31 g Weight Units g kg mg See more Volume Units l mL fl oz See …" at bounding box center [381, 197] width 507 height 31
type input "372"
click at [273, 233] on div "Ingredient * Amount * Unit * Waste * .a-a{fill:#347362;}.b-a{fill:#fff;} Grams …" at bounding box center [382, 95] width 508 height 437
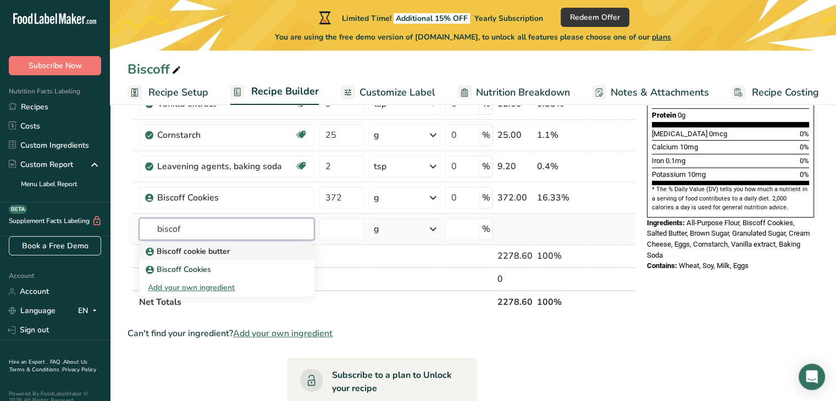
type input "biscof"
click at [230, 248] on div "Biscoff cookie butter" at bounding box center [218, 252] width 140 height 12
type input "Biscoff cookie butter"
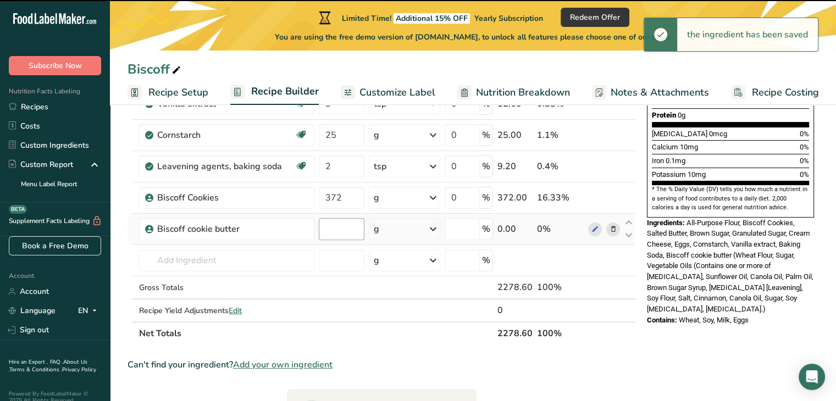
type input "0"
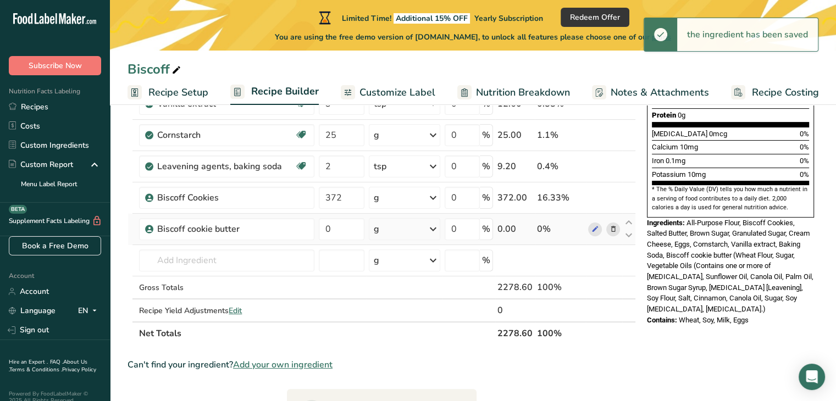
click at [403, 230] on div "g" at bounding box center [404, 229] width 71 height 22
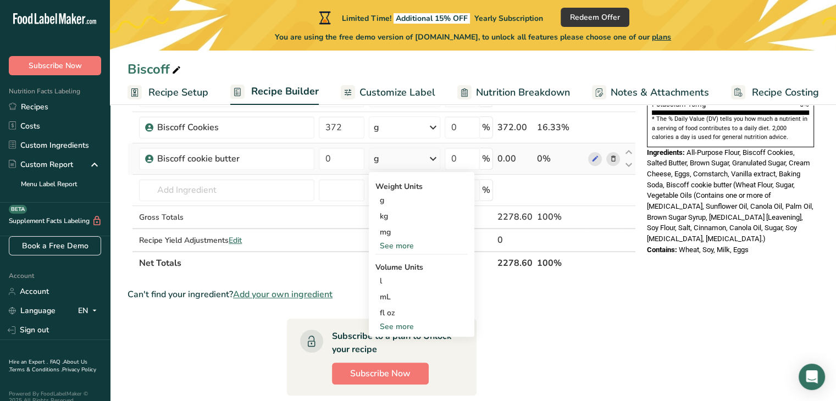
click at [408, 328] on div "See more" at bounding box center [421, 327] width 92 height 12
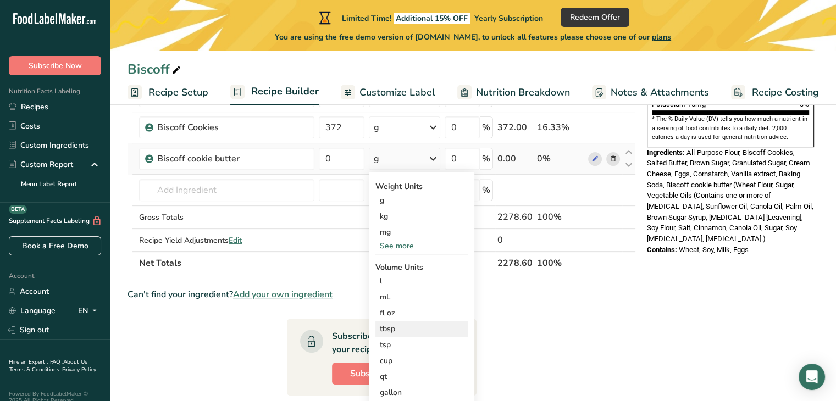
click at [397, 328] on div "tbsp" at bounding box center [422, 329] width 84 height 12
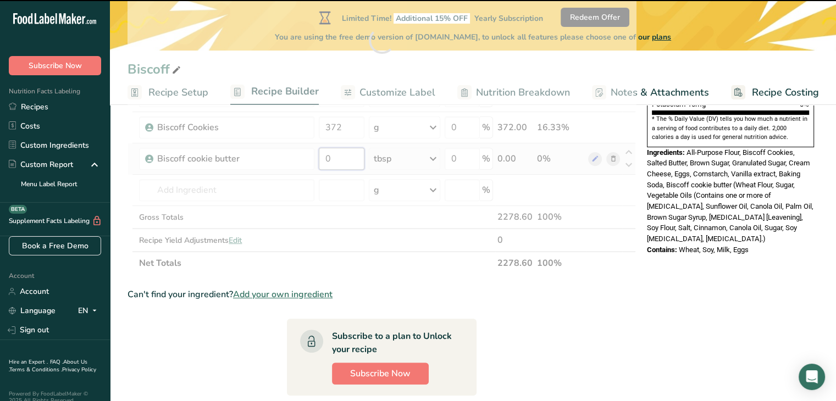
click at [339, 159] on input "0" at bounding box center [342, 159] width 46 height 22
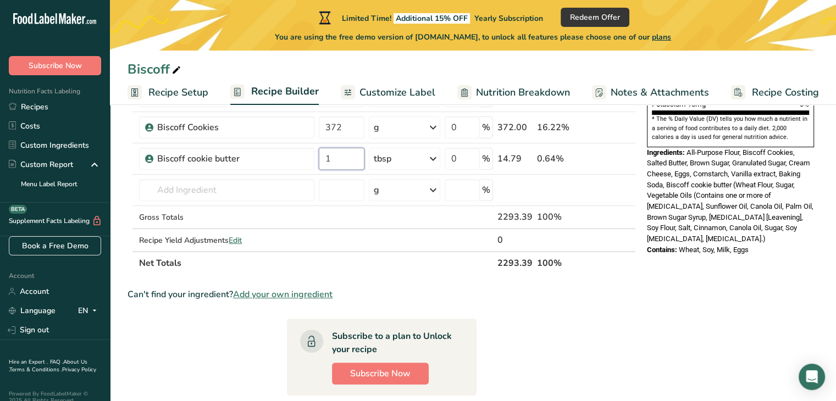
type input "1"
click at [397, 272] on div "Ingredient * Amount * Unit * Waste * .a-a{fill:#347362;}.b-a{fill:#fff;} Grams …" at bounding box center [382, 41] width 508 height 468
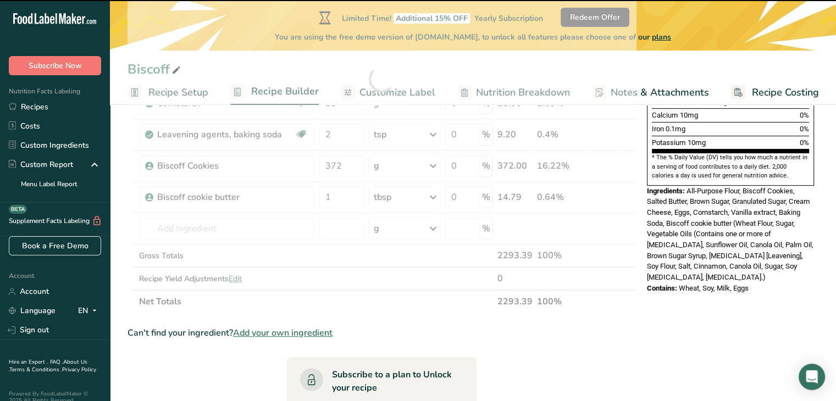
scroll to position [316, 0]
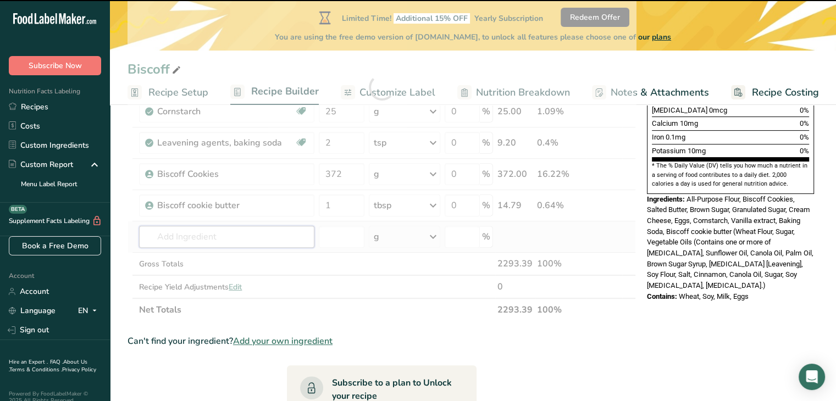
click at [219, 236] on input "text" at bounding box center [226, 237] width 175 height 22
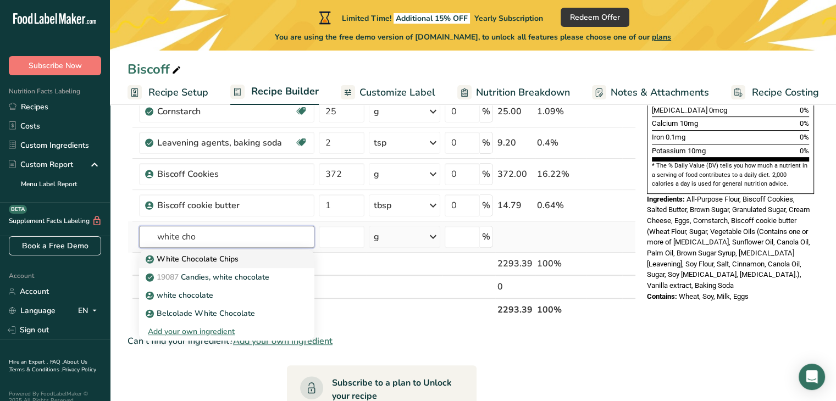
type input "white cho"
click at [217, 253] on p "White Chocolate Chips" at bounding box center [193, 259] width 91 height 12
type input "White Chocolate Chips"
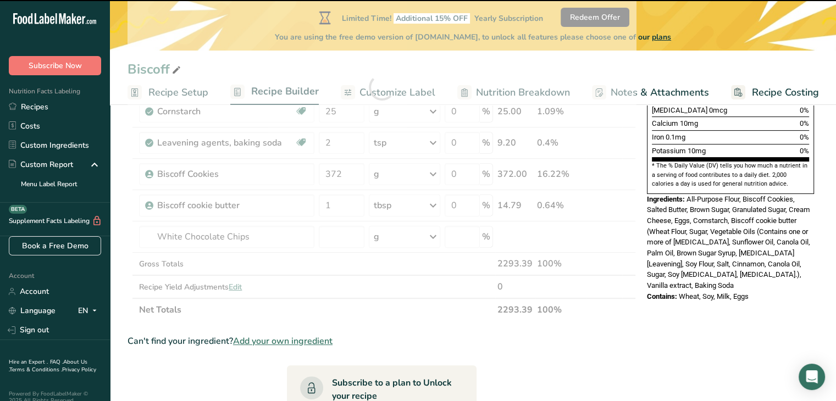
type input "0"
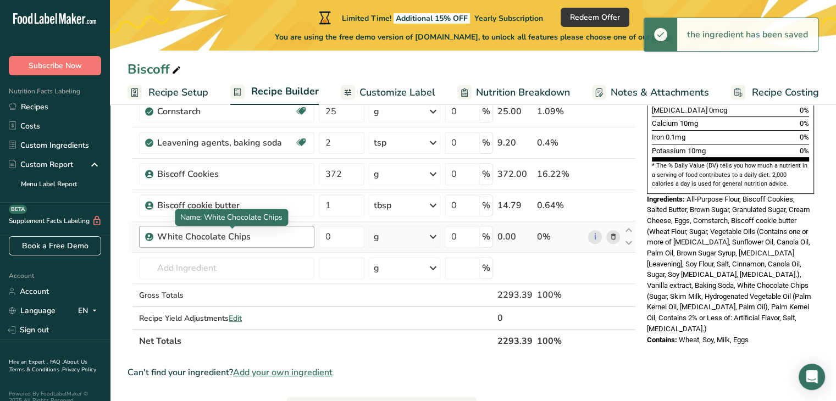
click at [262, 237] on div "White Chocolate Chips" at bounding box center [225, 236] width 137 height 13
click at [151, 236] on icon at bounding box center [149, 237] width 7 height 10
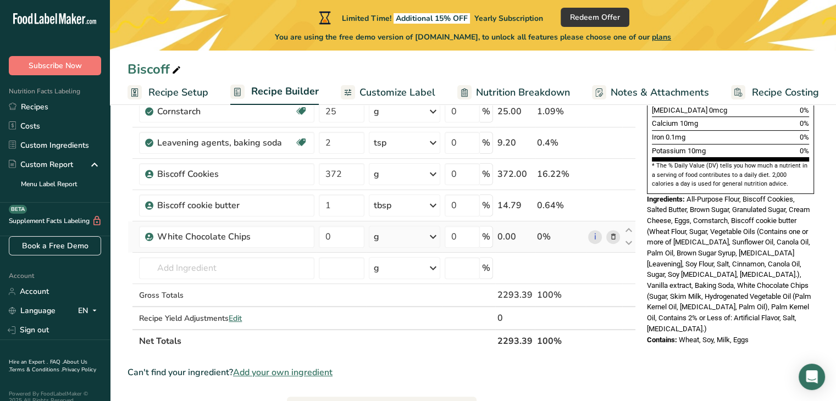
click at [151, 236] on icon at bounding box center [149, 237] width 7 height 10
click at [315, 255] on td "White Chocolate Chips 19087 Candies, white chocolate white chocolate Belcolade …" at bounding box center [227, 268] width 180 height 31
click at [289, 241] on div "White Chocolate Chips" at bounding box center [225, 236] width 137 height 13
click at [278, 238] on div "White Chocolate Chips" at bounding box center [225, 236] width 137 height 13
click at [277, 227] on div "White Chocolate Chips" at bounding box center [226, 237] width 175 height 22
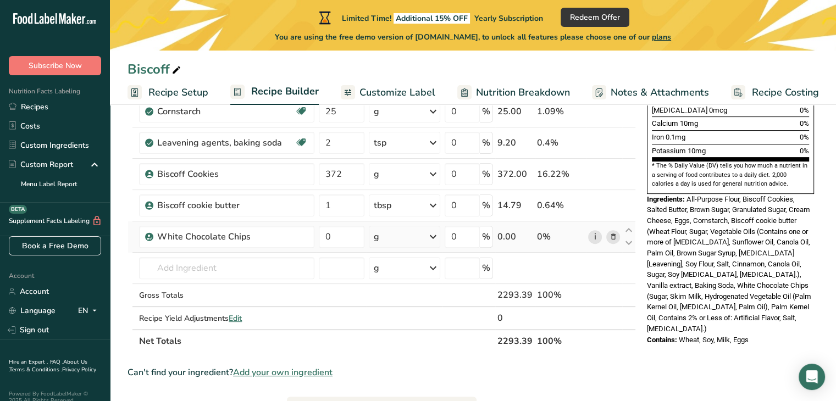
click at [596, 234] on link "i" at bounding box center [595, 237] width 14 height 14
click at [349, 227] on input "0" at bounding box center [342, 237] width 46 height 22
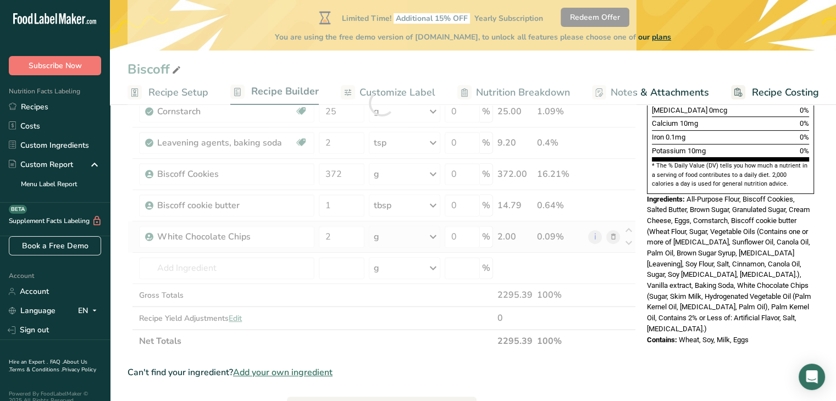
click at [401, 238] on div "Ingredient * Amount * Unit * Waste * .a-a{fill:#347362;}.b-a{fill:#fff;} Grams …" at bounding box center [382, 103] width 508 height 500
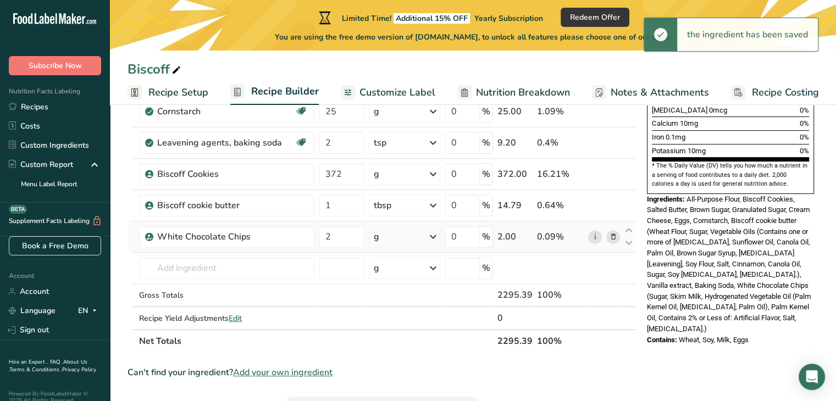
click at [409, 237] on div "g" at bounding box center [404, 237] width 71 height 22
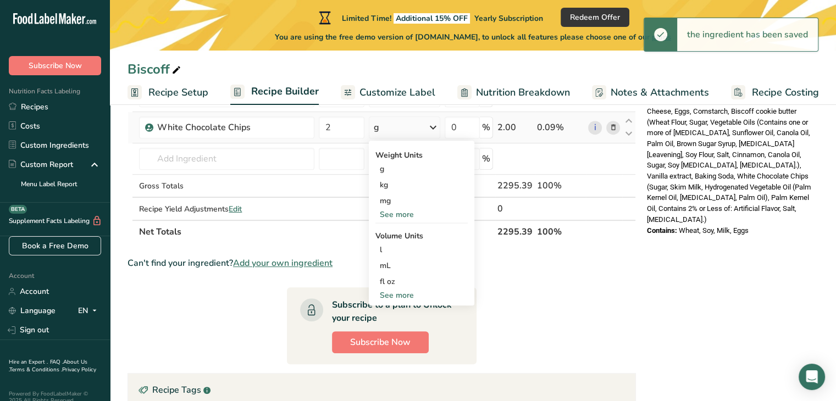
scroll to position [426, 0]
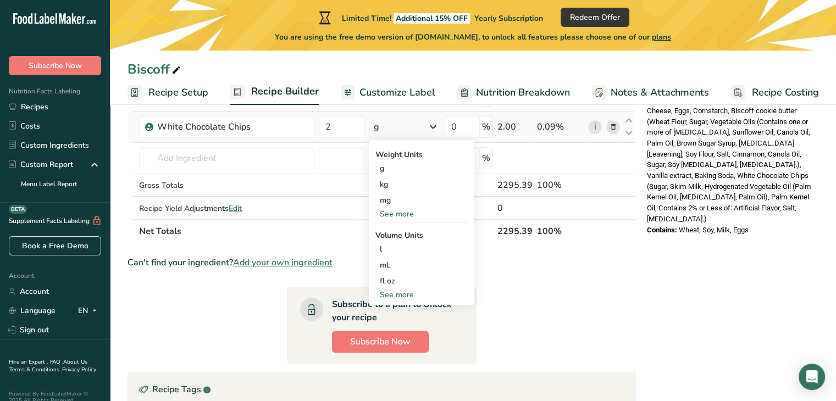
click at [396, 292] on div "See more" at bounding box center [421, 295] width 92 height 12
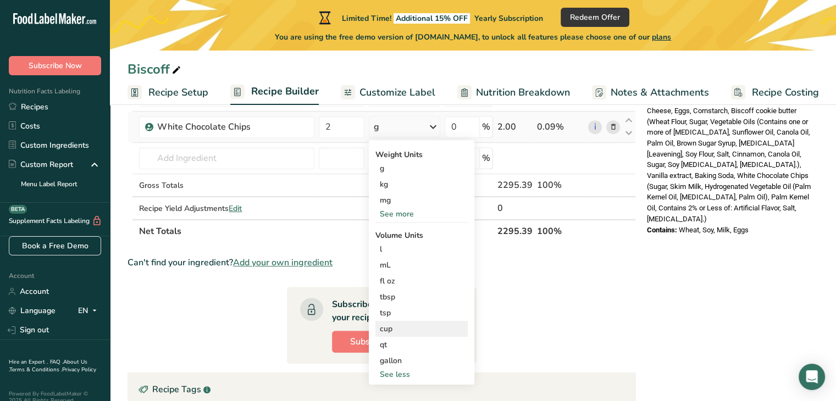
click at [390, 327] on div "cup" at bounding box center [422, 329] width 84 height 12
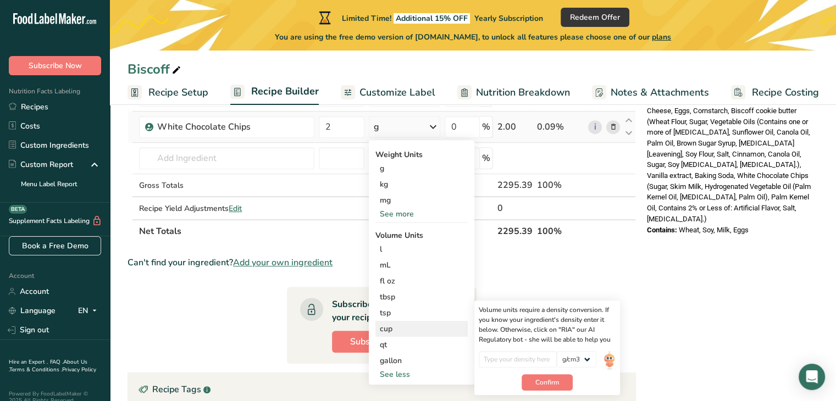
click at [417, 326] on div "cup" at bounding box center [422, 329] width 84 height 12
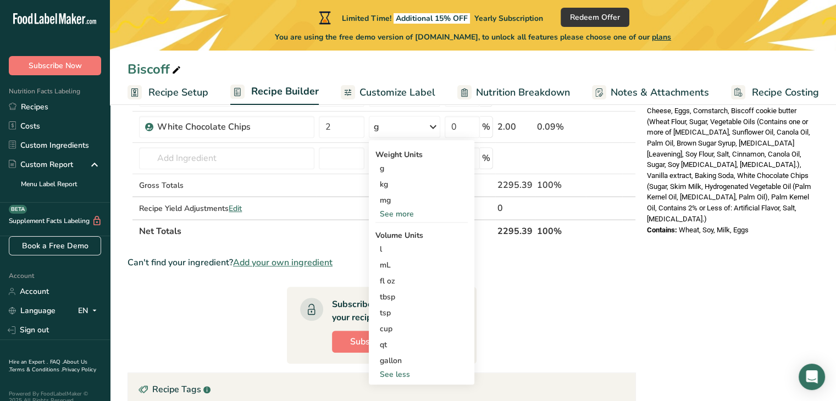
click at [508, 279] on section "Ingredient * Amount * Unit * Waste * .a-a{fill:#347362;}.b-a{fill:#fff;} Grams …" at bounding box center [382, 173] width 508 height 861
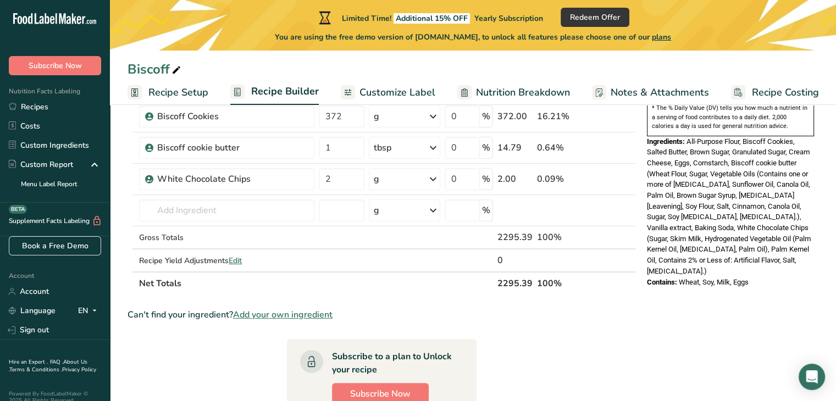
scroll to position [373, 0]
drag, startPoint x: 343, startPoint y: 183, endPoint x: 246, endPoint y: 174, distance: 97.7
click at [246, 174] on tr "White Chocolate Chips 2 g Weight Units g kg mg See more Volume Units l Volume u…" at bounding box center [381, 179] width 507 height 31
type input "315"
click at [455, 296] on section "Ingredient * Amount * Unit * Waste * .a-a{fill:#347362;}.b-a{fill:#fff;} Grams …" at bounding box center [382, 226] width 508 height 861
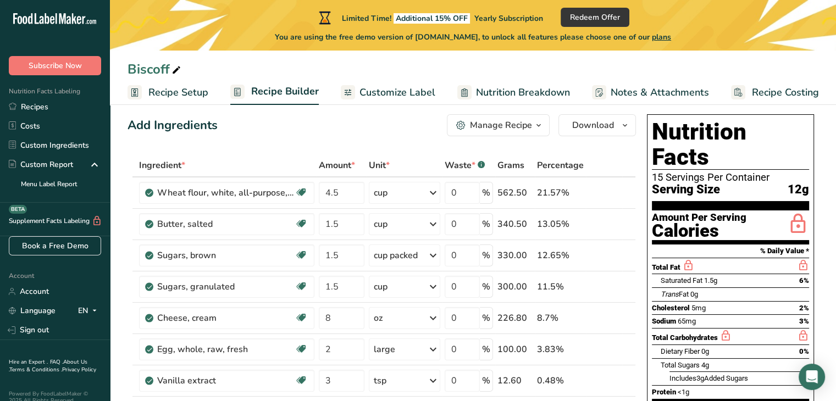
scroll to position [0, 0]
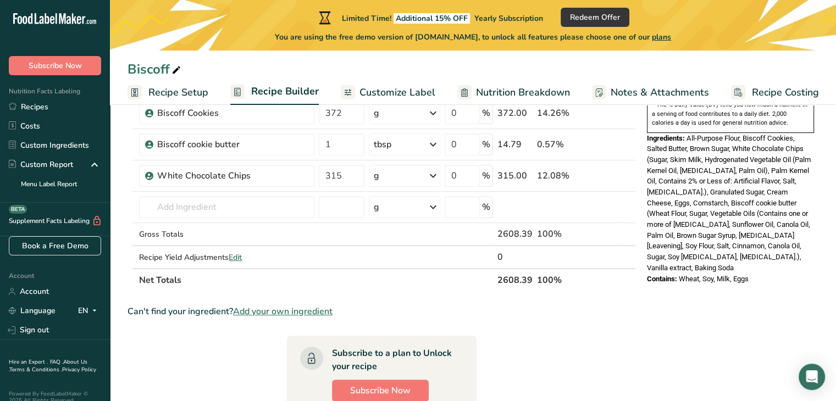
click at [455, 296] on section "Ingredient * Amount * Unit * Waste * .a-a{fill:#347362;}.b-a{fill:#fff;} Grams …" at bounding box center [382, 222] width 508 height 861
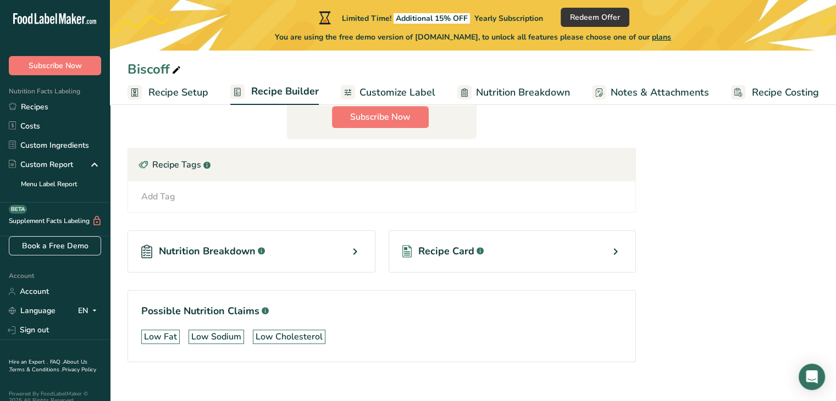
scroll to position [662, 0]
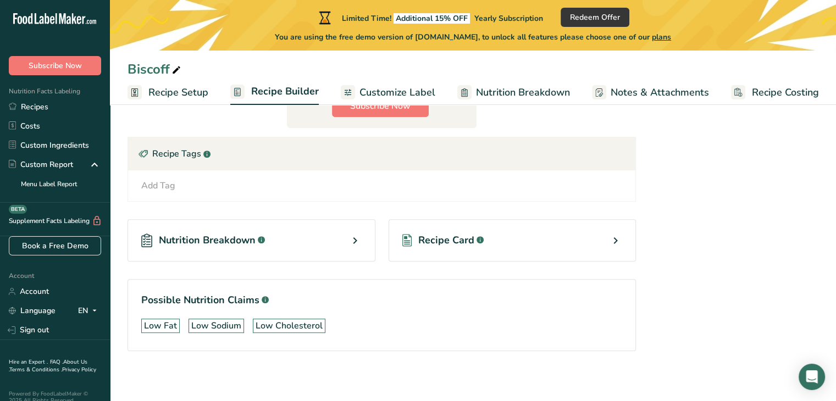
click at [345, 246] on div "Nutrition Breakdown .a-a{fill:#347362;}.b-a{fill:#fff;}" at bounding box center [252, 240] width 248 height 42
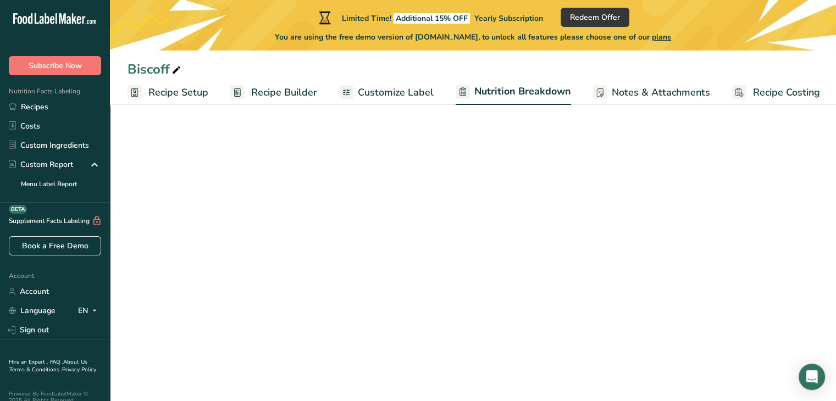
select select "Calories"
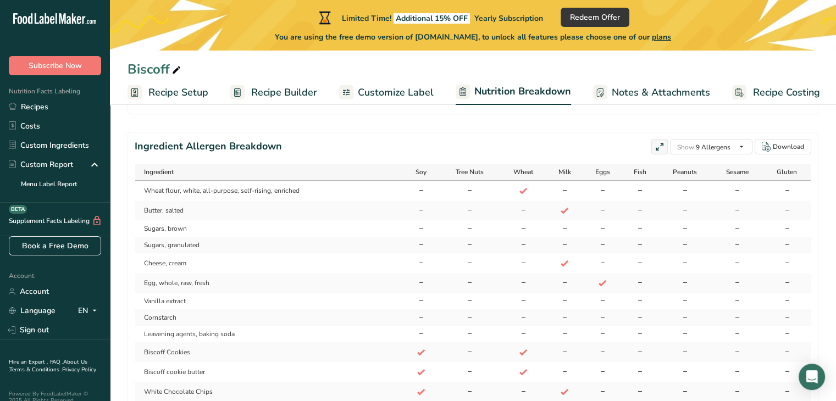
scroll to position [795, 0]
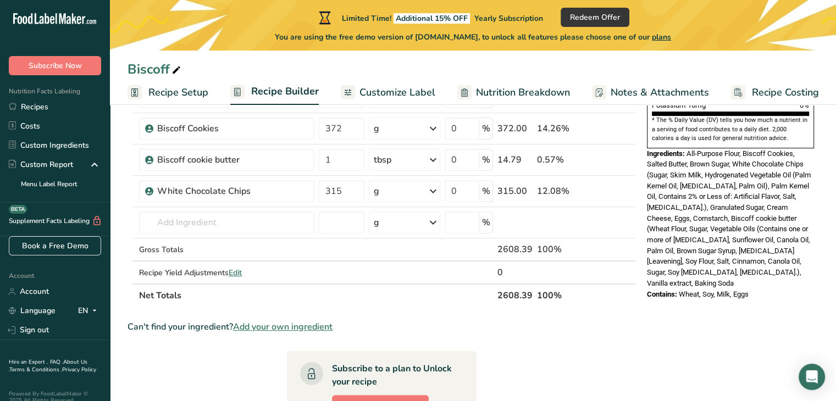
scroll to position [361, 0]
click at [406, 327] on div "Can't find your ingredient? Add your own ingredient" at bounding box center [382, 328] width 508 height 13
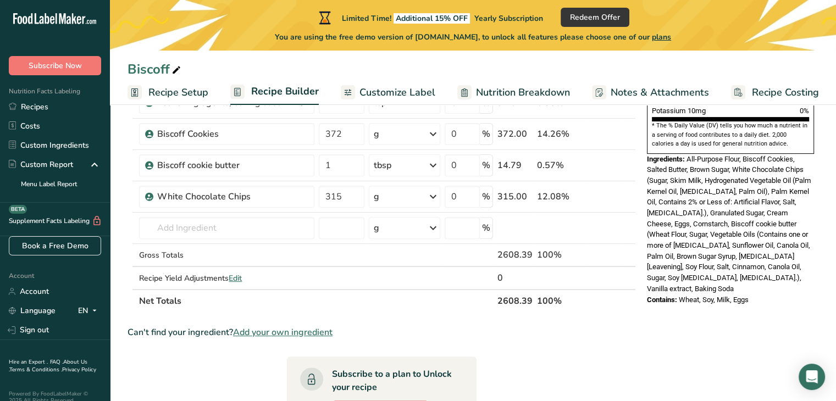
scroll to position [355, 0]
click at [245, 274] on div "Recipe Yield Adjustments Edit" at bounding box center [226, 280] width 175 height 12
click at [240, 278] on span "Edit" at bounding box center [235, 279] width 13 height 10
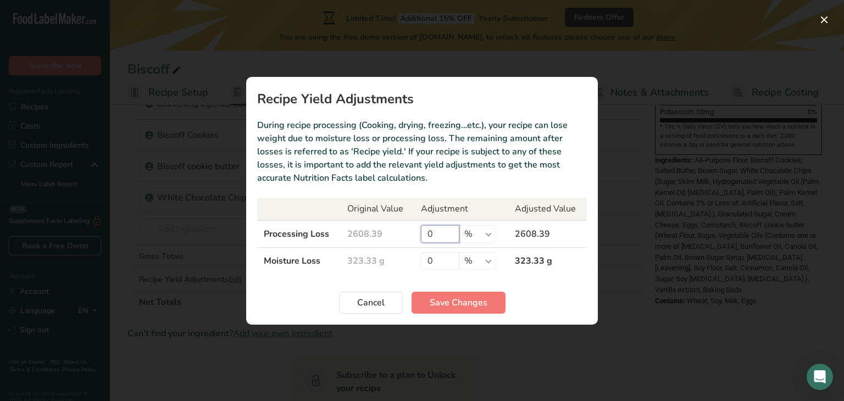
click at [435, 231] on input "0" at bounding box center [440, 234] width 38 height 18
click at [312, 285] on section "Recipe Yield Adjustments During recipe processing (Cooking, drying, freezing…et…" at bounding box center [422, 201] width 352 height 248
click at [448, 229] on input "0" at bounding box center [440, 234] width 38 height 18
click at [391, 301] on button "Cancel" at bounding box center [371, 303] width 64 height 22
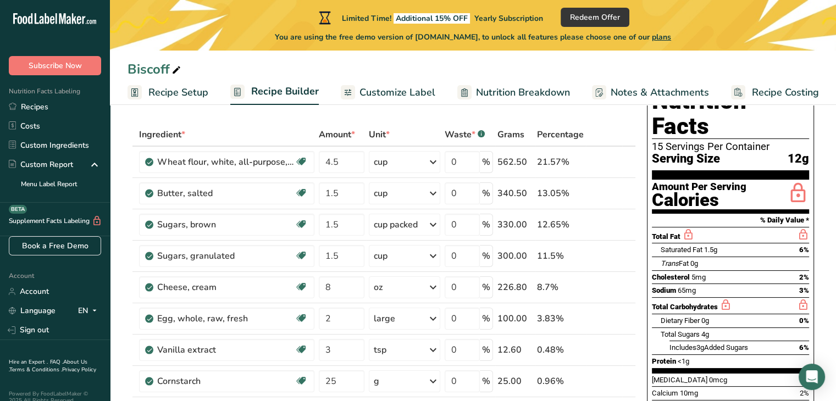
scroll to position [0, 0]
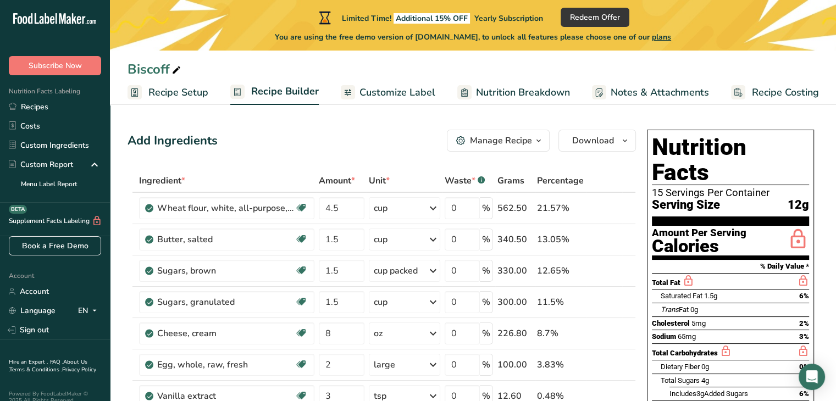
click at [541, 137] on icon "button" at bounding box center [538, 141] width 9 height 14
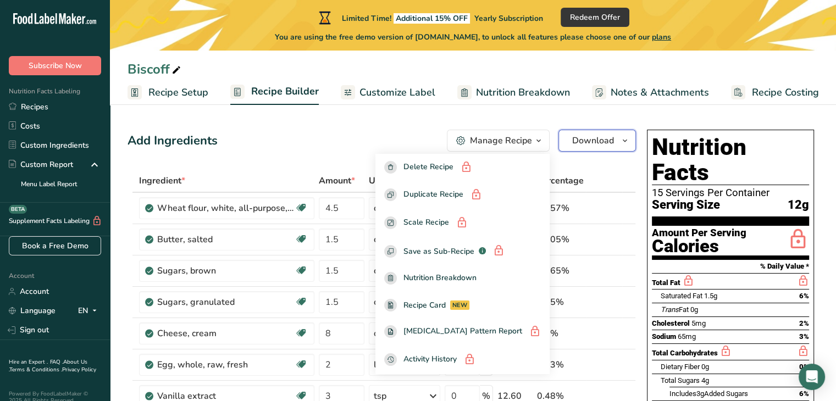
click at [589, 149] on button "Download" at bounding box center [596, 141] width 77 height 22
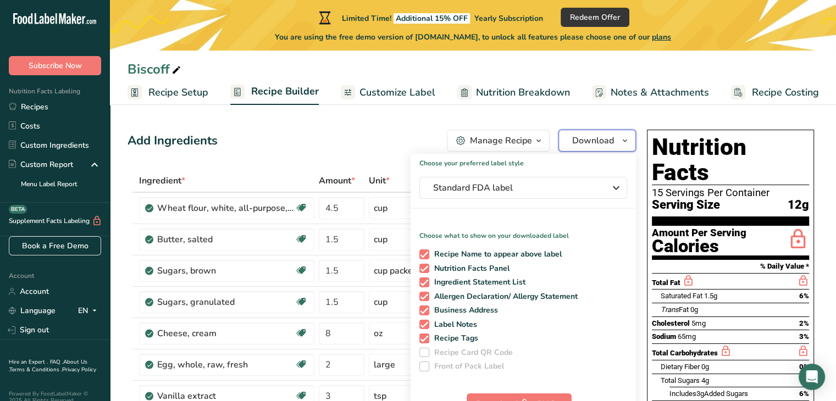
click at [583, 136] on span "Download" at bounding box center [593, 140] width 42 height 13
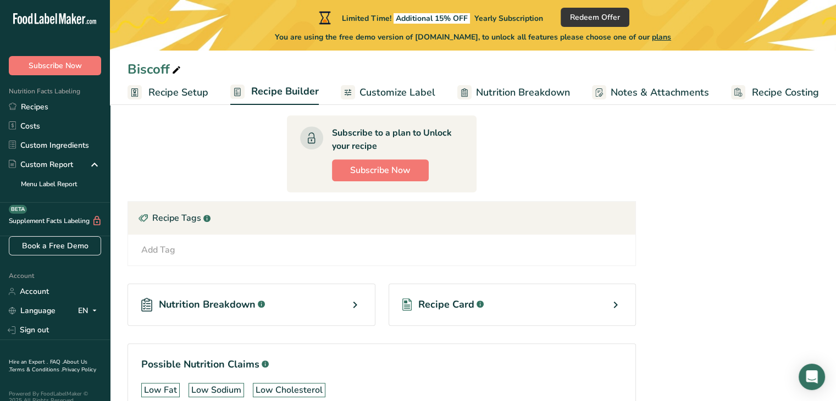
scroll to position [598, 0]
click at [401, 170] on span "Subscribe Now" at bounding box center [380, 169] width 60 height 13
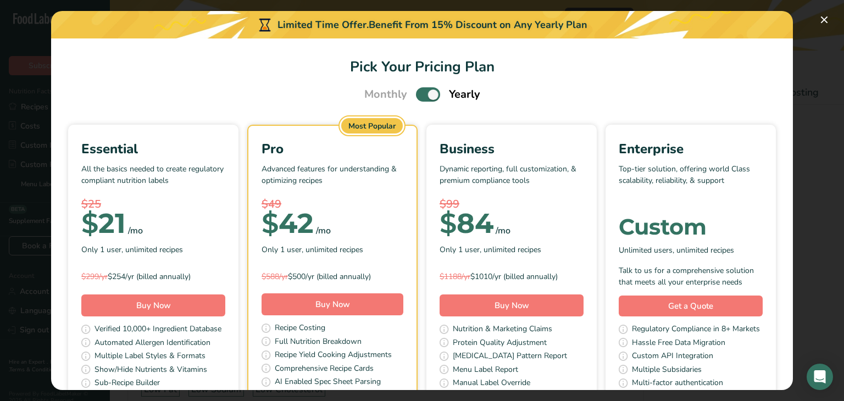
click at [434, 96] on span "Pick Your Pricing Plan Modal" at bounding box center [428, 94] width 24 height 14
click at [423, 96] on input "Pick Your Pricing Plan Modal" at bounding box center [419, 94] width 7 height 7
checkbox input "false"
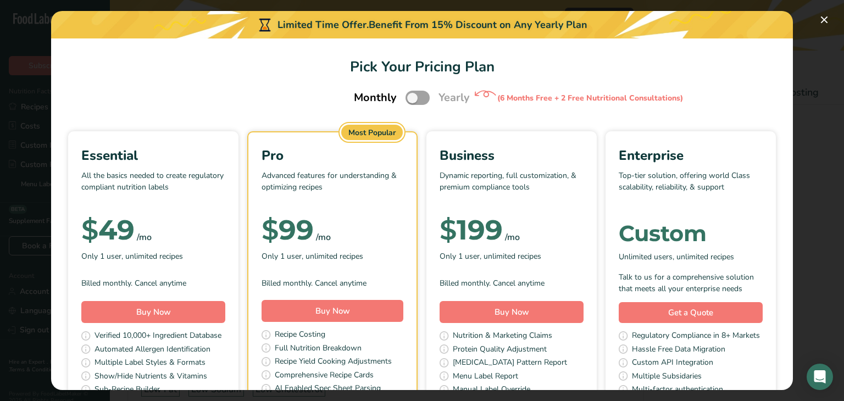
click at [807, 36] on div "Pick Your Pricing Plan Modal" at bounding box center [422, 200] width 844 height 401
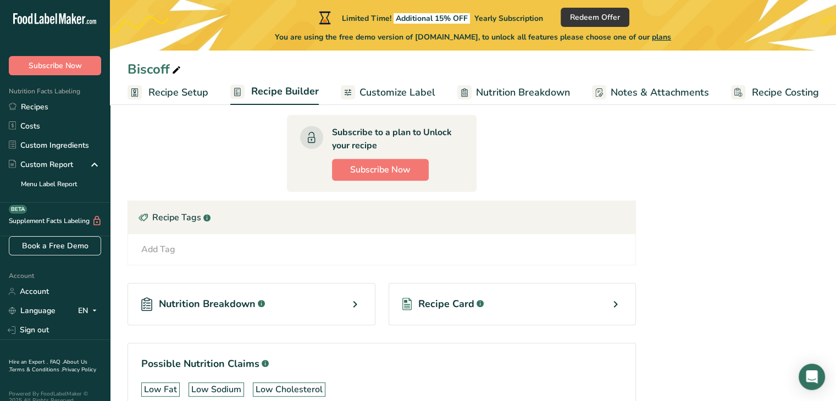
scroll to position [662, 0]
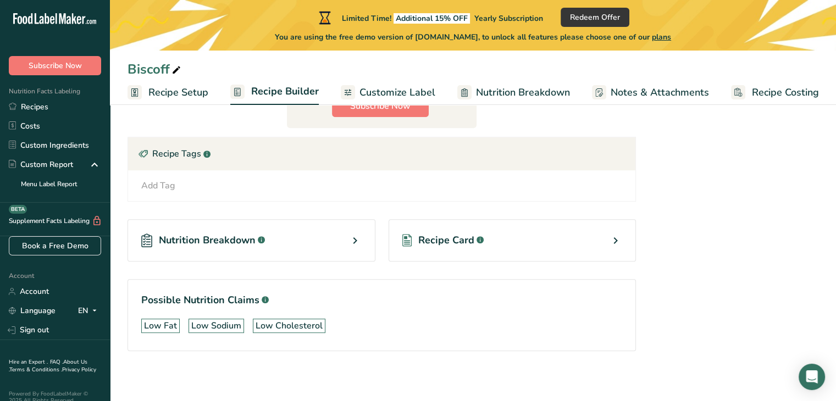
click at [453, 247] on div "Recipe Card .a-a{fill:#347362;}.b-a{fill:#fff;}" at bounding box center [513, 240] width 248 height 42
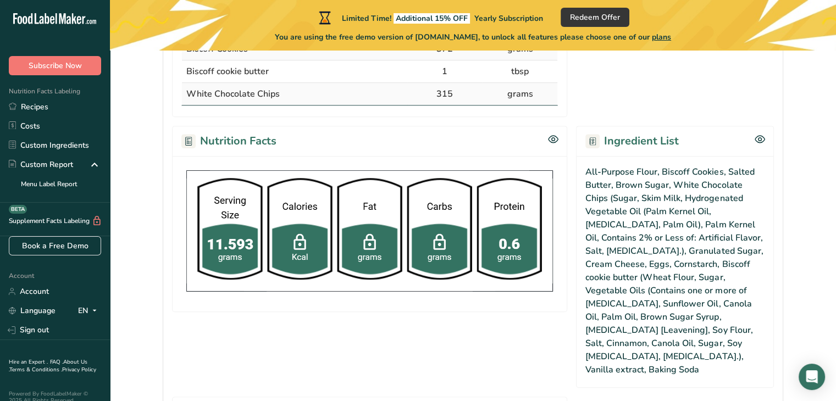
scroll to position [494, 0]
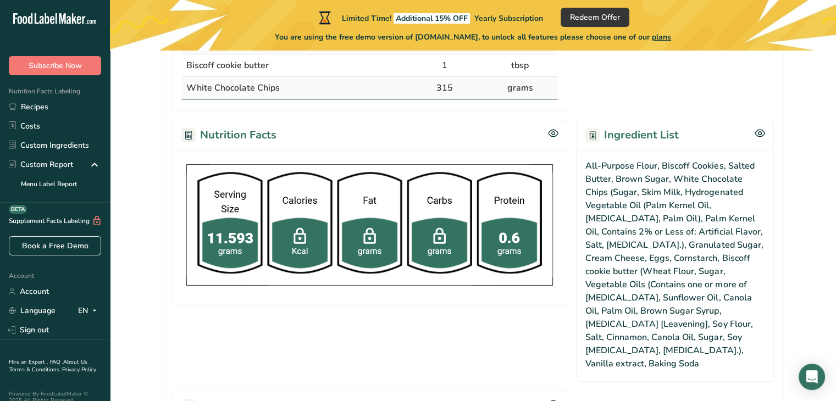
click at [213, 242] on img at bounding box center [369, 224] width 376 height 131
click at [236, 254] on img at bounding box center [369, 224] width 376 height 131
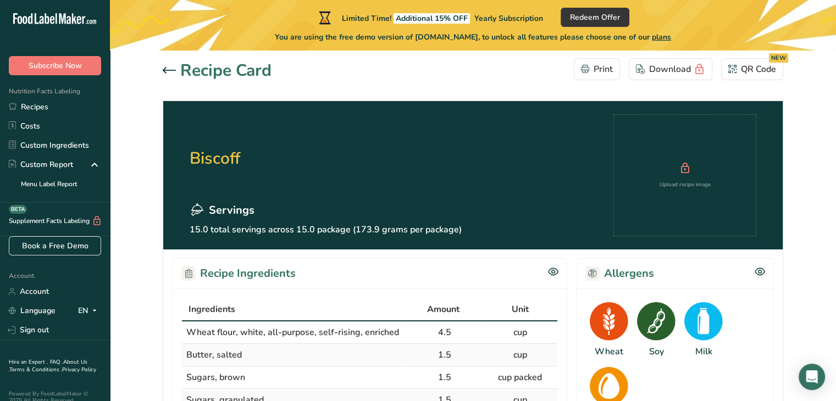
scroll to position [0, 0]
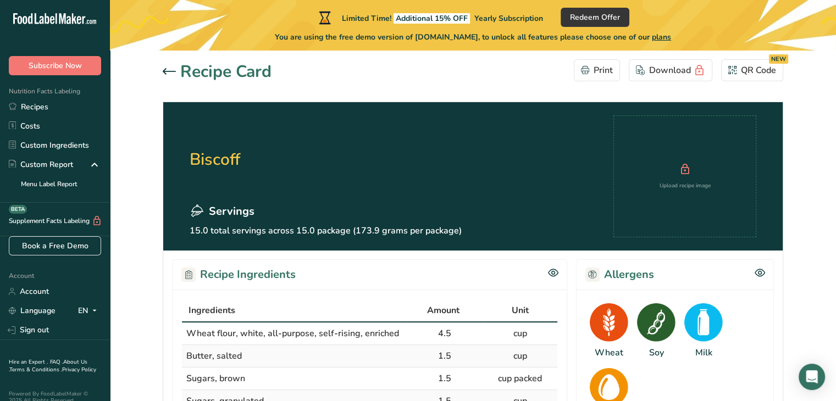
click at [364, 233] on p "15.0 total servings across 15.0 package (173.9 grams per package)" at bounding box center [326, 230] width 272 height 13
click at [380, 223] on div "Servings 15.0 total servings across 15.0 package (173.9 grams per package)" at bounding box center [326, 220] width 272 height 34
click at [426, 244] on section "Biscoff Servings 15.0 total servings across 15.0 package (173.9 grams per packa…" at bounding box center [472, 176] width 619 height 148
click at [381, 234] on p "15.0 total servings across 15.0 package (173.9 grams per package)" at bounding box center [326, 230] width 272 height 13
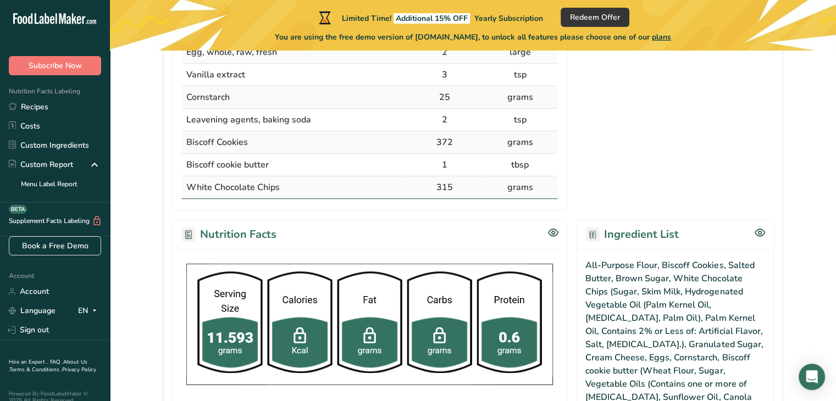
scroll to position [397, 0]
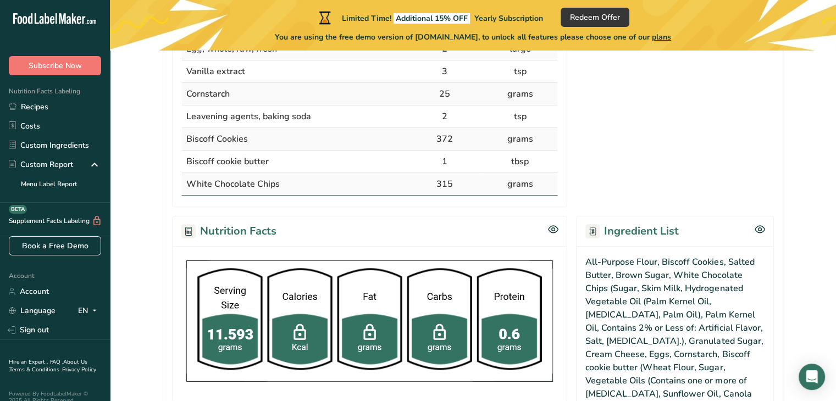
click at [347, 217] on div "Nutrition Facts" at bounding box center [369, 231] width 395 height 30
click at [350, 225] on div "Nutrition Facts" at bounding box center [369, 231] width 395 height 30
click at [268, 223] on h2 "Nutrition Facts" at bounding box center [228, 231] width 95 height 16
click at [468, 216] on div "Nutrition Facts" at bounding box center [369, 231] width 395 height 30
click at [264, 231] on h2 "Nutrition Facts" at bounding box center [228, 231] width 95 height 16
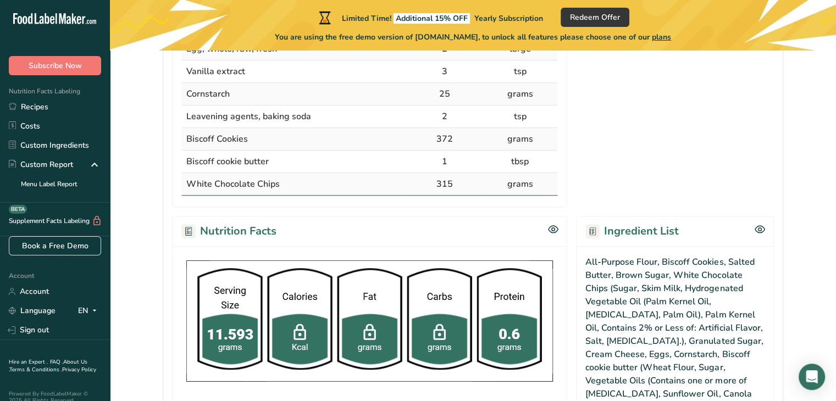
click at [264, 231] on h2 "Nutrition Facts" at bounding box center [228, 231] width 95 height 16
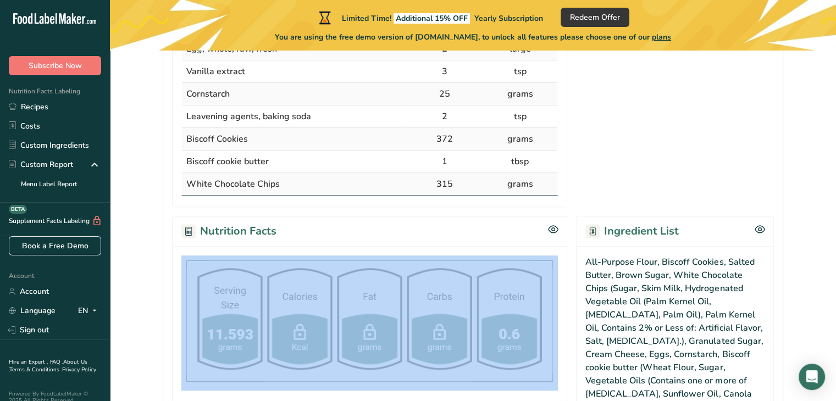
click at [264, 231] on h2 "Nutrition Facts" at bounding box center [228, 231] width 95 height 16
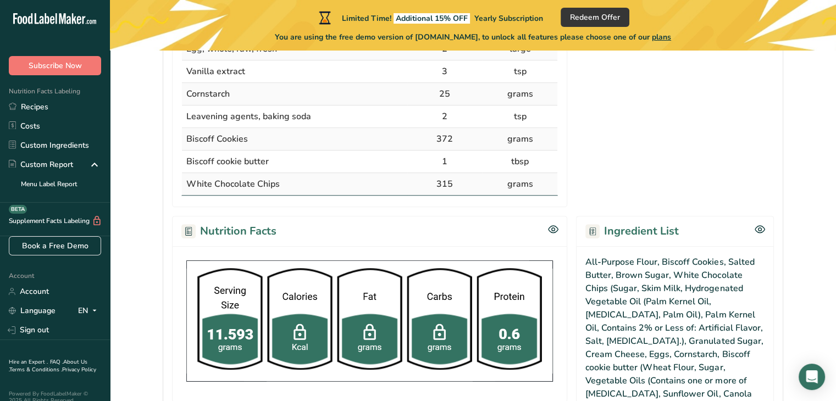
click at [264, 231] on h2 "Nutrition Facts" at bounding box center [228, 231] width 95 height 16
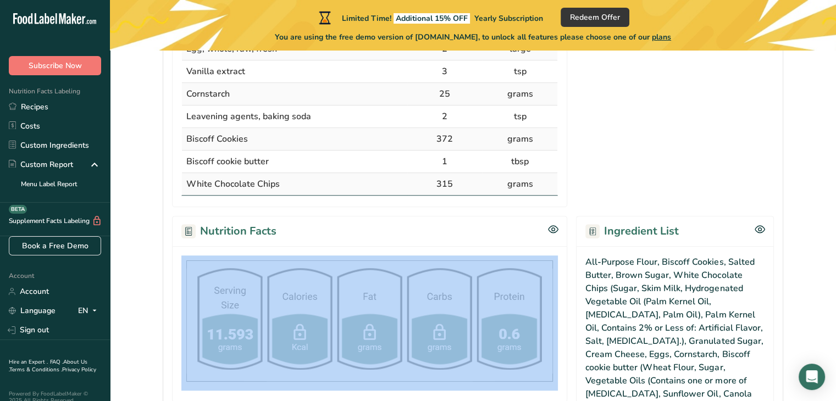
click at [264, 231] on h2 "Nutrition Facts" at bounding box center [228, 231] width 95 height 16
click at [269, 229] on h2 "Nutrition Facts" at bounding box center [228, 231] width 95 height 16
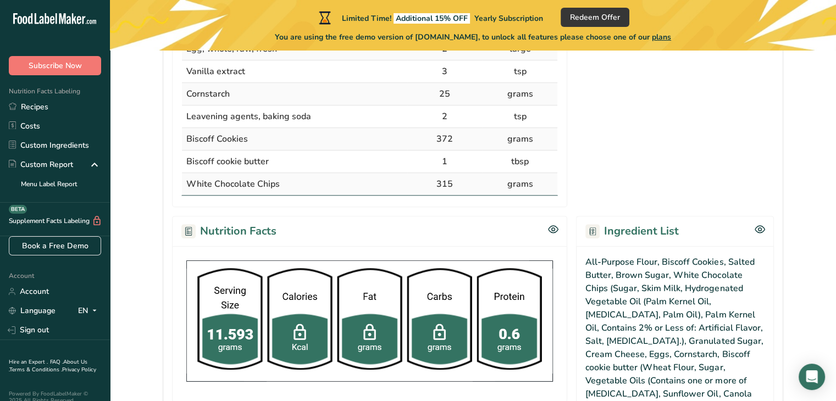
click at [265, 228] on h2 "Nutrition Facts" at bounding box center [228, 231] width 95 height 16
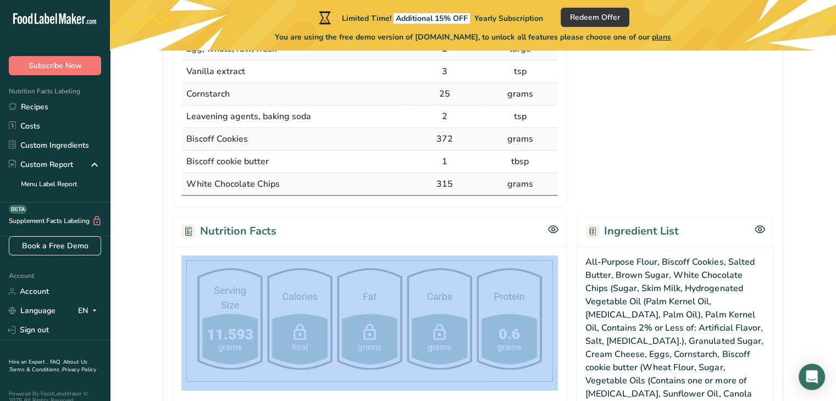
click at [265, 228] on h2 "Nutrition Facts" at bounding box center [228, 231] width 95 height 16
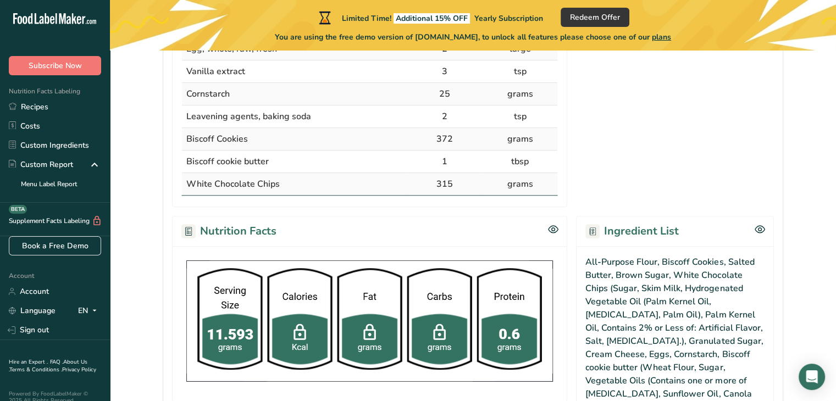
click at [552, 219] on div "Nutrition Facts" at bounding box center [369, 231] width 395 height 30
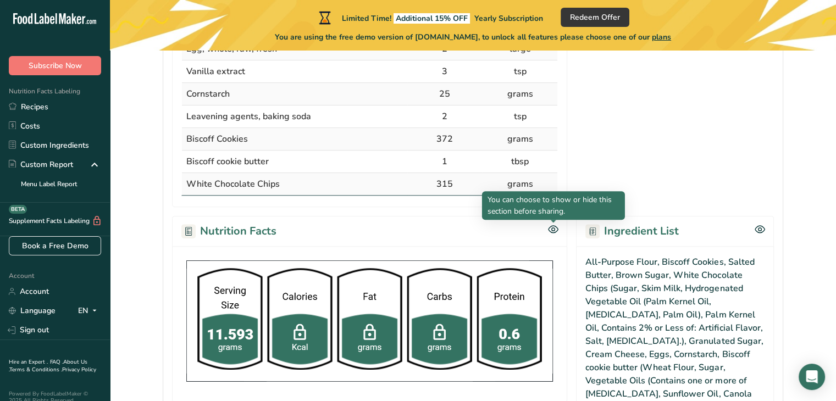
click at [554, 228] on icon at bounding box center [553, 229] width 10 height 9
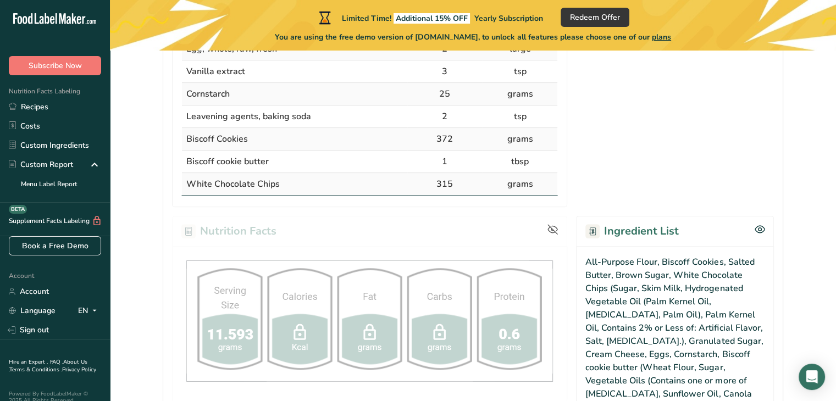
click at [385, 240] on div at bounding box center [369, 347] width 395 height 262
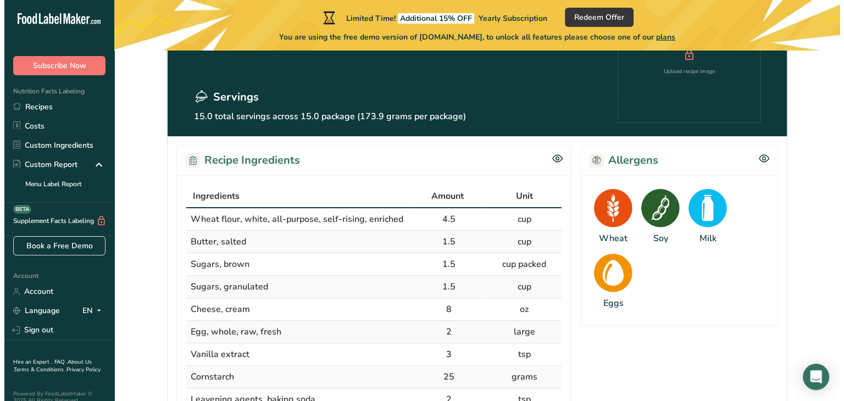
scroll to position [0, 0]
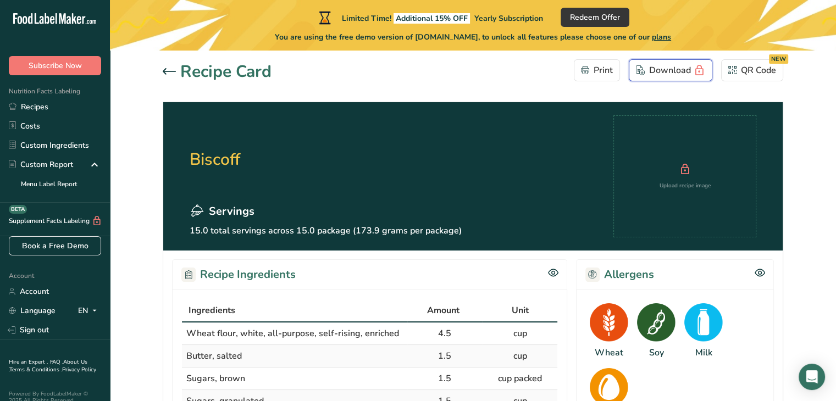
click at [679, 71] on div "Download" at bounding box center [670, 70] width 69 height 16
click at [169, 71] on icon at bounding box center [169, 71] width 13 height 6
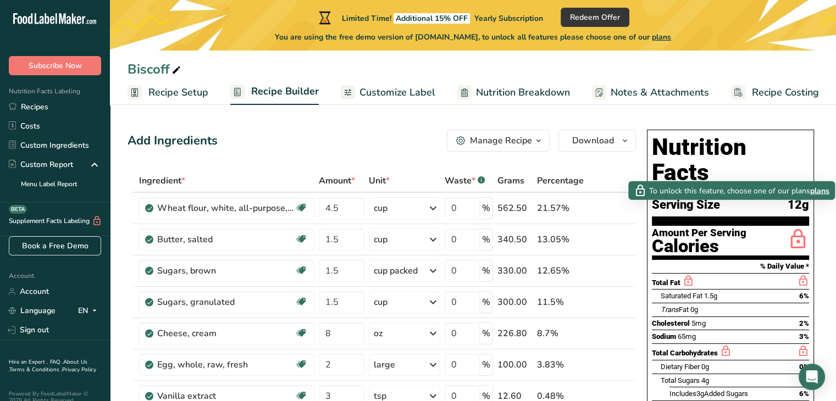
click at [796, 227] on icon at bounding box center [798, 240] width 22 height 26
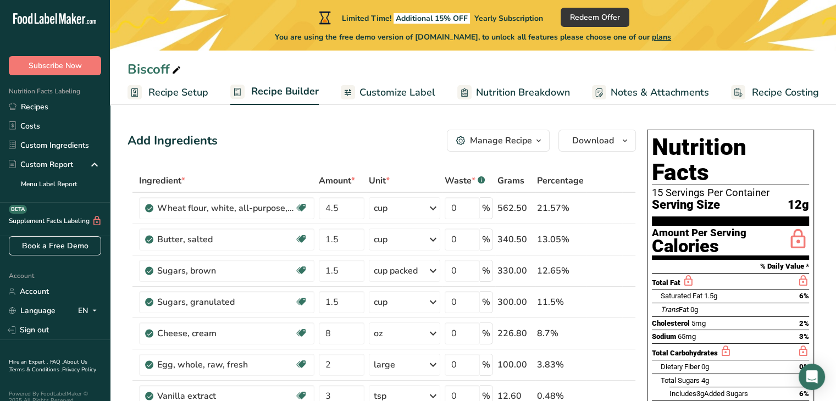
click at [801, 227] on icon at bounding box center [798, 240] width 22 height 26
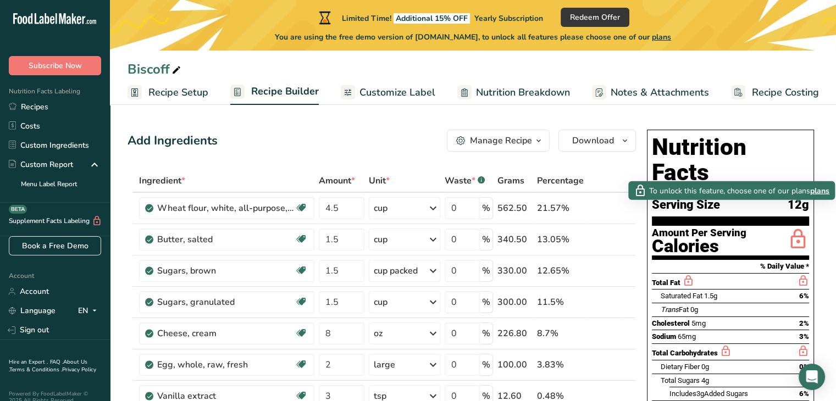
click at [818, 187] on span "plans" at bounding box center [819, 191] width 19 height 12
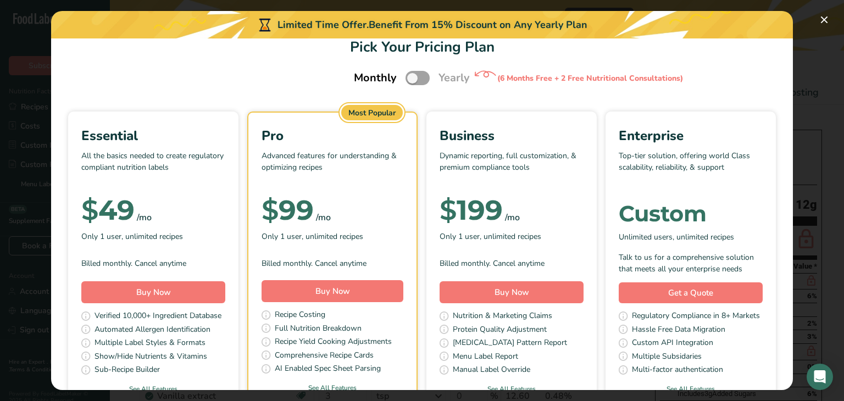
scroll to position [20, 0]
click at [410, 76] on span "Pick Your Pricing Plan Modal" at bounding box center [418, 78] width 24 height 14
click at [410, 76] on input "Pick Your Pricing Plan Modal" at bounding box center [409, 78] width 7 height 7
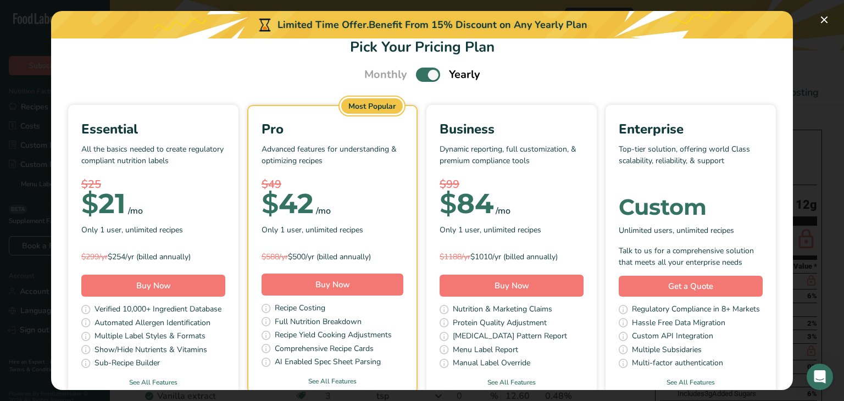
click at [419, 67] on div "Monthly Yearly" at bounding box center [422, 75] width 142 height 16
click at [429, 79] on span "Pick Your Pricing Plan Modal" at bounding box center [428, 75] width 24 height 14
click at [423, 79] on input "Pick Your Pricing Plan Modal" at bounding box center [419, 74] width 7 height 7
checkbox input "false"
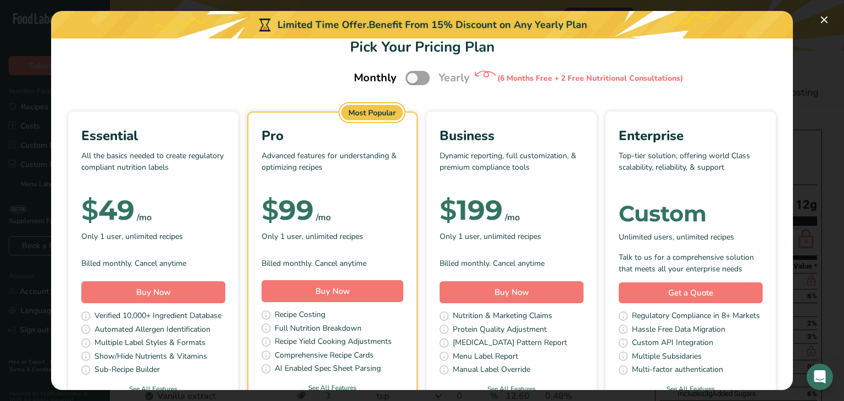
click at [585, 75] on div "(6 Months Free + 2 Free Nutritional Consultations)" at bounding box center [590, 79] width 186 height 12
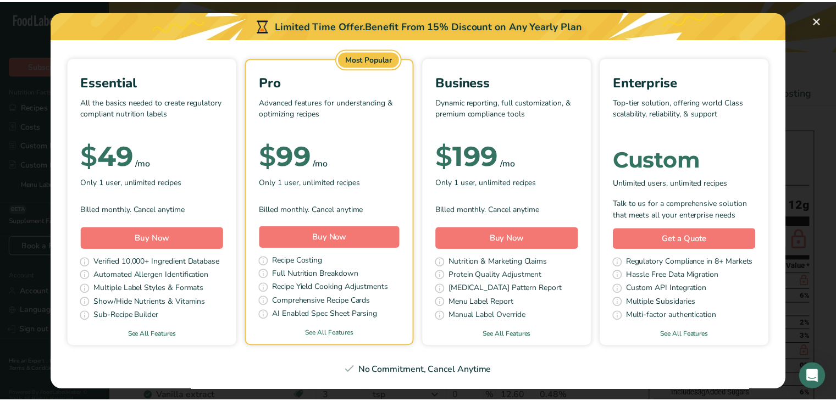
scroll to position [369, 0]
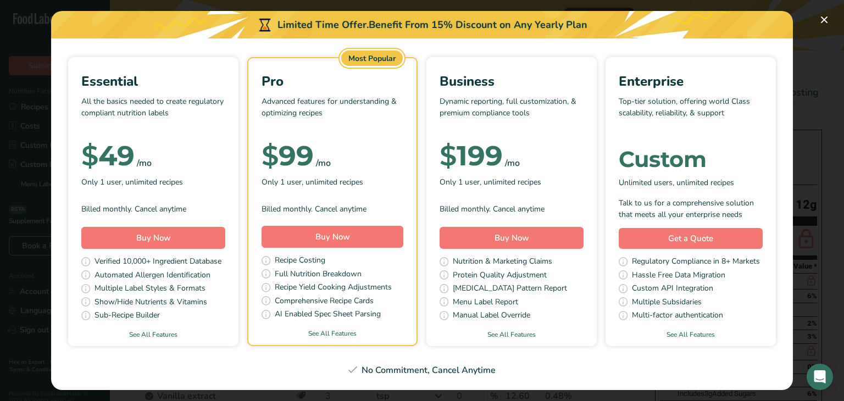
click at [812, 71] on div "Pick Your Pricing Plan Modal" at bounding box center [422, 200] width 844 height 401
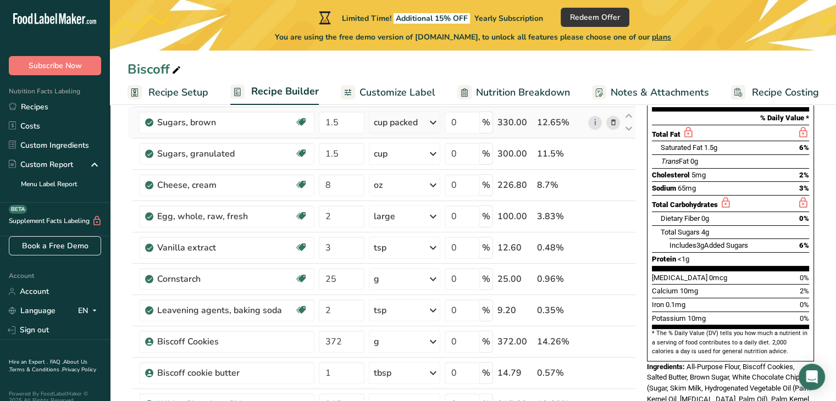
scroll to position [147, 0]
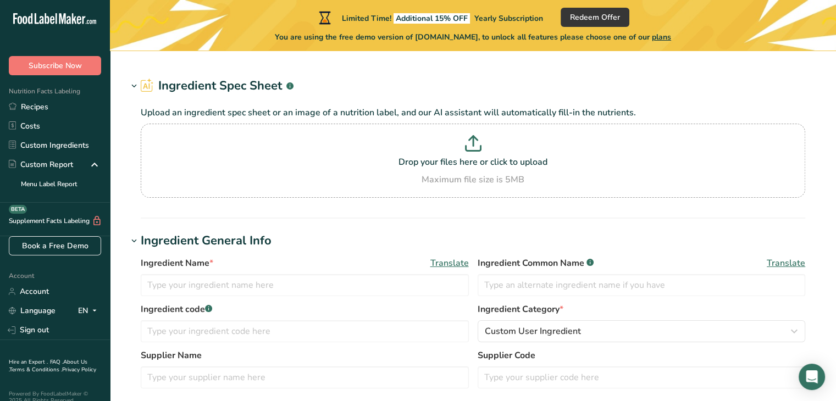
type input "Biscoff Cookies"
type input "31"
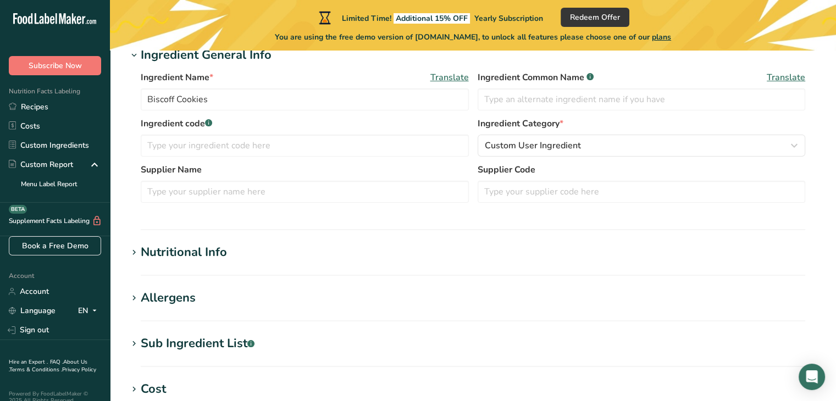
scroll to position [148, 0]
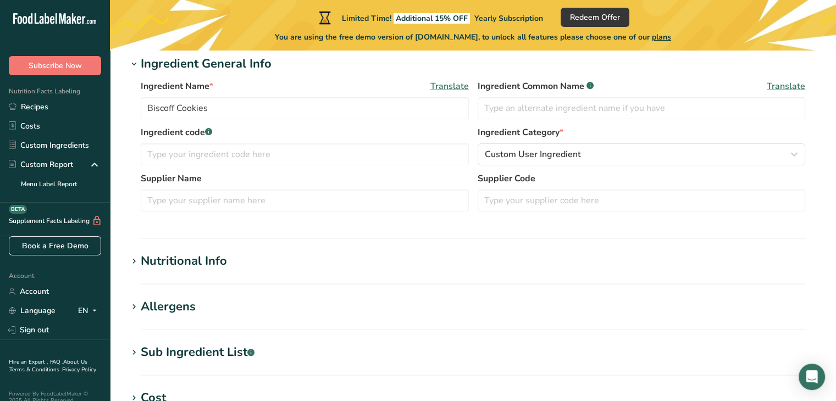
click at [536, 261] on h1 "Nutritional Info" at bounding box center [473, 261] width 691 height 18
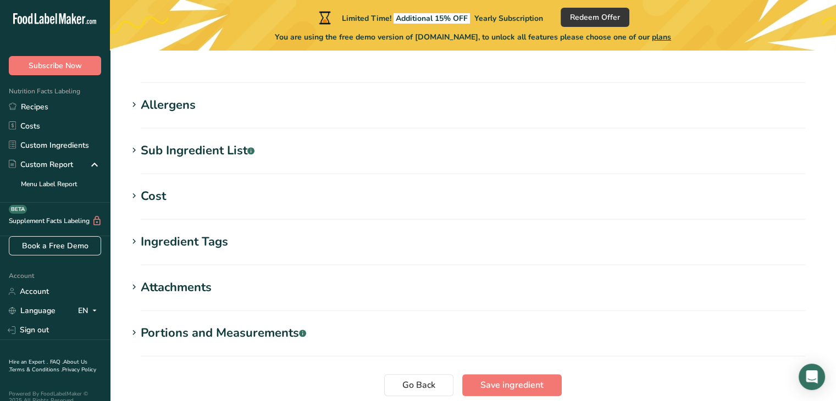
scroll to position [867, 0]
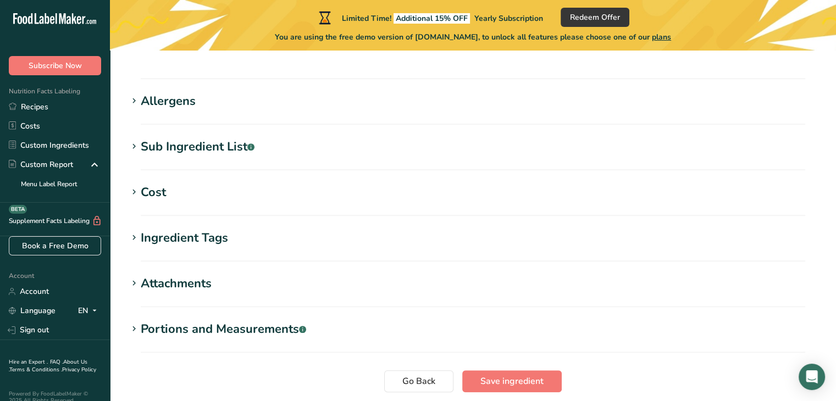
click at [336, 320] on h1 "Portions and Measurements .a-a{fill:#347362;}.b-a{fill:#fff;}" at bounding box center [473, 329] width 691 height 18
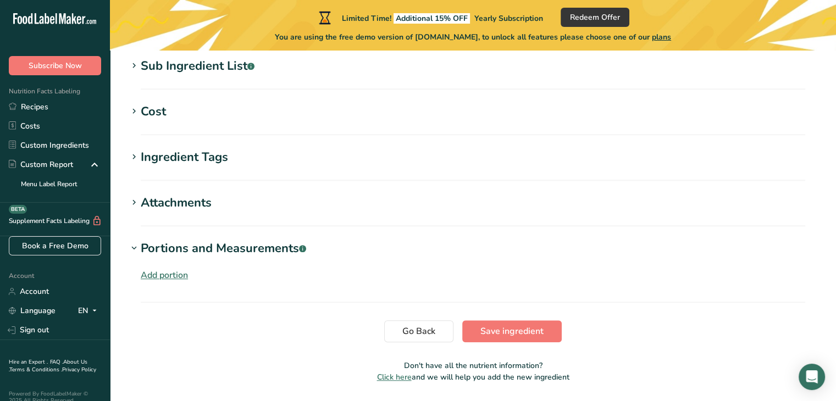
scroll to position [948, 0]
click at [485, 324] on span "Save ingredient" at bounding box center [511, 330] width 63 height 13
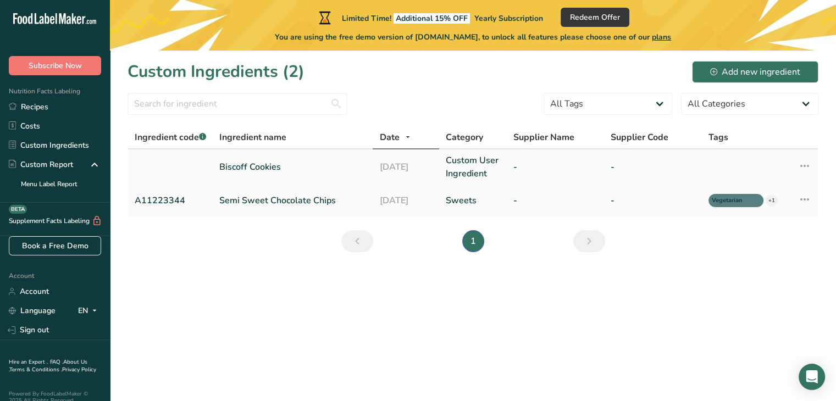
click at [532, 168] on link "-" at bounding box center [555, 166] width 85 height 13
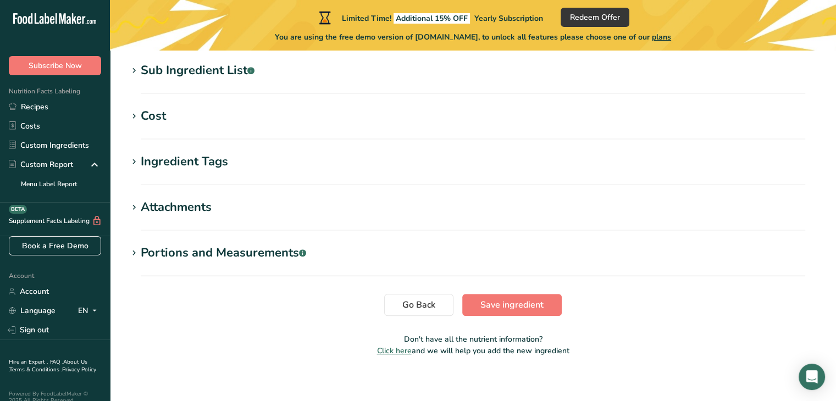
scroll to position [492, 0]
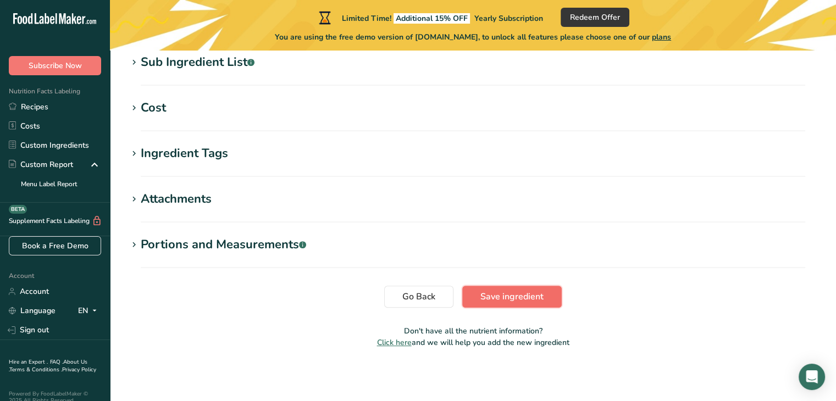
click at [508, 302] on span "Save ingredient" at bounding box center [511, 296] width 63 height 13
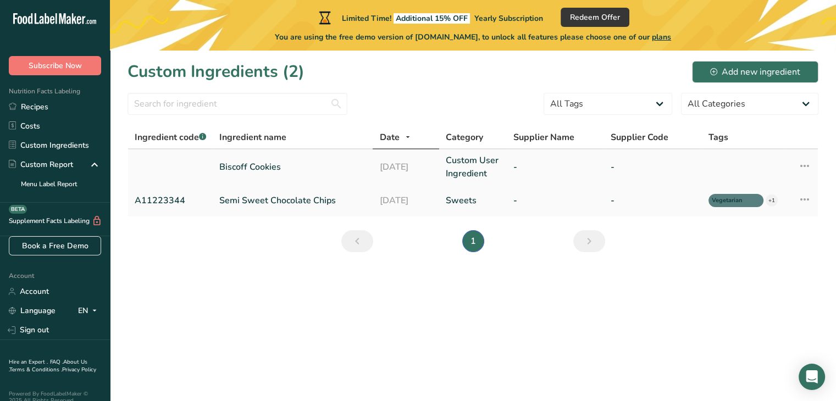
click at [443, 174] on td "Custom User Ingredient" at bounding box center [473, 166] width 68 height 35
click at [534, 159] on td "-" at bounding box center [555, 166] width 98 height 35
click at [478, 165] on link "Custom User Ingredient" at bounding box center [473, 167] width 54 height 26
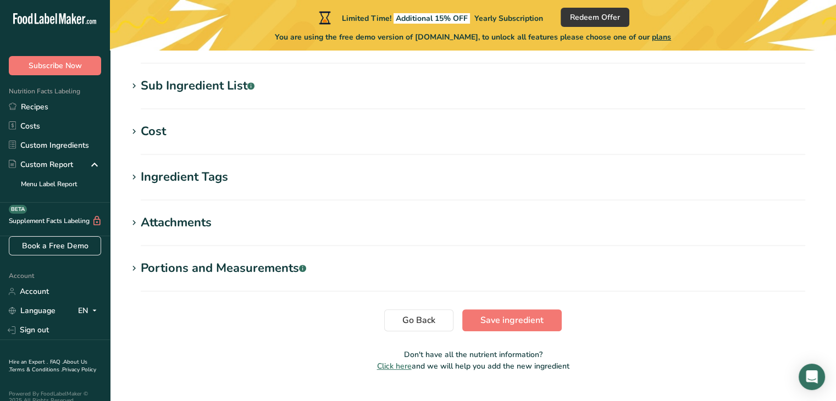
scroll to position [492, 0]
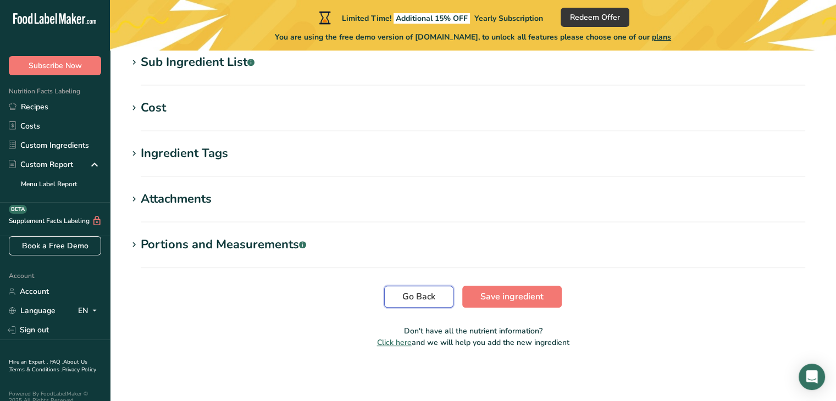
click at [425, 300] on span "Go Back" at bounding box center [418, 296] width 33 height 13
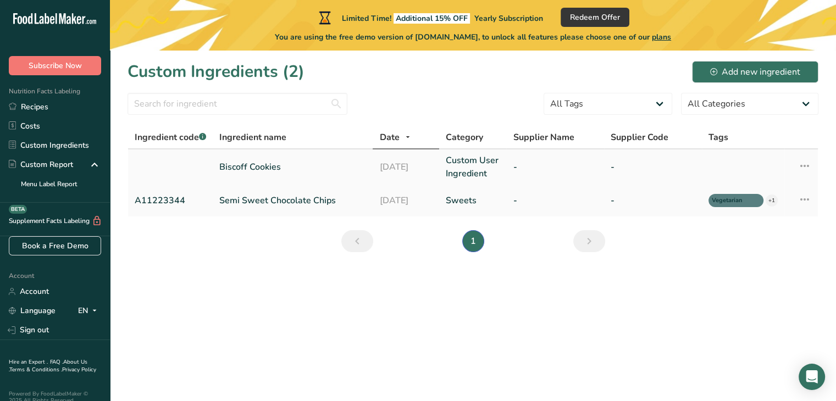
click at [799, 168] on icon at bounding box center [804, 166] width 13 height 20
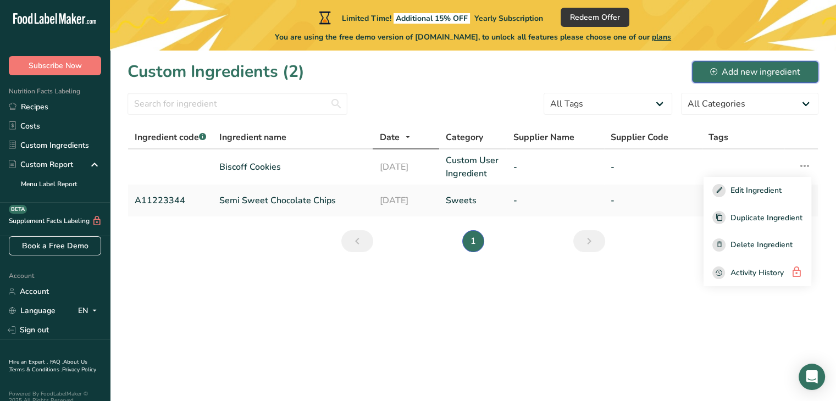
click at [709, 70] on button "Add new ingredient" at bounding box center [755, 72] width 126 height 22
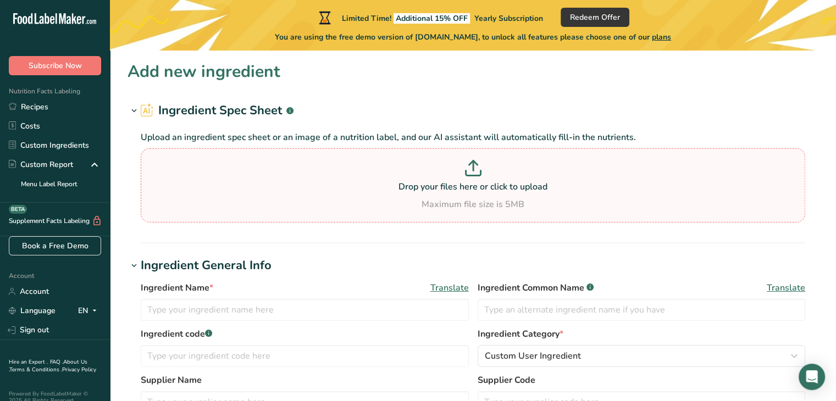
click at [478, 201] on div "Maximum file size is 5MB" at bounding box center [472, 204] width 659 height 13
click at [478, 201] on input "Drop your files here or click to upload Maximum file size is 5MB" at bounding box center [473, 185] width 664 height 74
click at [468, 190] on p "Drop your files here or click to upload" at bounding box center [472, 186] width 659 height 13
click at [468, 190] on input "Drop your files here or click to upload Maximum file size is 5MB" at bounding box center [473, 185] width 664 height 74
type input "C:\fakepath\Screenshot [DATE] 121628.png"
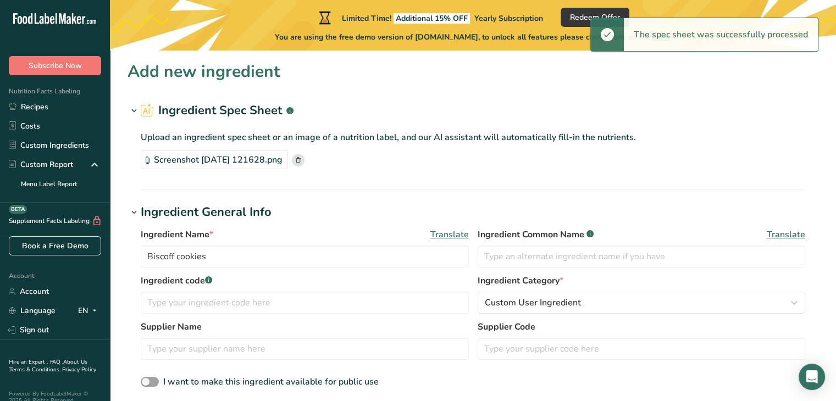
click at [475, 252] on div "Ingredient Name * Translate Biscoff cookies Ingredient Common Name .a-a{fill:#3…" at bounding box center [473, 251] width 664 height 46
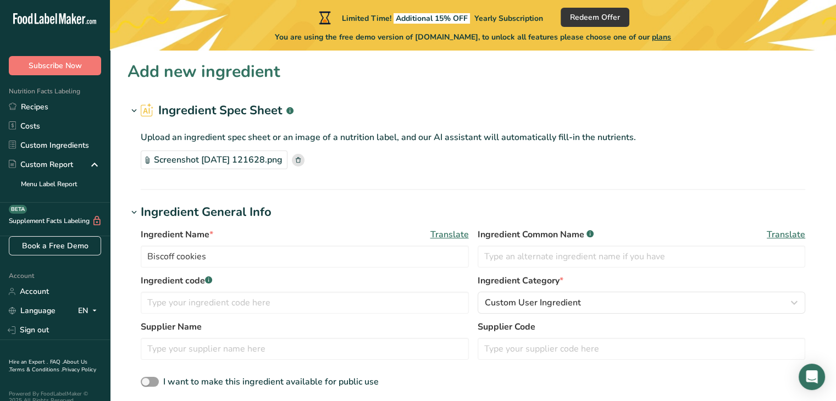
click at [475, 252] on div "Ingredient Name * Translate Biscoff cookies Ingredient Common Name .a-a{fill:#3…" at bounding box center [473, 251] width 664 height 46
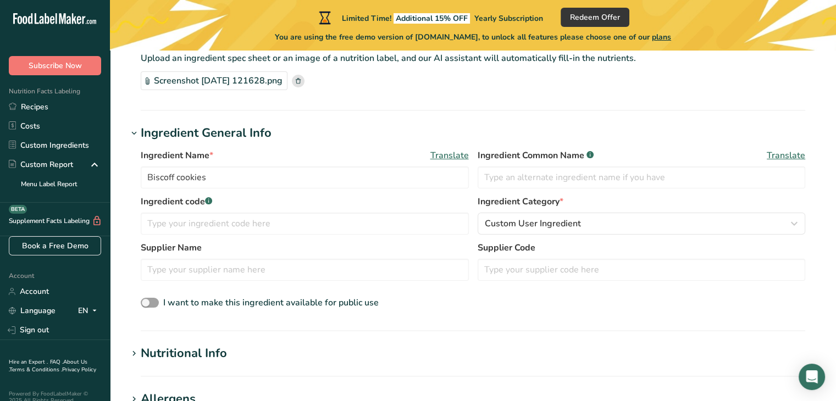
scroll to position [114, 0]
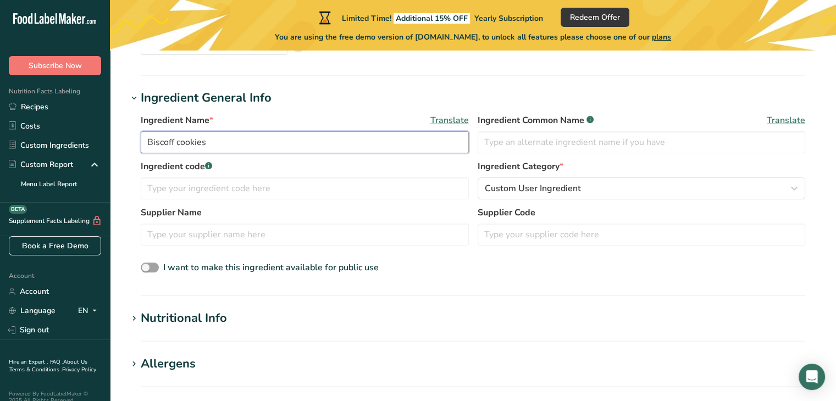
click at [323, 150] on input "Biscoff cookies" at bounding box center [305, 142] width 328 height 22
drag, startPoint x: 323, startPoint y: 150, endPoint x: 215, endPoint y: 151, distance: 108.3
click at [215, 151] on input "Biscoff cookies" at bounding box center [305, 142] width 328 height 22
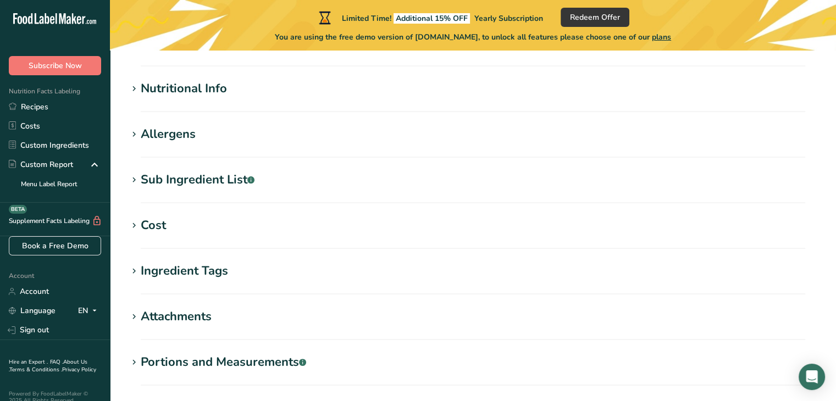
type input "Biscoff cookie butter"
click at [209, 135] on h1 "Allergens" at bounding box center [473, 134] width 691 height 18
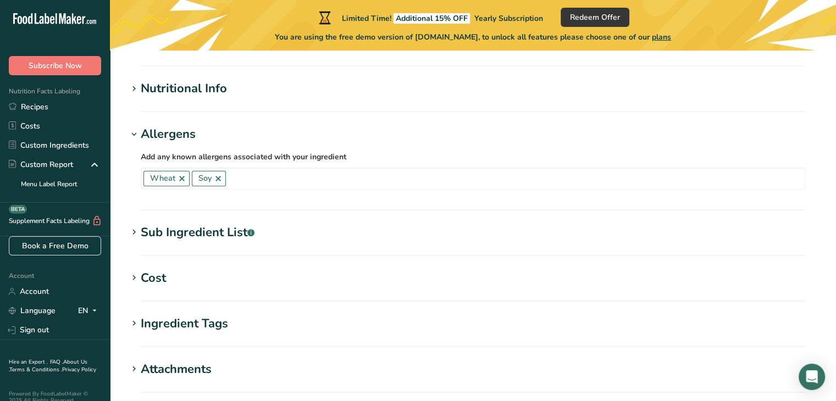
scroll to position [315, 0]
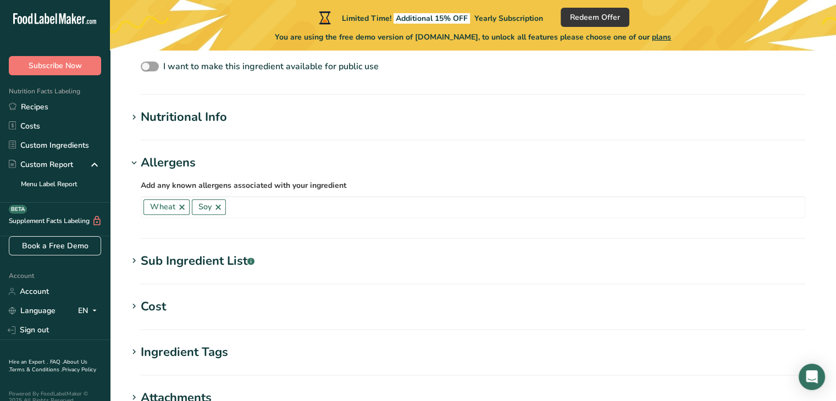
click at [209, 124] on div "Nutritional Info" at bounding box center [184, 117] width 86 height 18
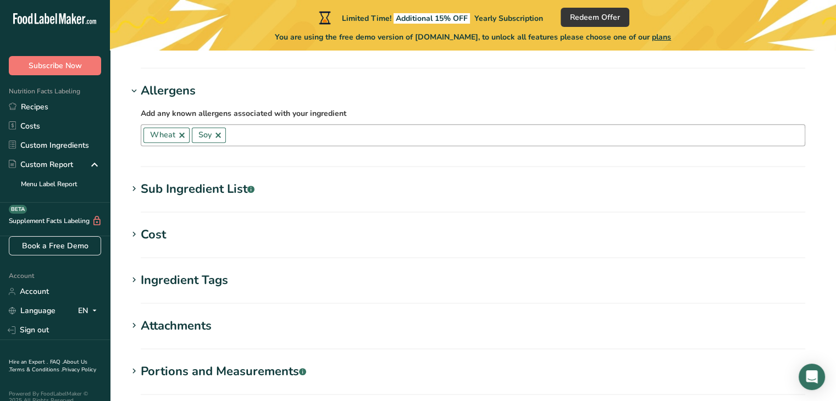
scroll to position [768, 0]
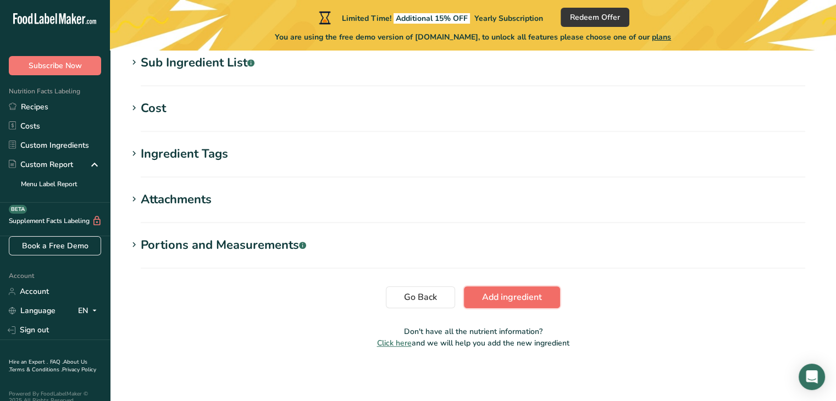
click at [507, 306] on button "Add ingredient" at bounding box center [512, 297] width 96 height 22
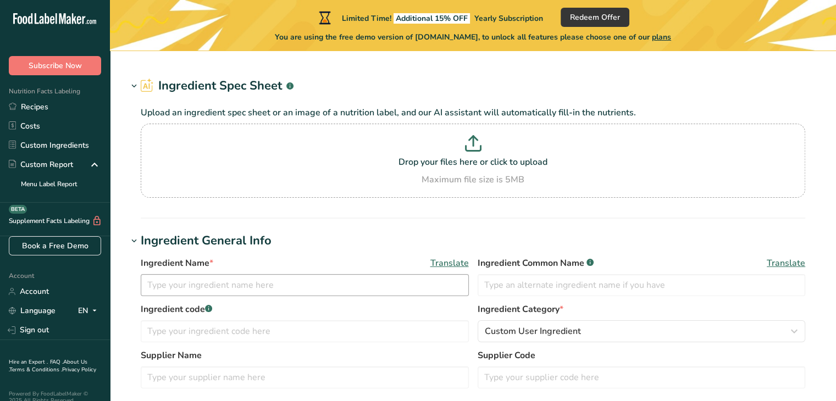
type input "White Chocolate Chips"
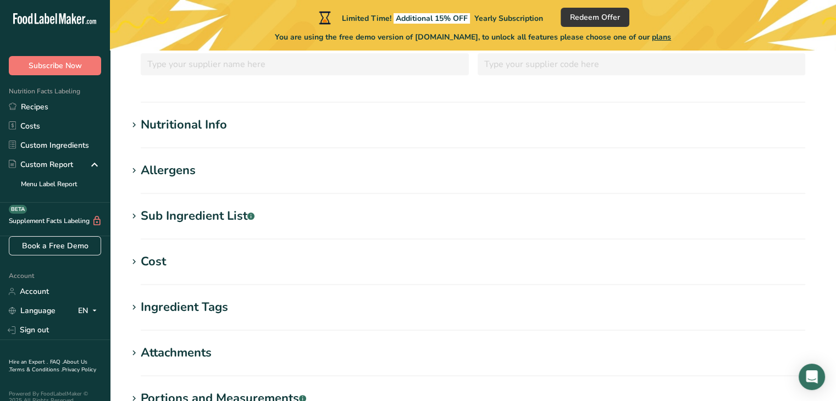
scroll to position [249, 0]
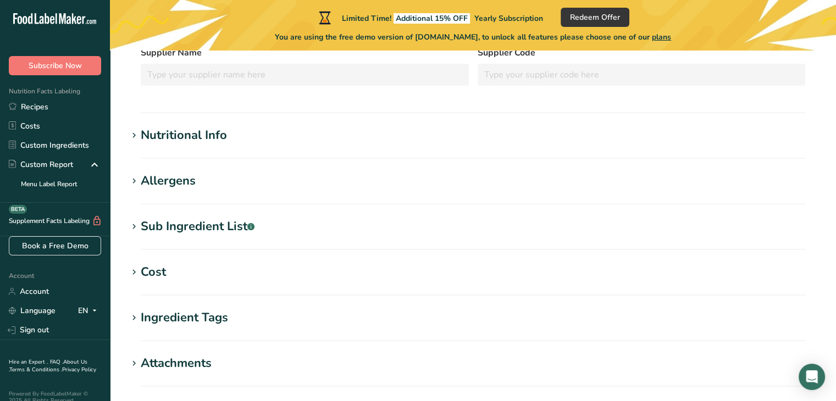
click at [344, 132] on h1 "Nutritional Info" at bounding box center [473, 135] width 691 height 18
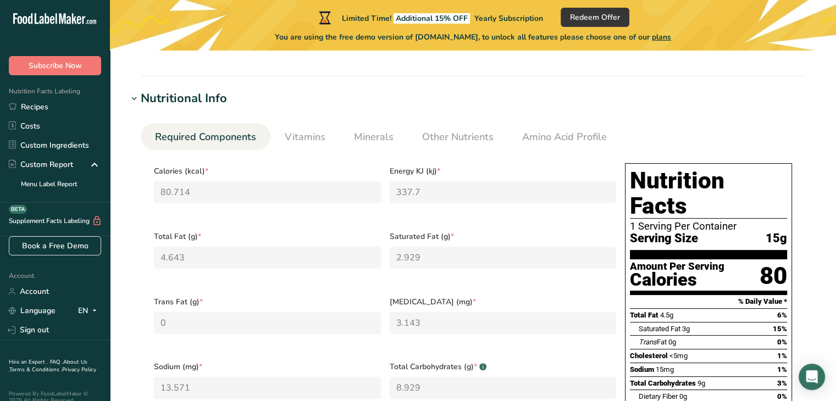
scroll to position [284, 0]
